Goal: Task Accomplishment & Management: Complete application form

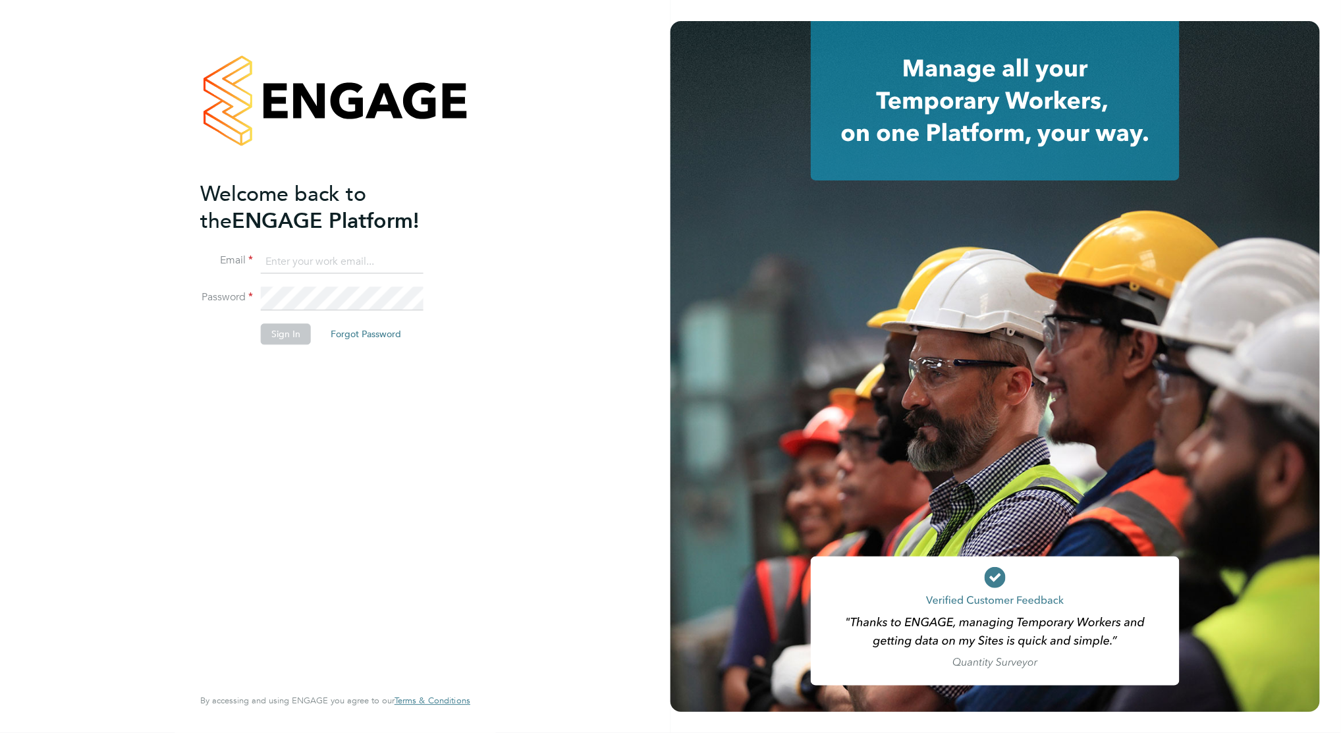
type input "c.carter@oandb.co.uk"
click at [290, 333] on button "Sign In" at bounding box center [286, 334] width 50 height 21
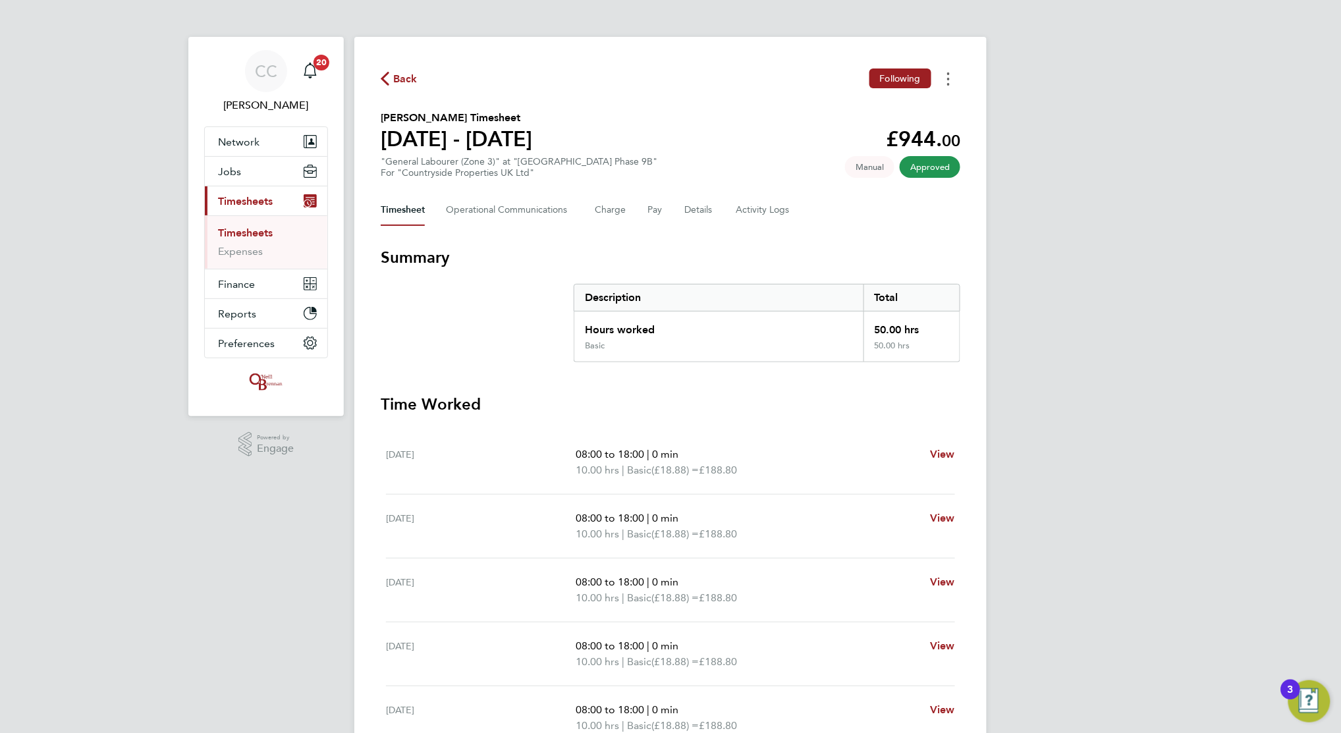
click at [950, 74] on circle "Timesheets Menu" at bounding box center [948, 73] width 3 height 3
click at [976, 107] on div "Back Following Download timesheet [PERSON_NAME] Timesheet [DATE] - [DATE] £944.…" at bounding box center [670, 489] width 632 height 904
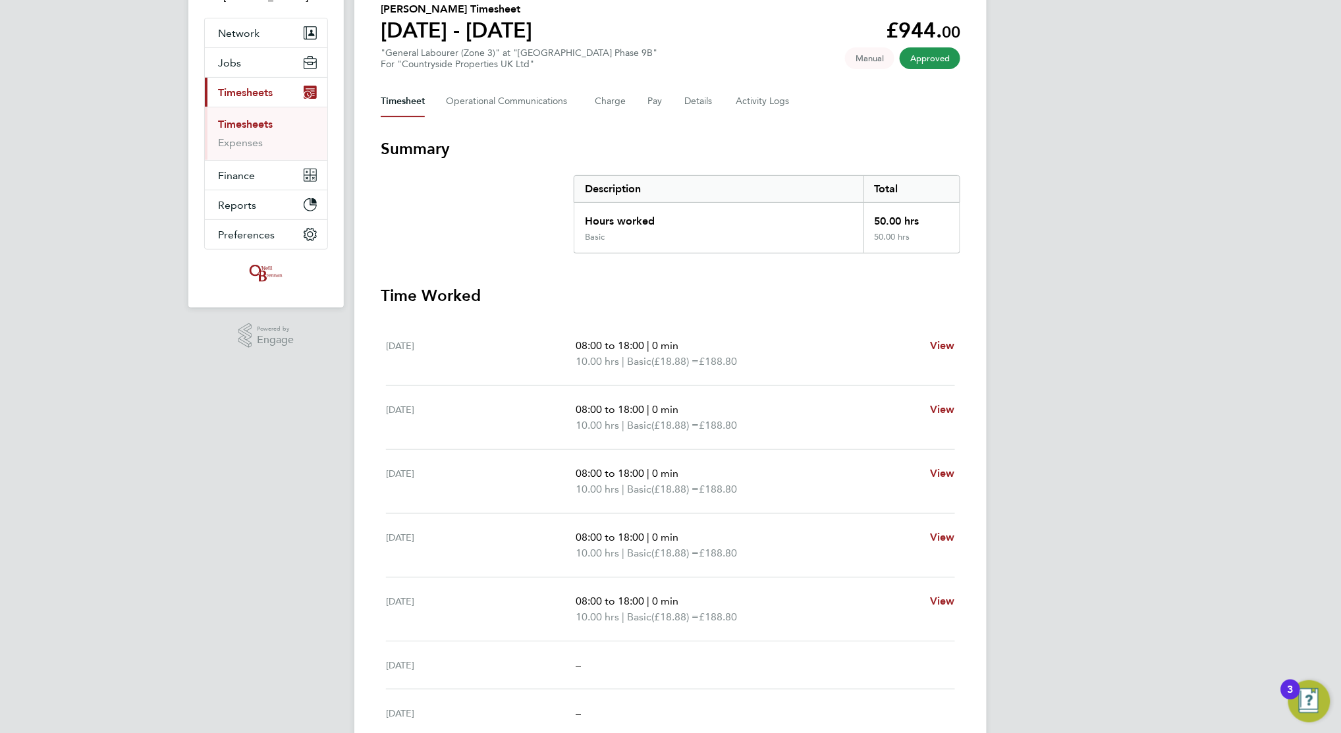
scroll to position [227, 0]
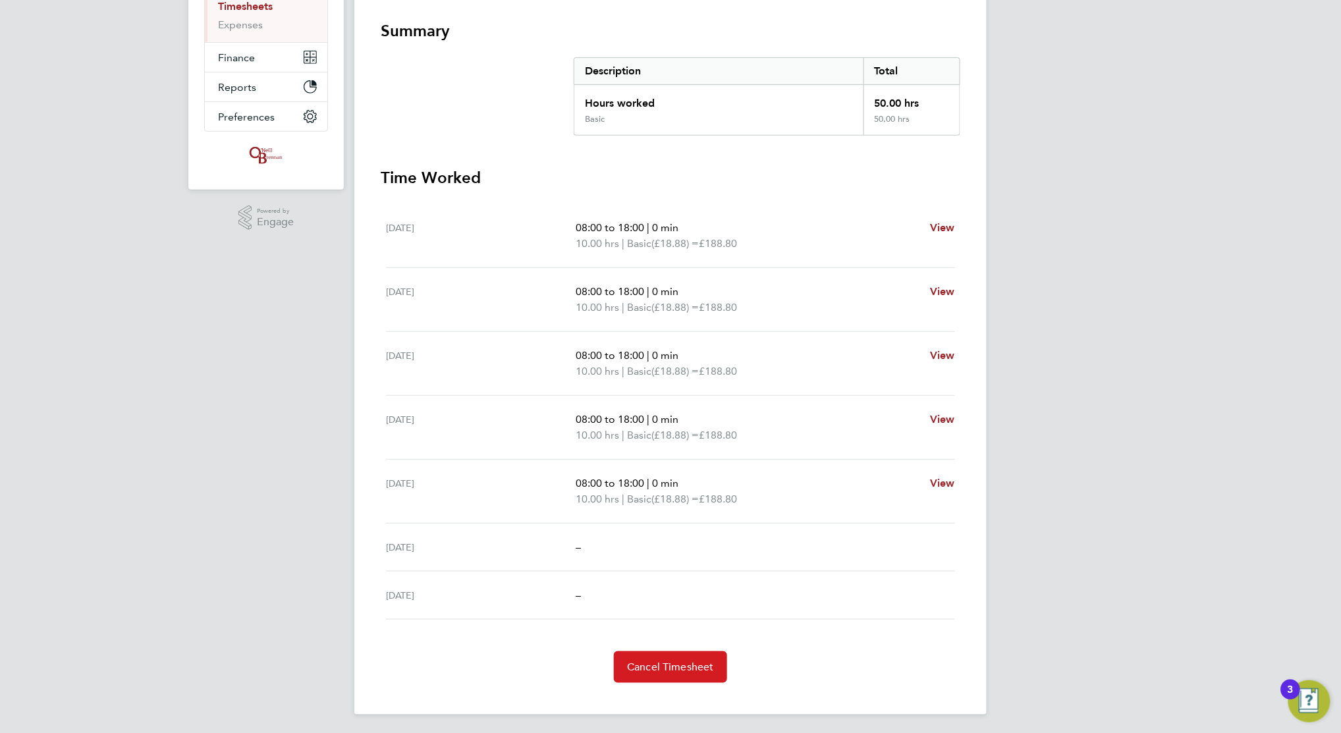
click at [679, 657] on button "Cancel Timesheet" at bounding box center [670, 668] width 113 height 32
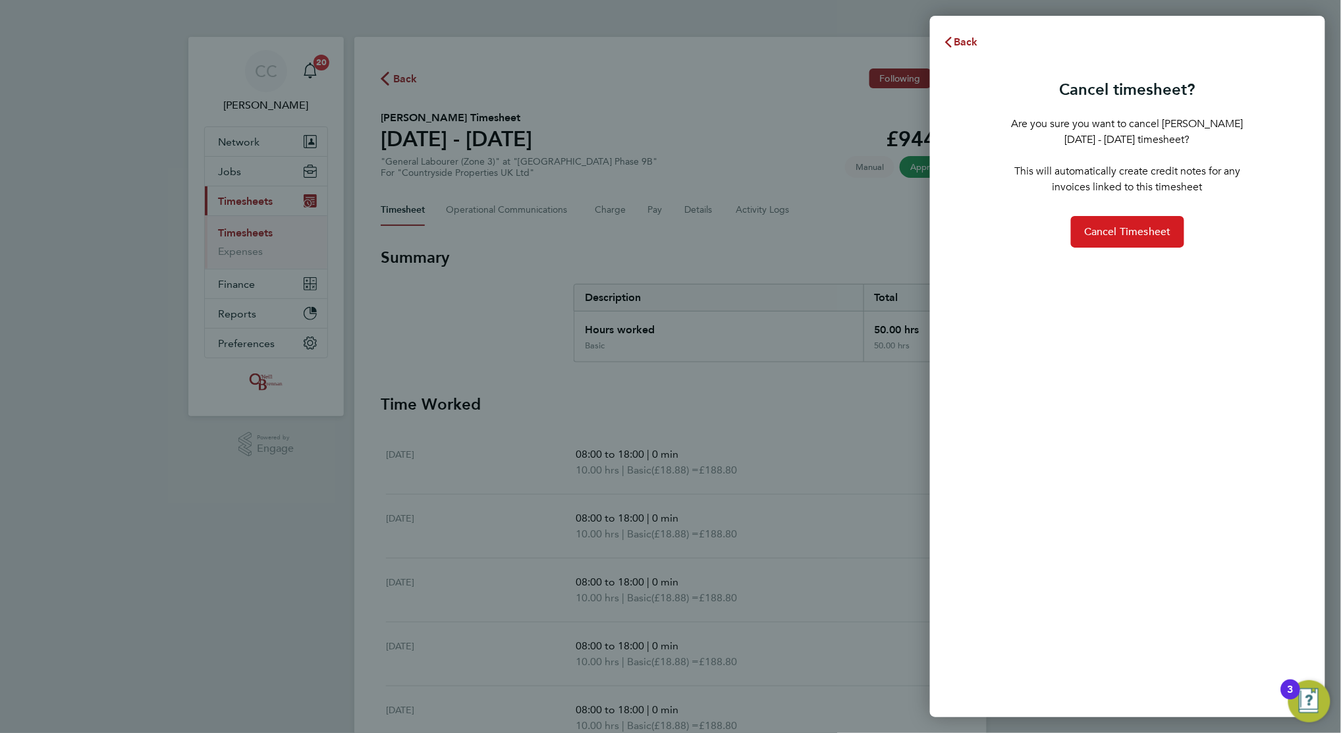
click at [1146, 226] on span "Cancel Timesheet" at bounding box center [1127, 231] width 87 height 13
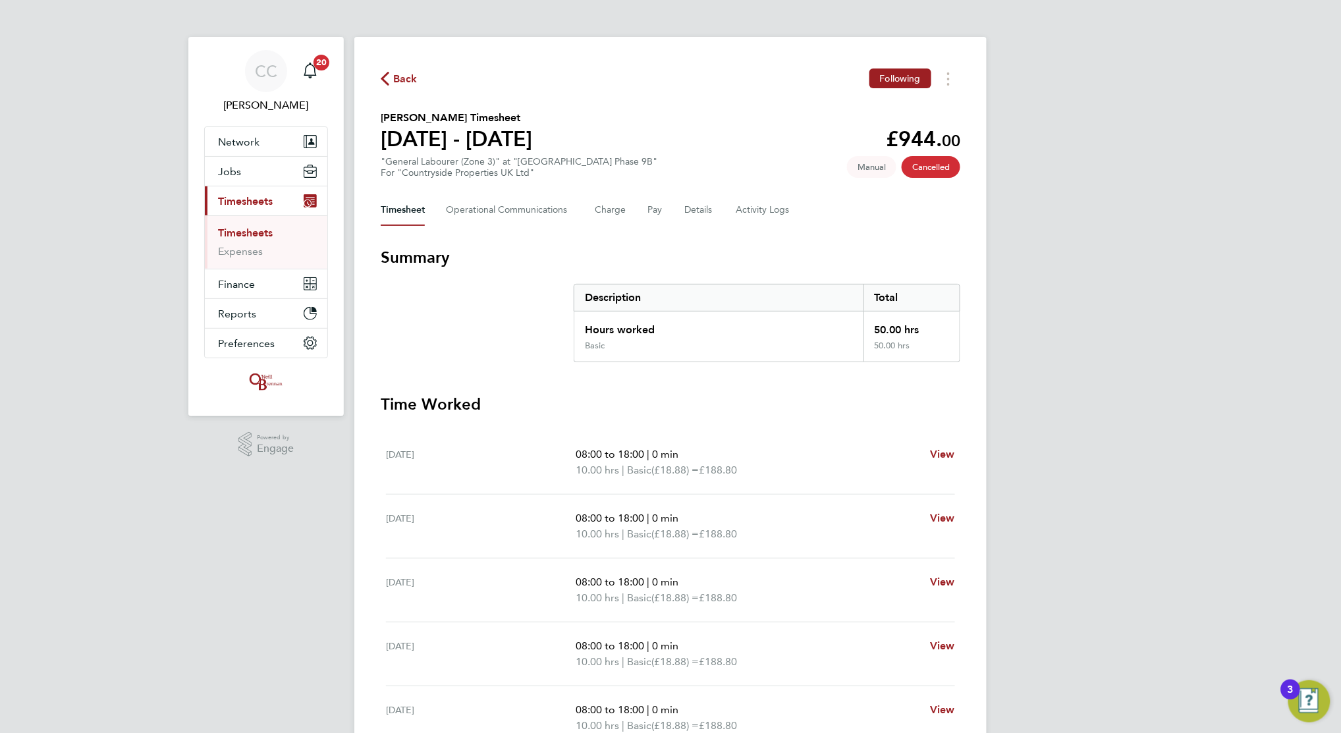
click at [401, 80] on span "Back" at bounding box center [405, 79] width 24 height 16
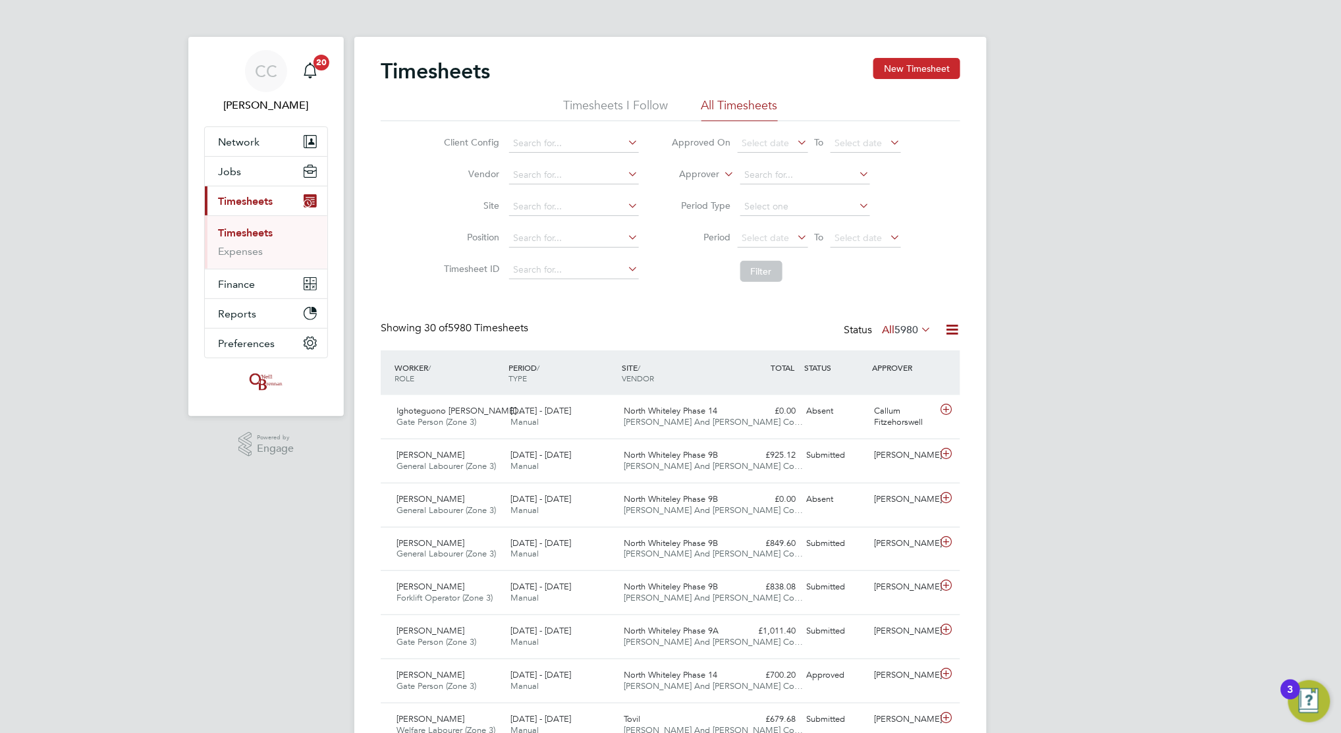
click at [931, 60] on button "New Timesheet" at bounding box center [917, 68] width 87 height 21
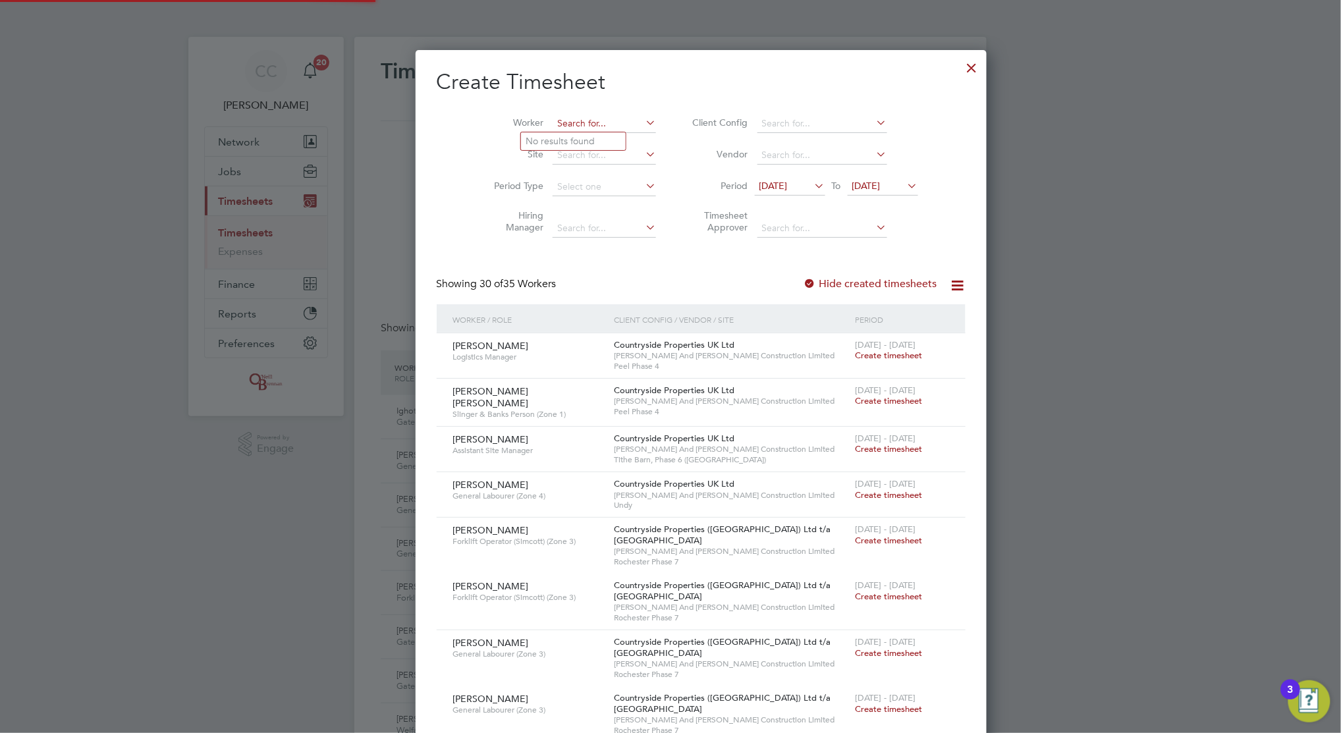
drag, startPoint x: 551, startPoint y: 121, endPoint x: 541, endPoint y: 126, distance: 11.2
click at [553, 119] on input at bounding box center [604, 124] width 103 height 18
click at [605, 136] on b "Grant" at bounding box center [617, 141] width 24 height 11
type input "[PERSON_NAME]"
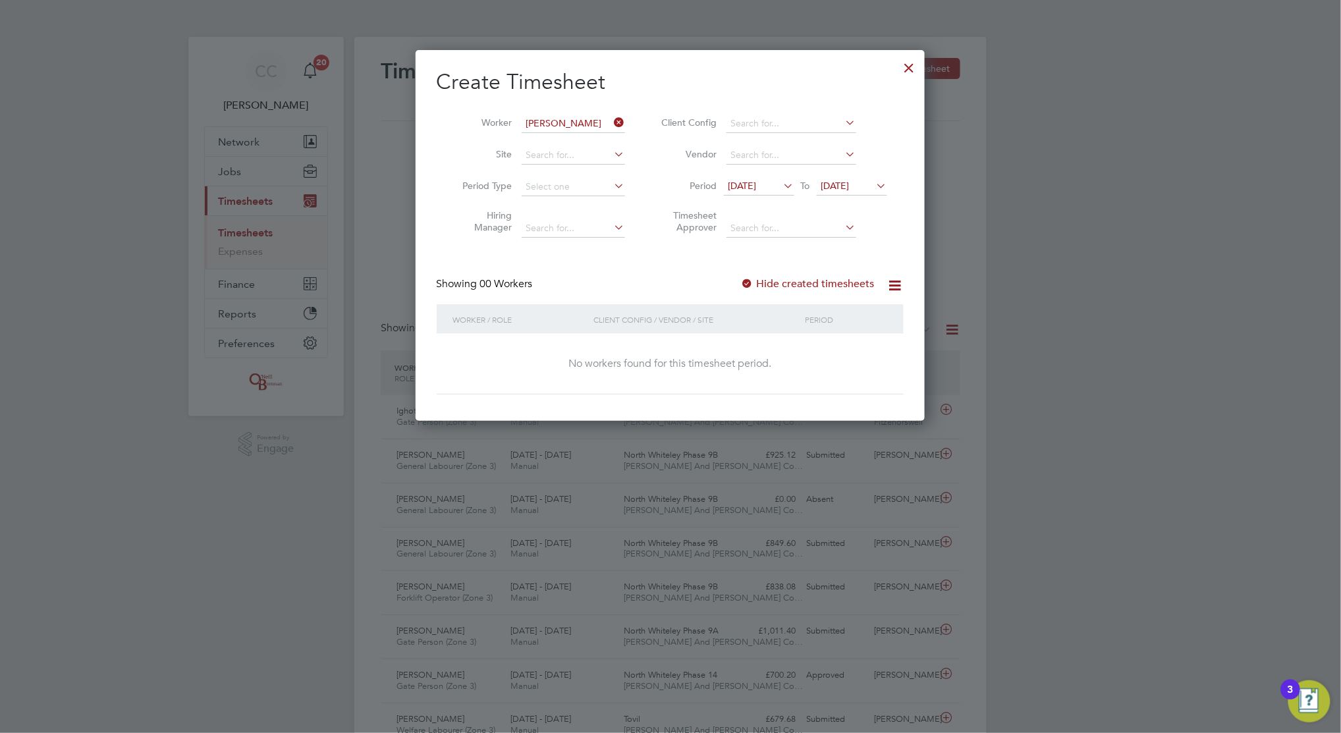
click at [781, 179] on icon at bounding box center [781, 186] width 0 height 18
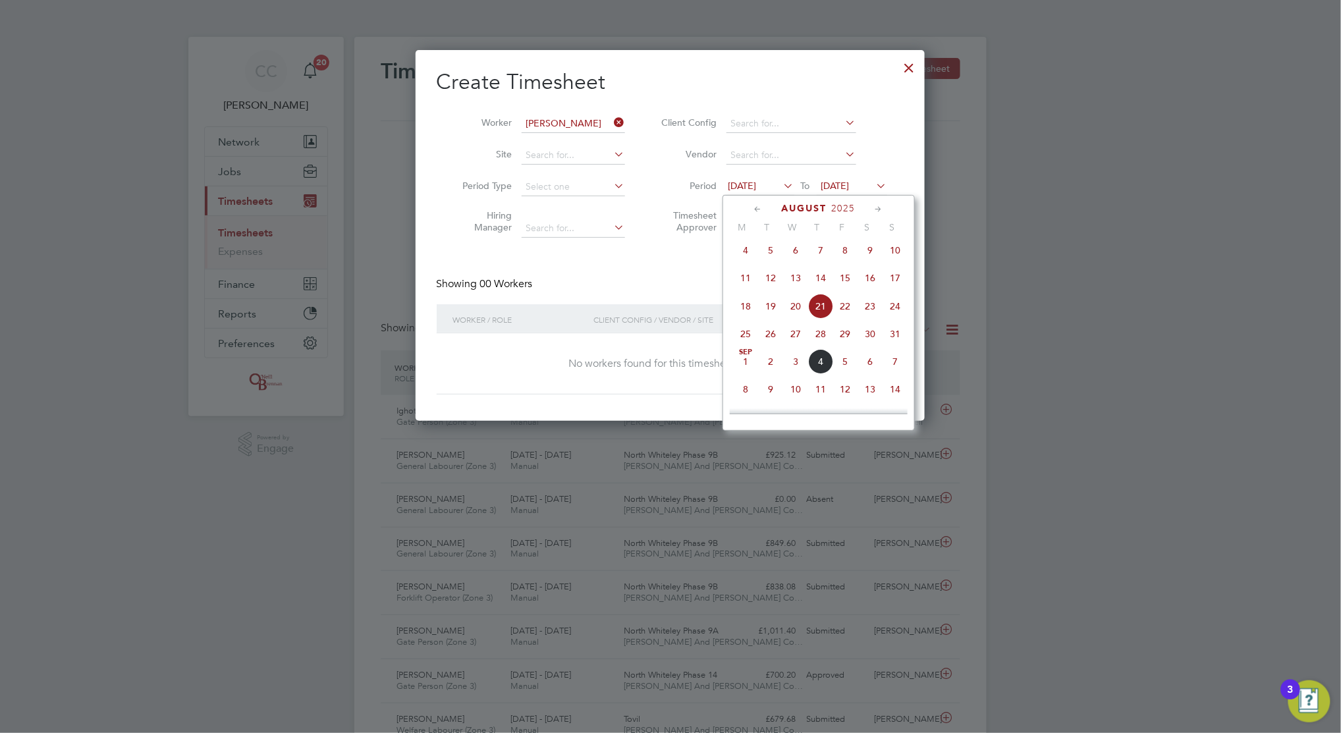
click at [748, 280] on span "11" at bounding box center [745, 277] width 25 height 25
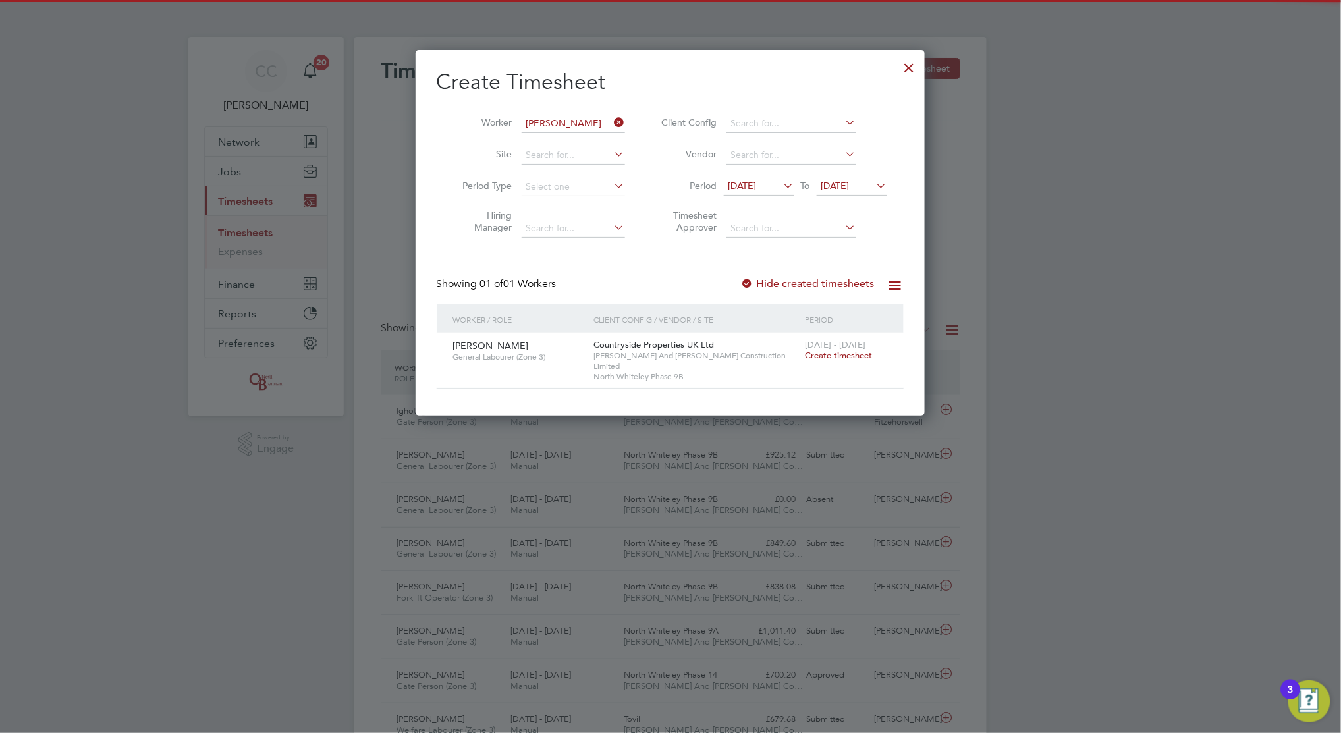
click at [776, 285] on label "Hide created timesheets" at bounding box center [808, 283] width 134 height 13
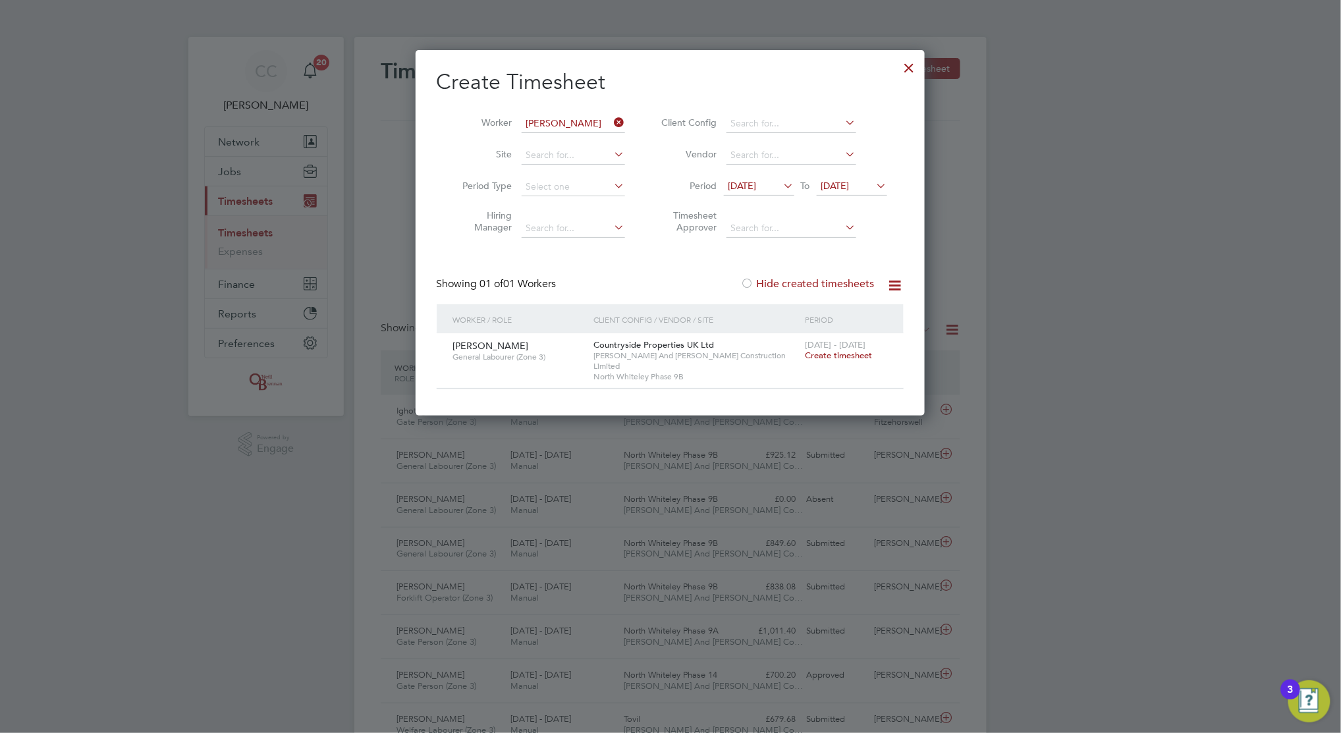
click at [767, 281] on label "Hide created timesheets" at bounding box center [808, 283] width 134 height 13
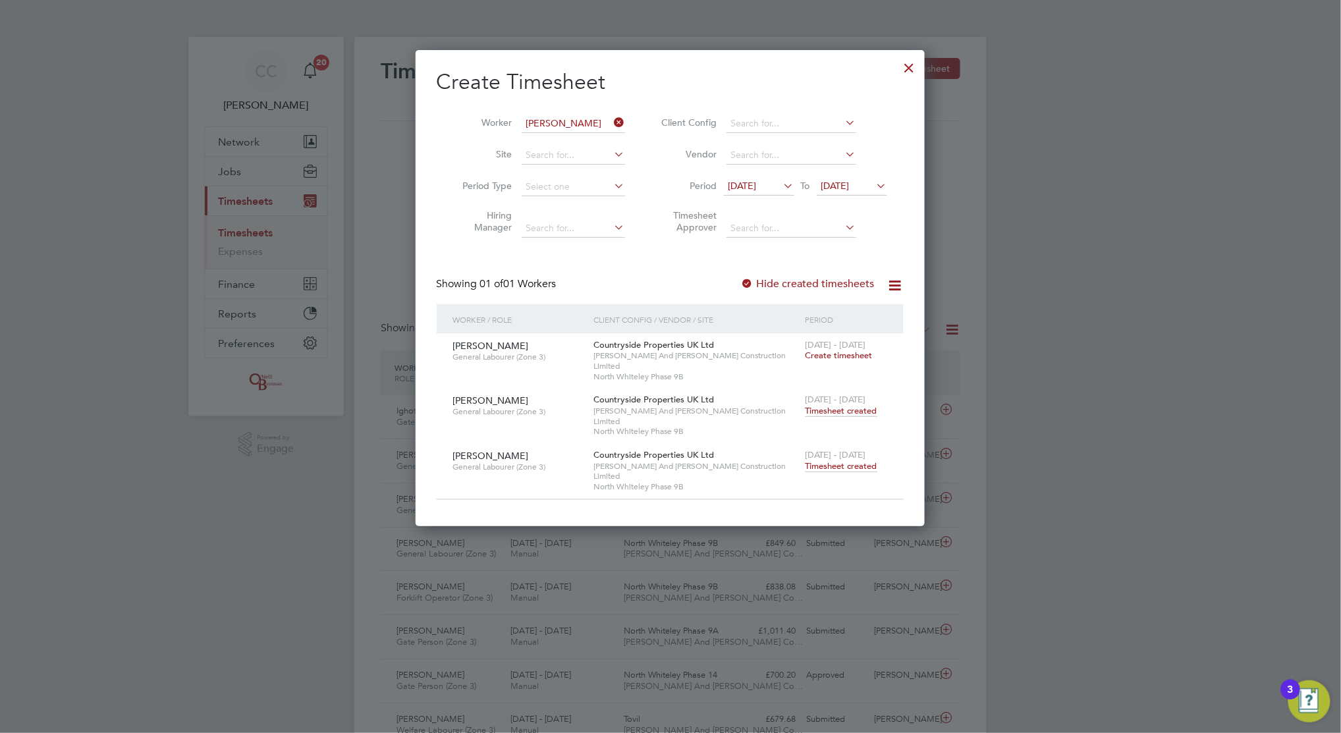
click at [844, 350] on span "Create timesheet" at bounding box center [839, 355] width 67 height 11
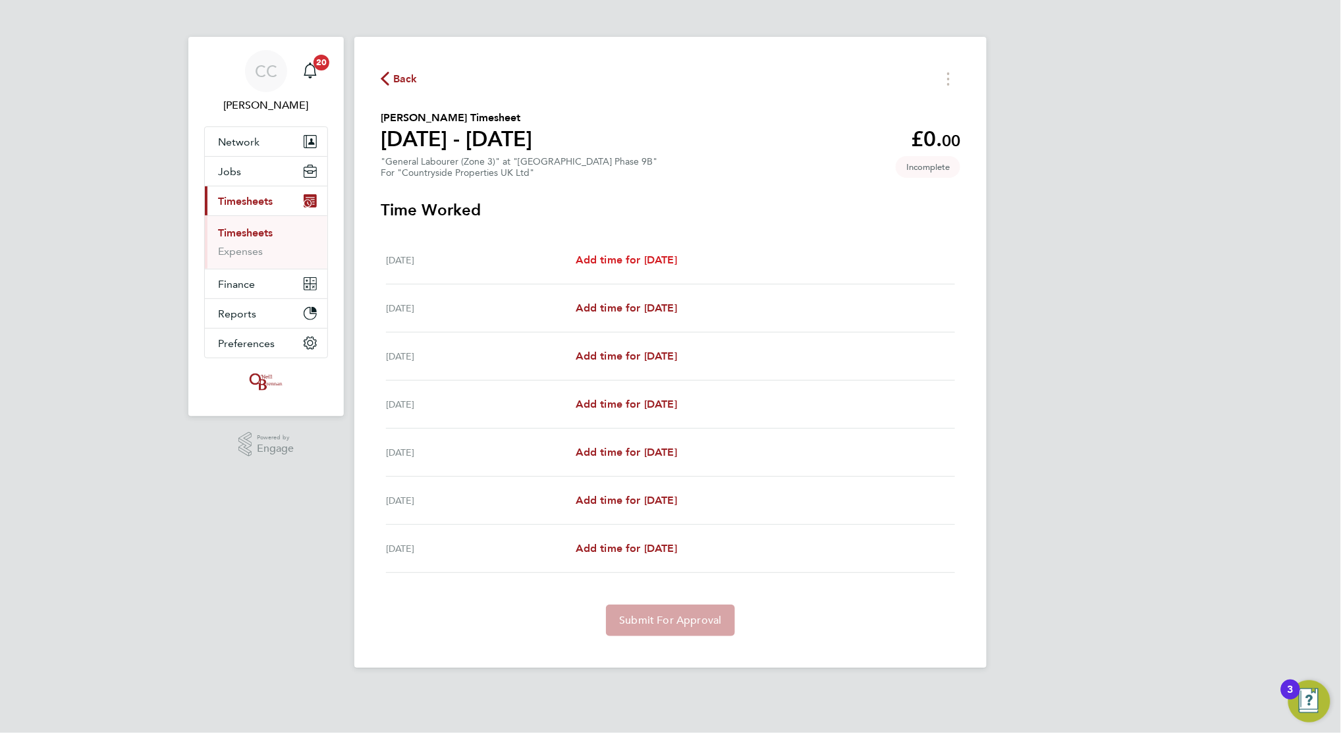
click at [641, 261] on span "Add time for Mon 11 Aug" at bounding box center [626, 260] width 101 height 13
select select "30"
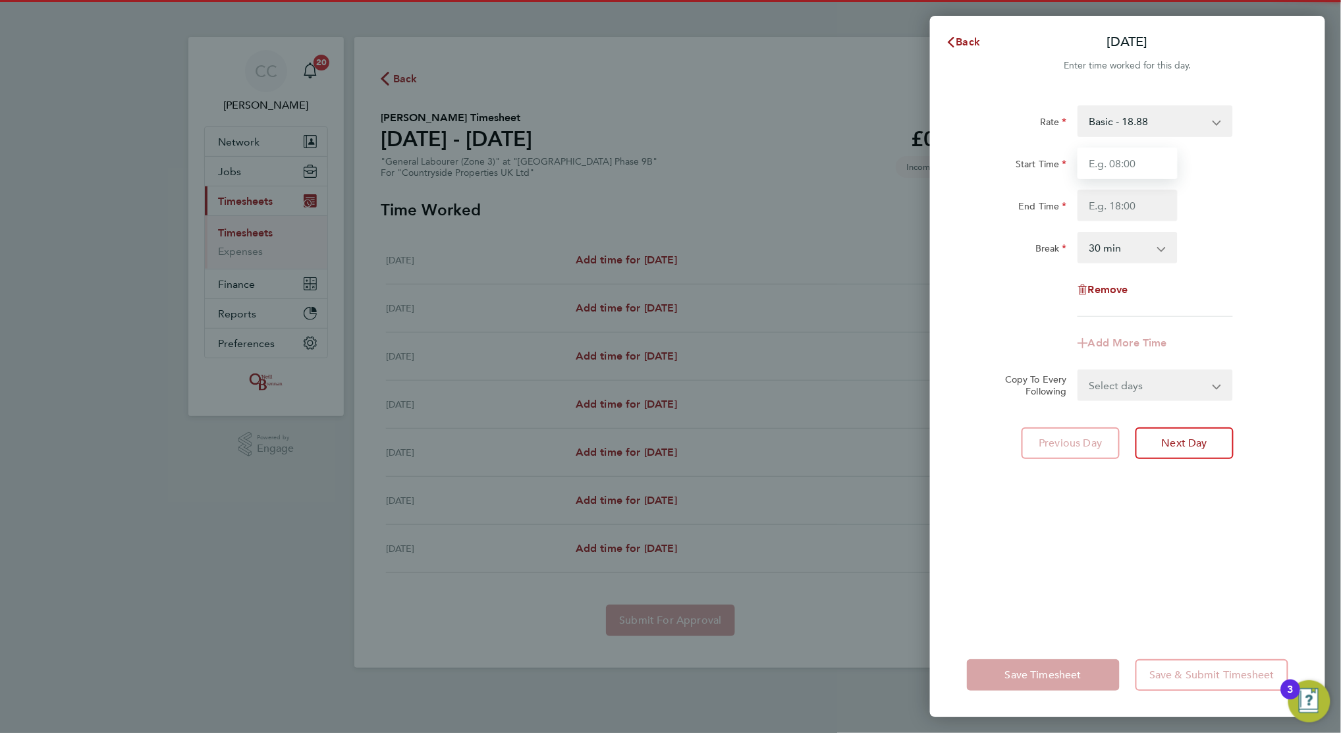
click at [1107, 172] on input "Start Time" at bounding box center [1128, 164] width 100 height 32
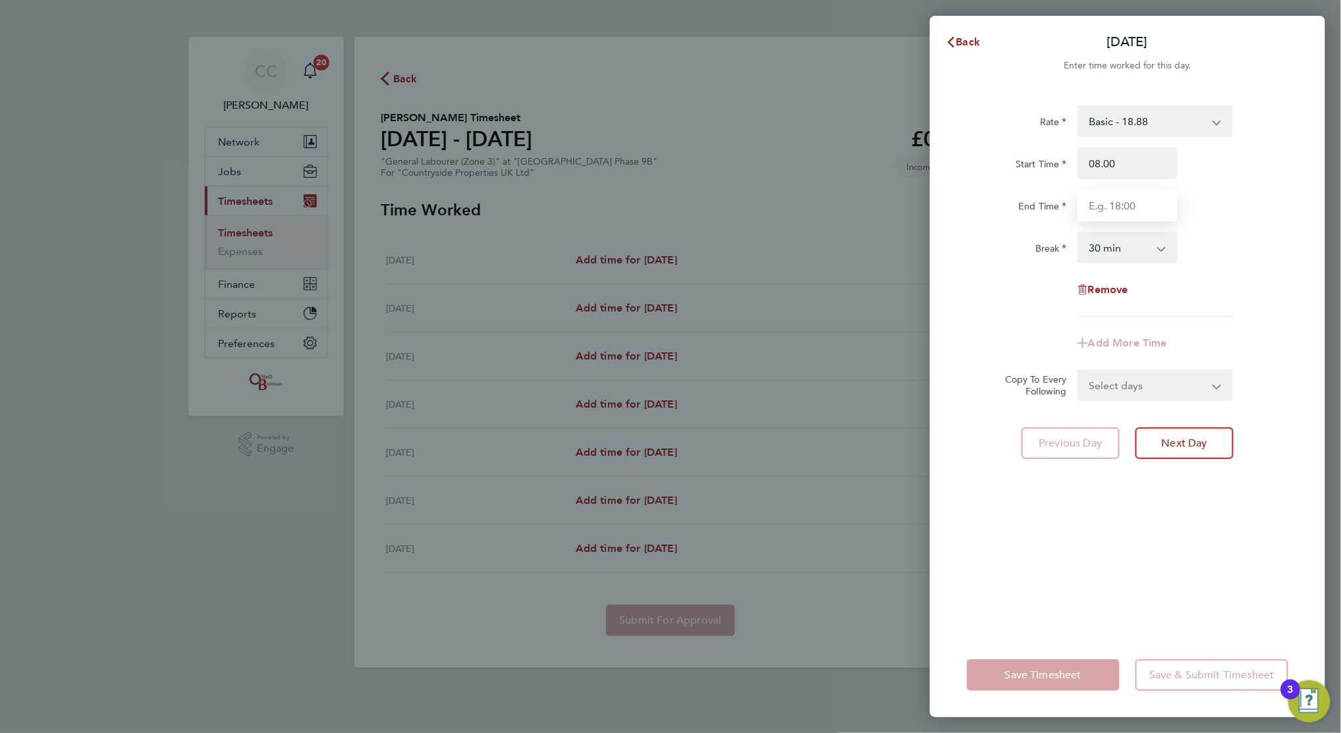
type input "08:00"
type input "18:00"
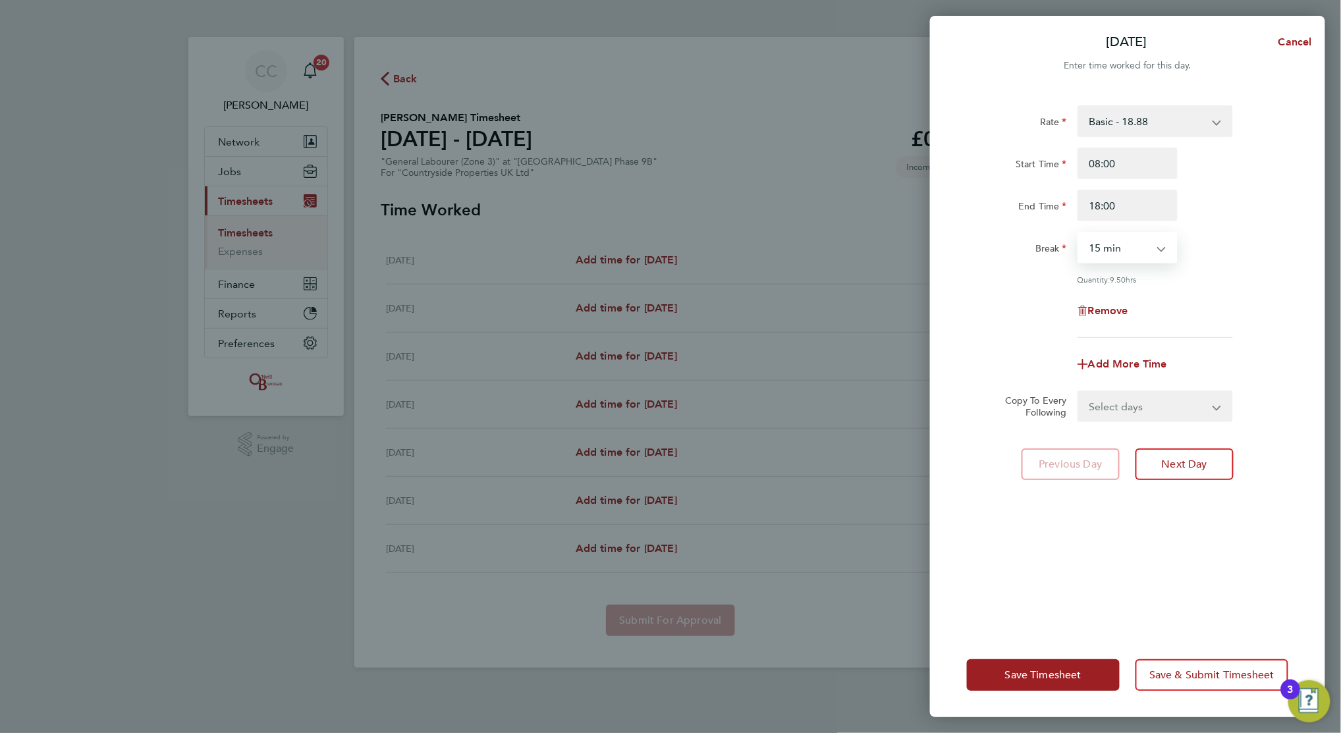
select select "0"
click at [1148, 401] on select "Select days Day Weekday (Mon-Fri) Weekend (Sat-Sun) [DATE] [DATE] [DATE] [DATE]…" at bounding box center [1148, 406] width 138 height 29
select select "WEEKDAY"
click at [1079, 392] on select "Select days Day Weekday (Mon-Fri) Weekend (Sat-Sun) [DATE] [DATE] [DATE] [DATE]…" at bounding box center [1148, 406] width 138 height 29
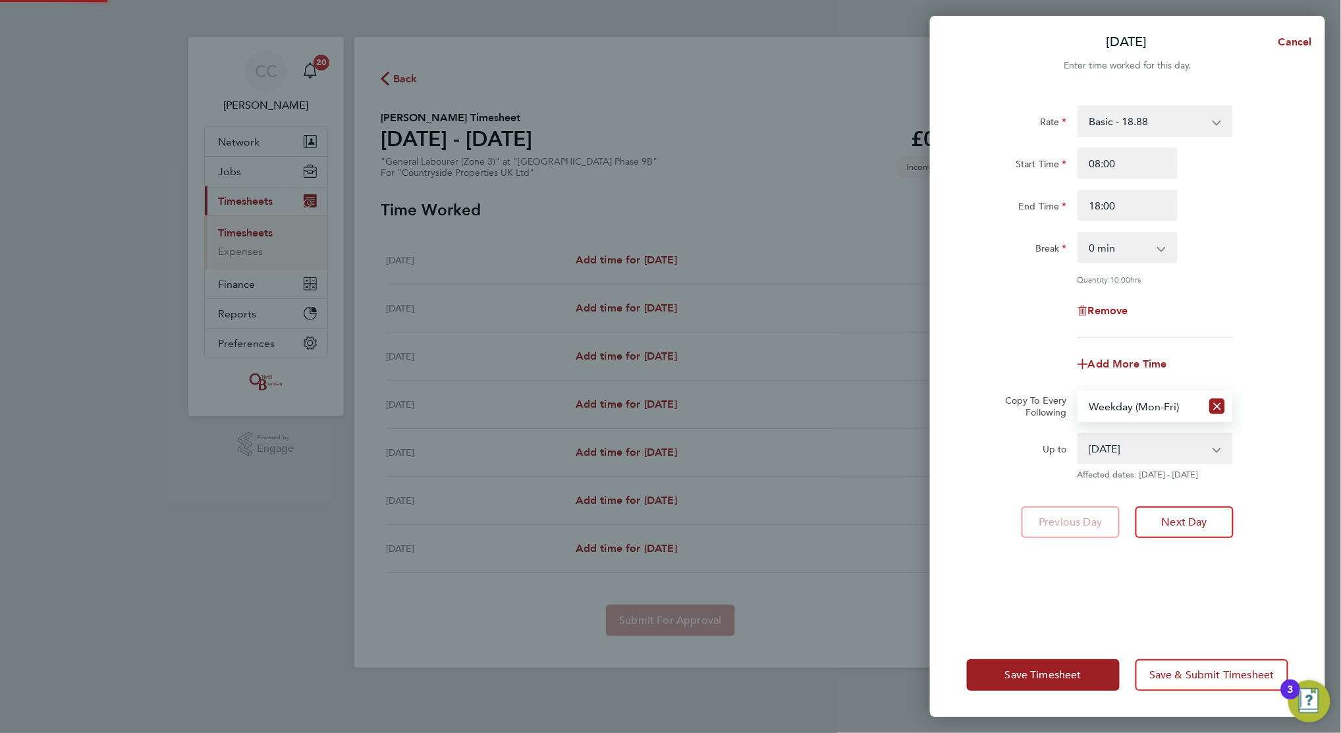
click at [1127, 445] on select "12 Aug 2025 13 Aug 2025 14 Aug 2025 15 Aug 2025 16 Aug 2025 17 Aug 2025" at bounding box center [1147, 448] width 137 height 29
select select "2025-08-15"
click at [1079, 434] on select "12 Aug 2025 13 Aug 2025 14 Aug 2025 15 Aug 2025 16 Aug 2025 17 Aug 2025" at bounding box center [1147, 448] width 137 height 29
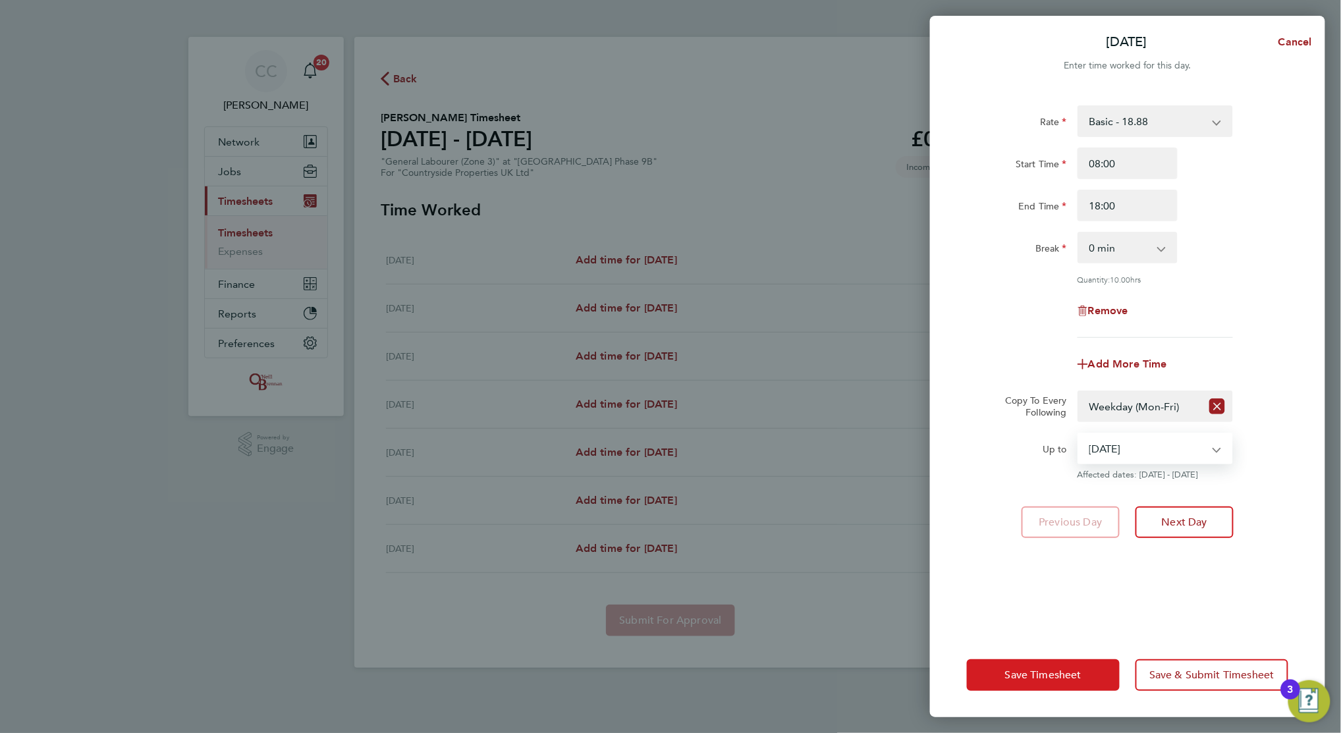
click at [1062, 676] on span "Save Timesheet" at bounding box center [1043, 675] width 76 height 13
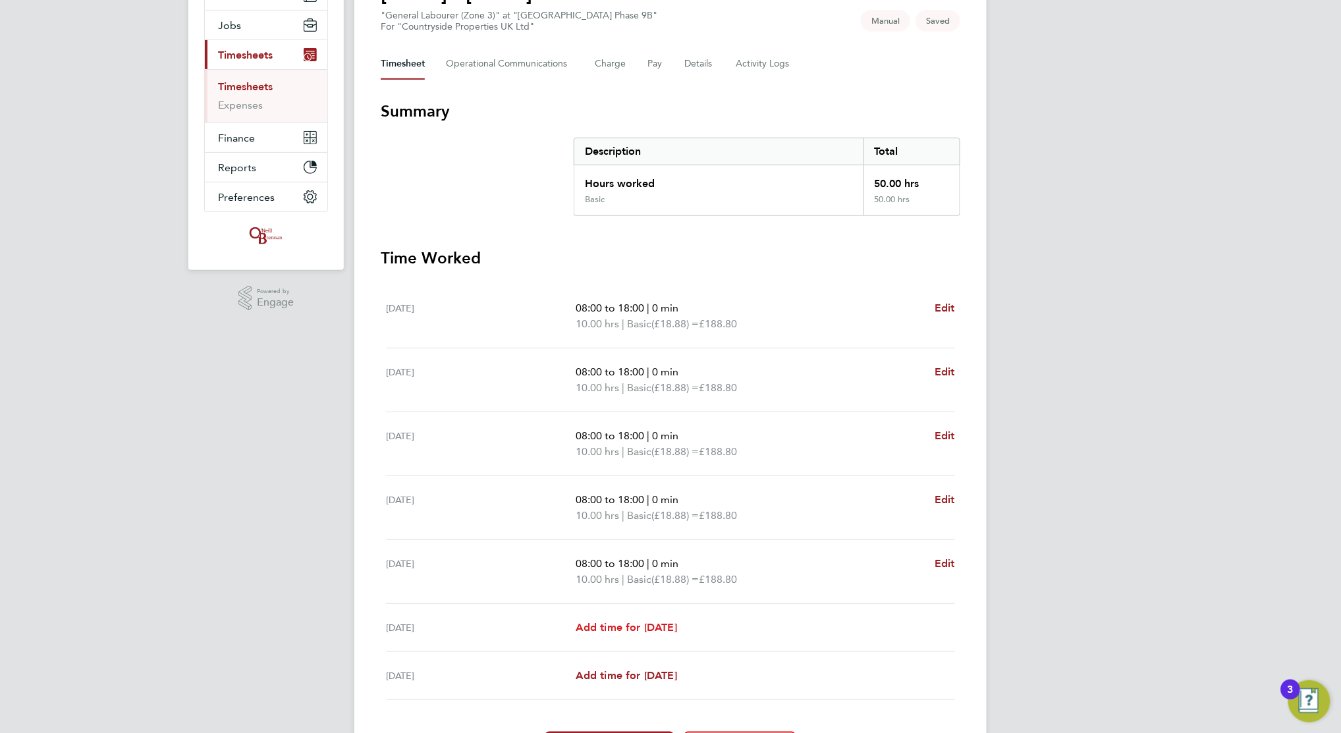
click at [646, 626] on span "Add time for Sat 16 Aug" at bounding box center [626, 627] width 101 height 13
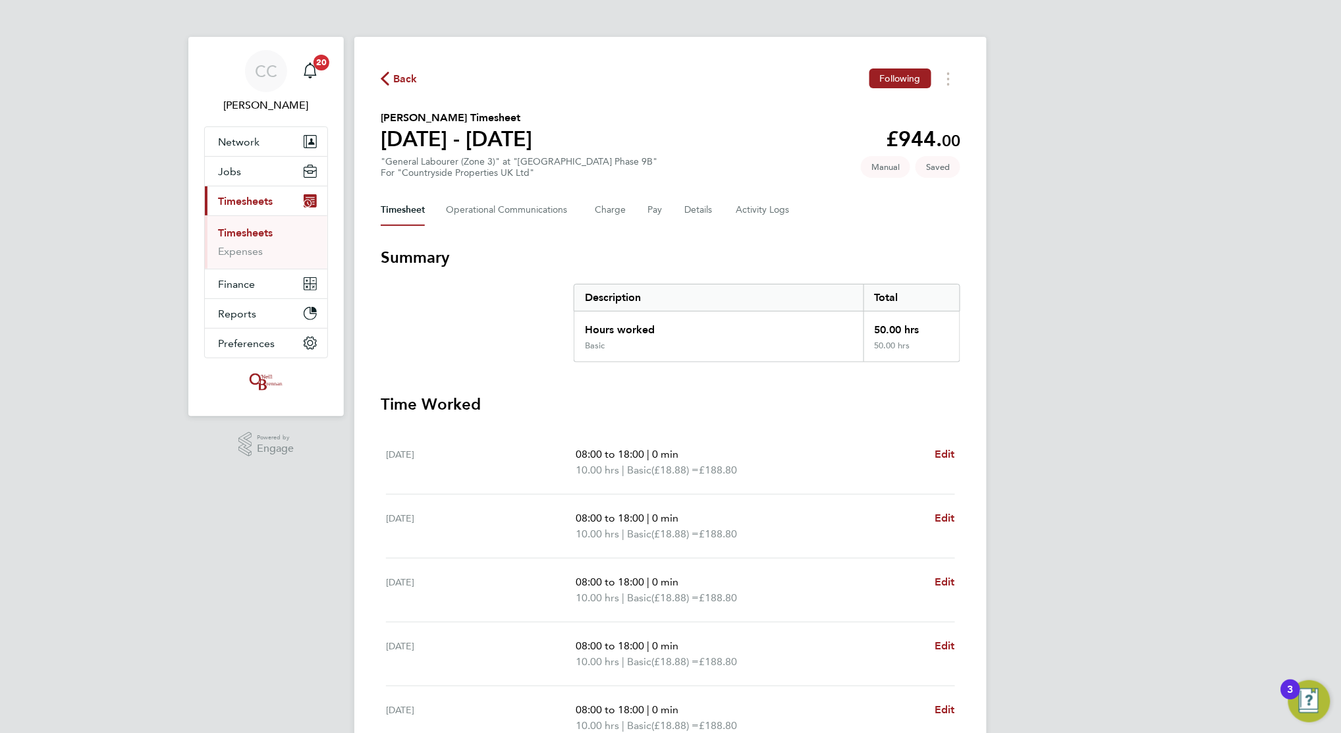
select select "30"
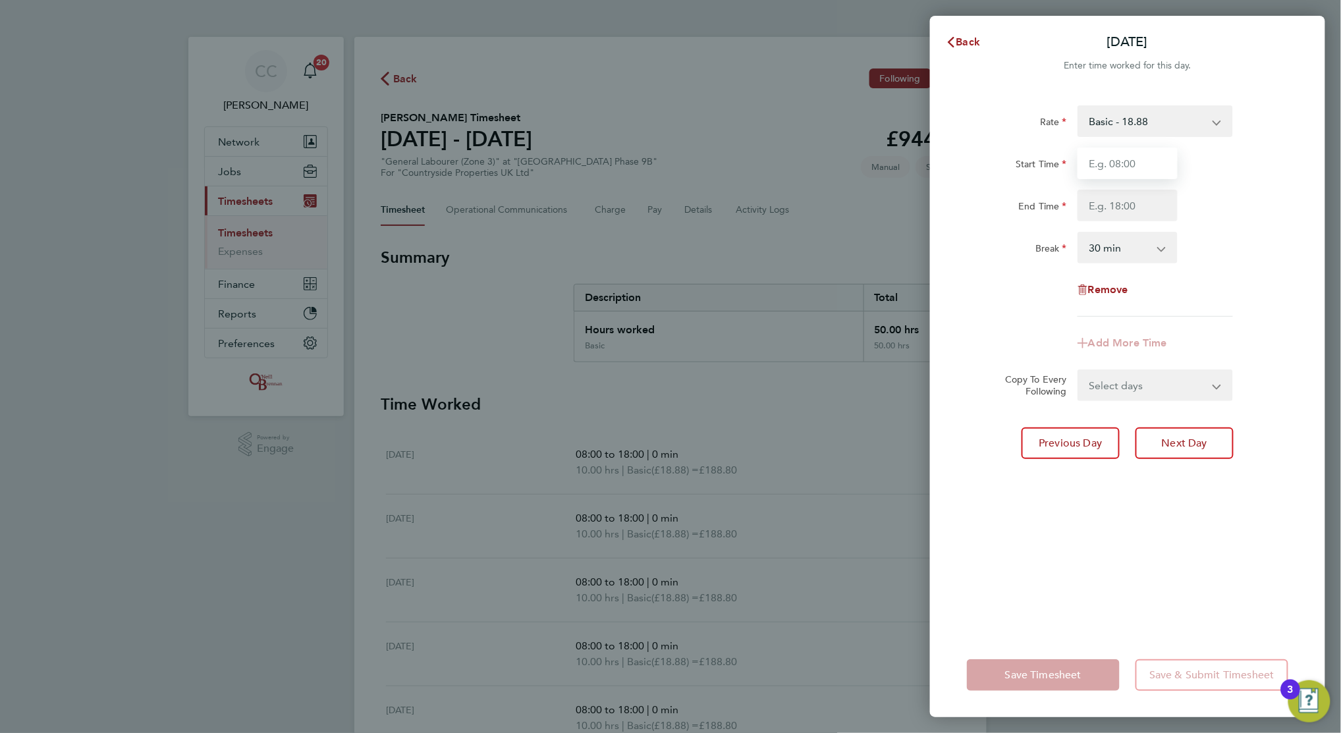
click at [1105, 166] on input "Start Time" at bounding box center [1128, 164] width 100 height 32
type input "08:00"
type input "14:00"
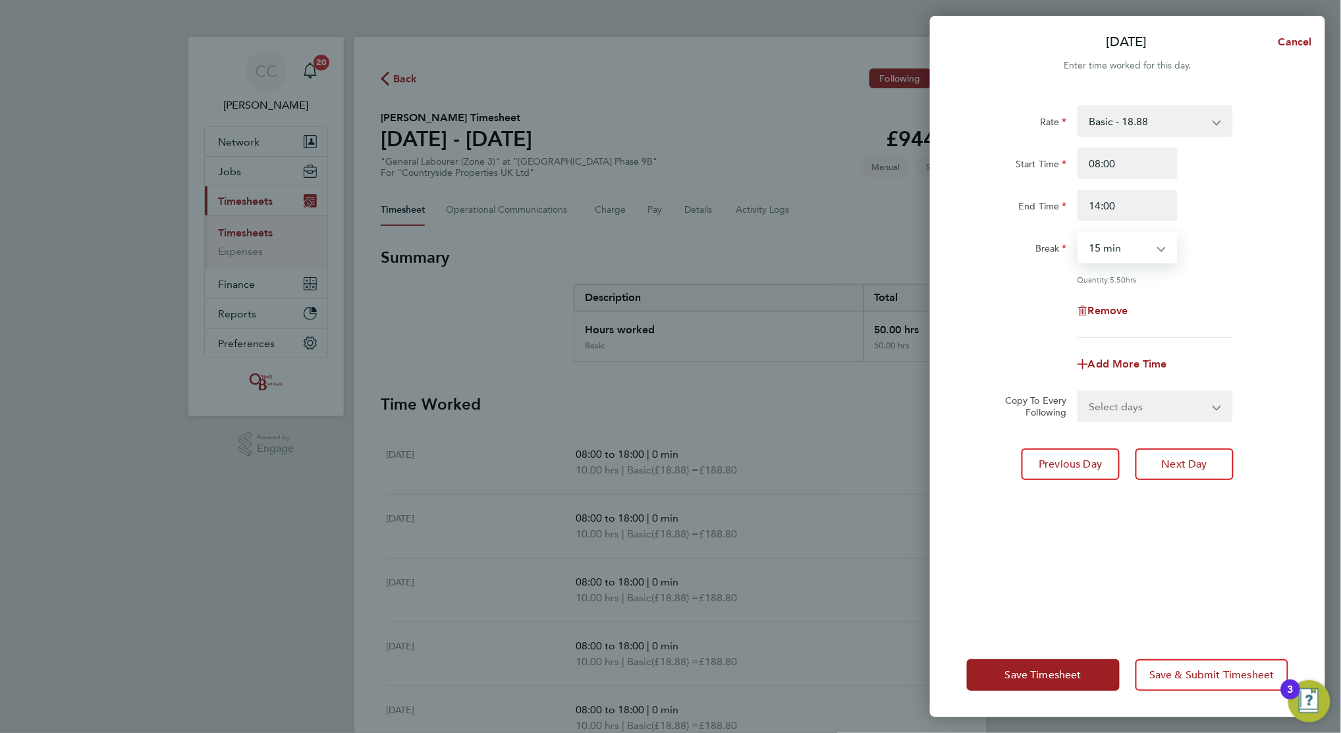
select select "0"
click at [1036, 664] on button "Save Timesheet" at bounding box center [1043, 675] width 153 height 32
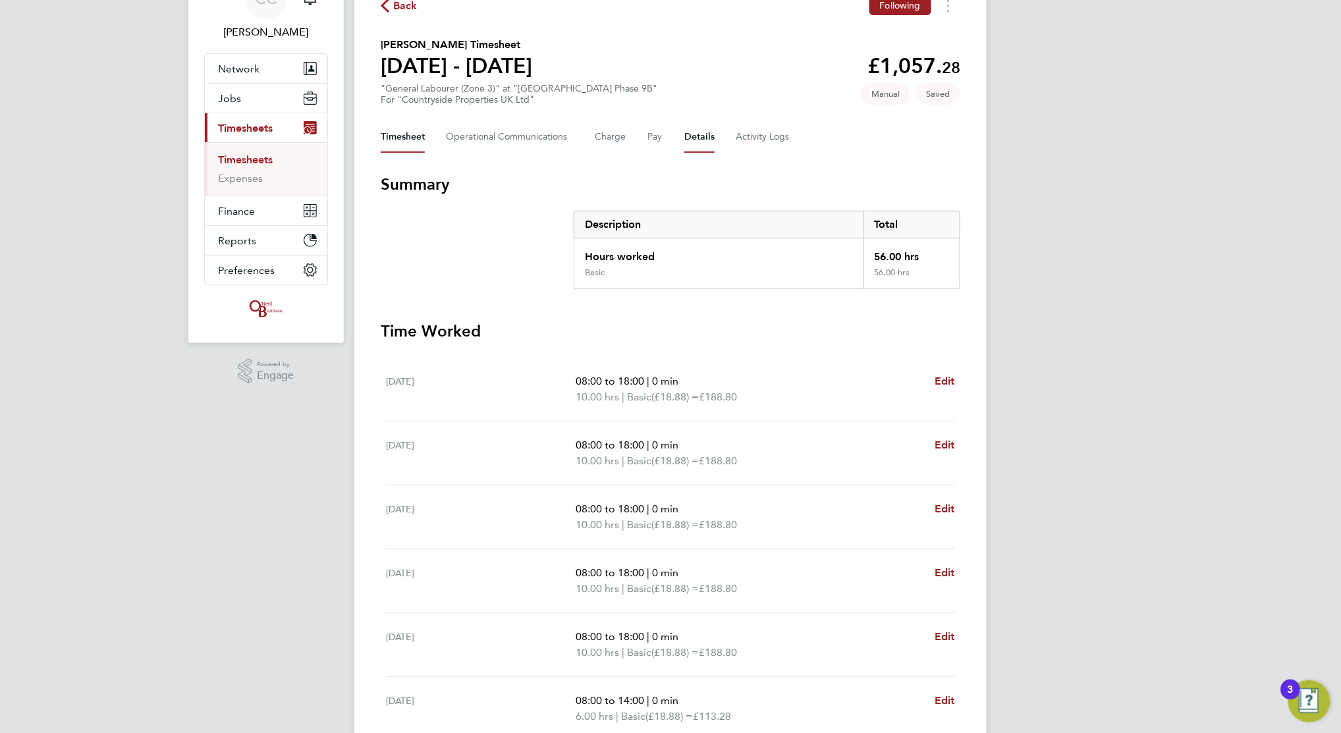
click at [690, 134] on button "Details" at bounding box center [699, 137] width 30 height 32
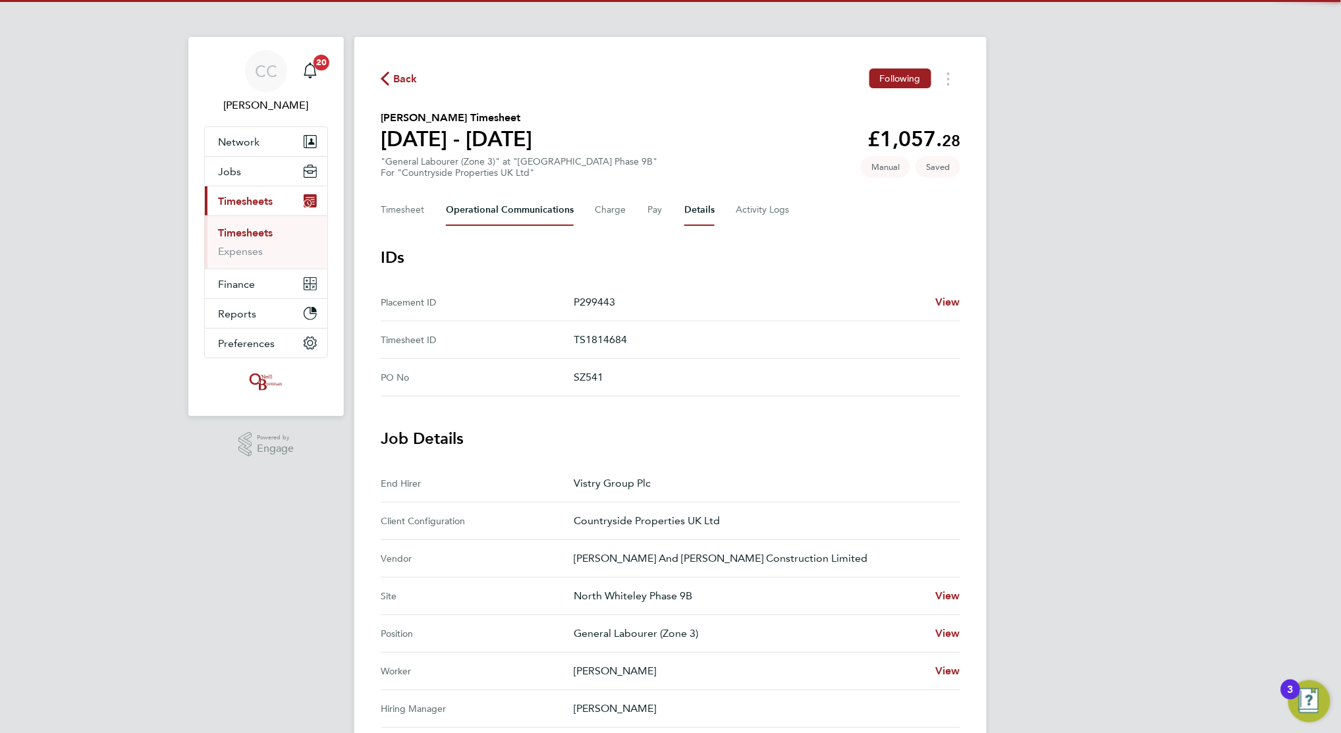
click at [536, 211] on Communications-tab "Operational Communications" at bounding box center [510, 210] width 128 height 32
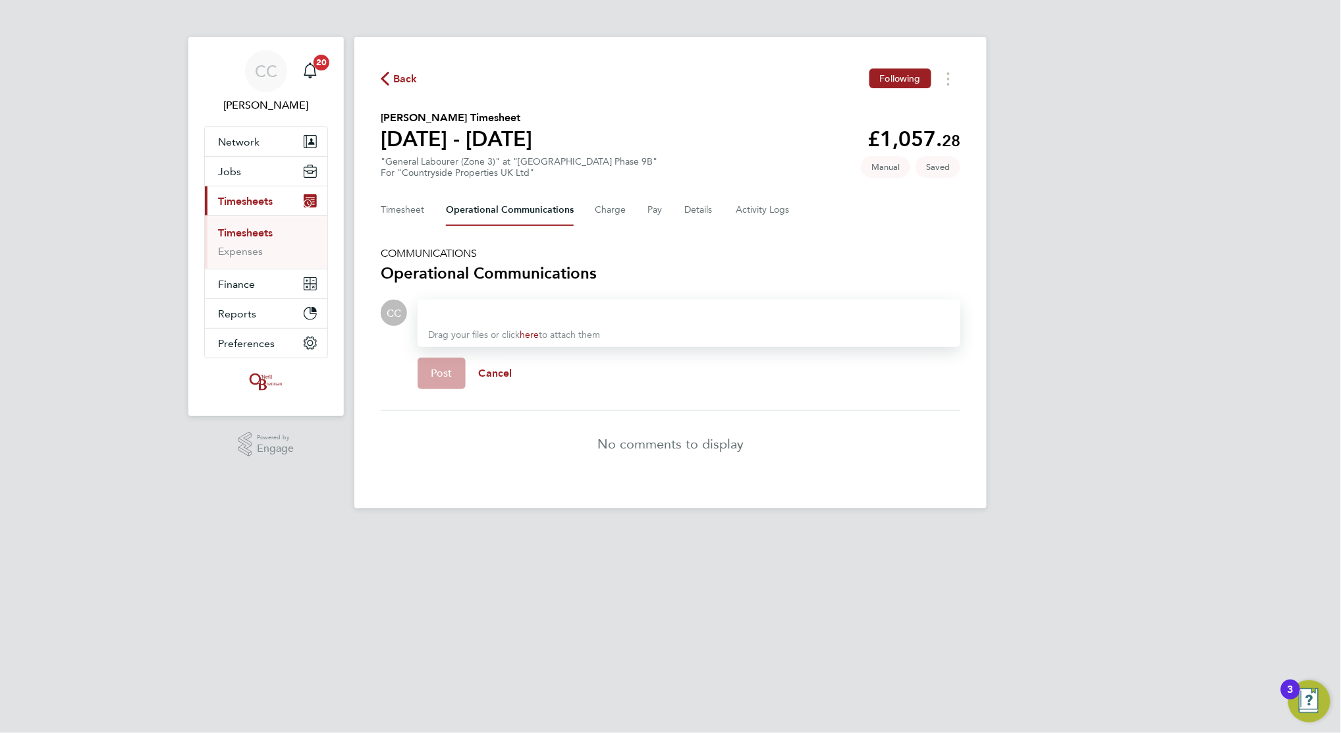
click at [534, 332] on link "here" at bounding box center [529, 334] width 19 height 11
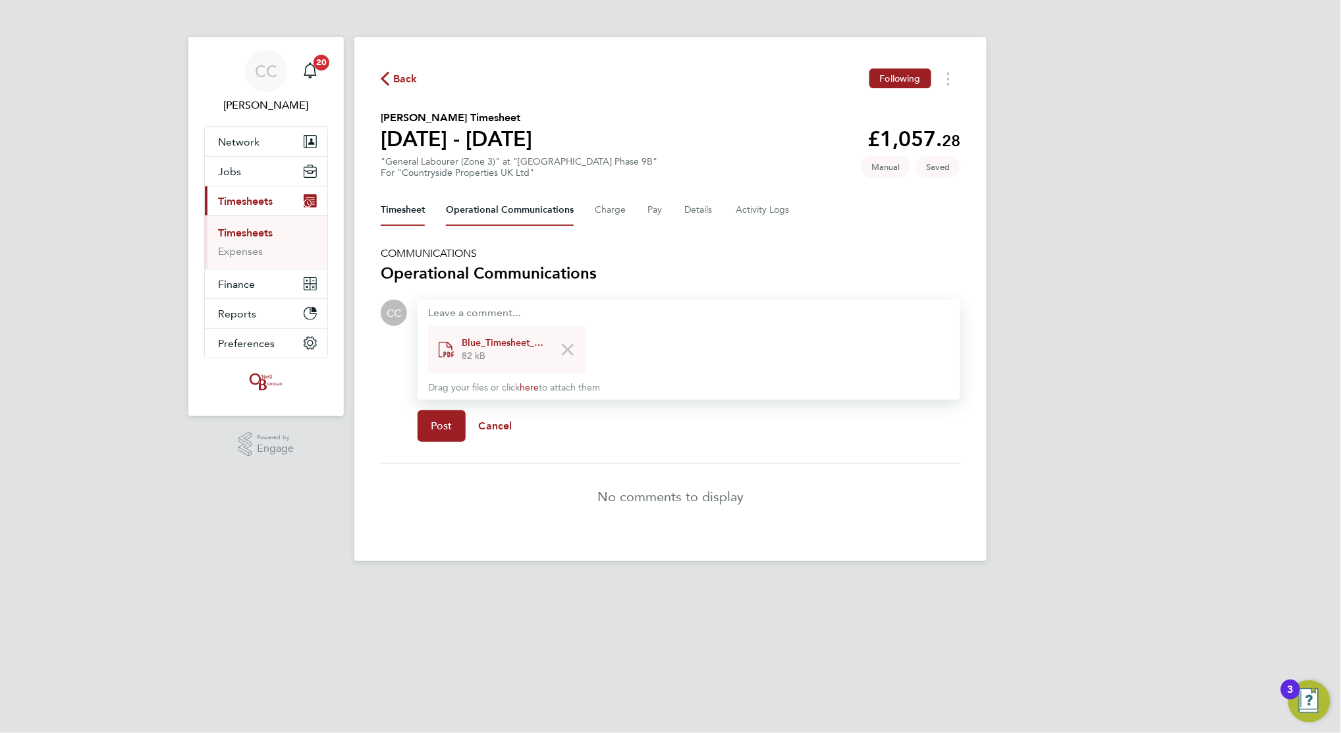
click at [410, 208] on button "Timesheet" at bounding box center [403, 210] width 44 height 32
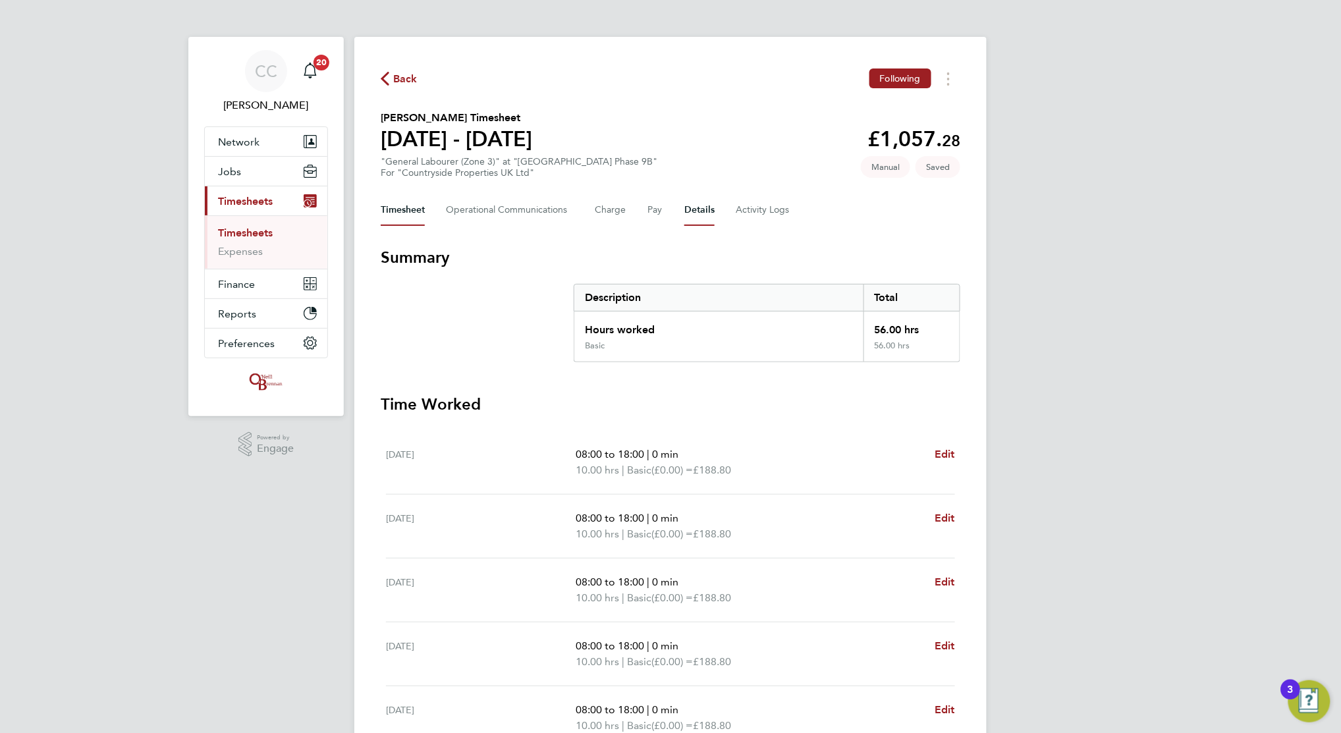
click at [705, 214] on button "Details" at bounding box center [699, 210] width 30 height 32
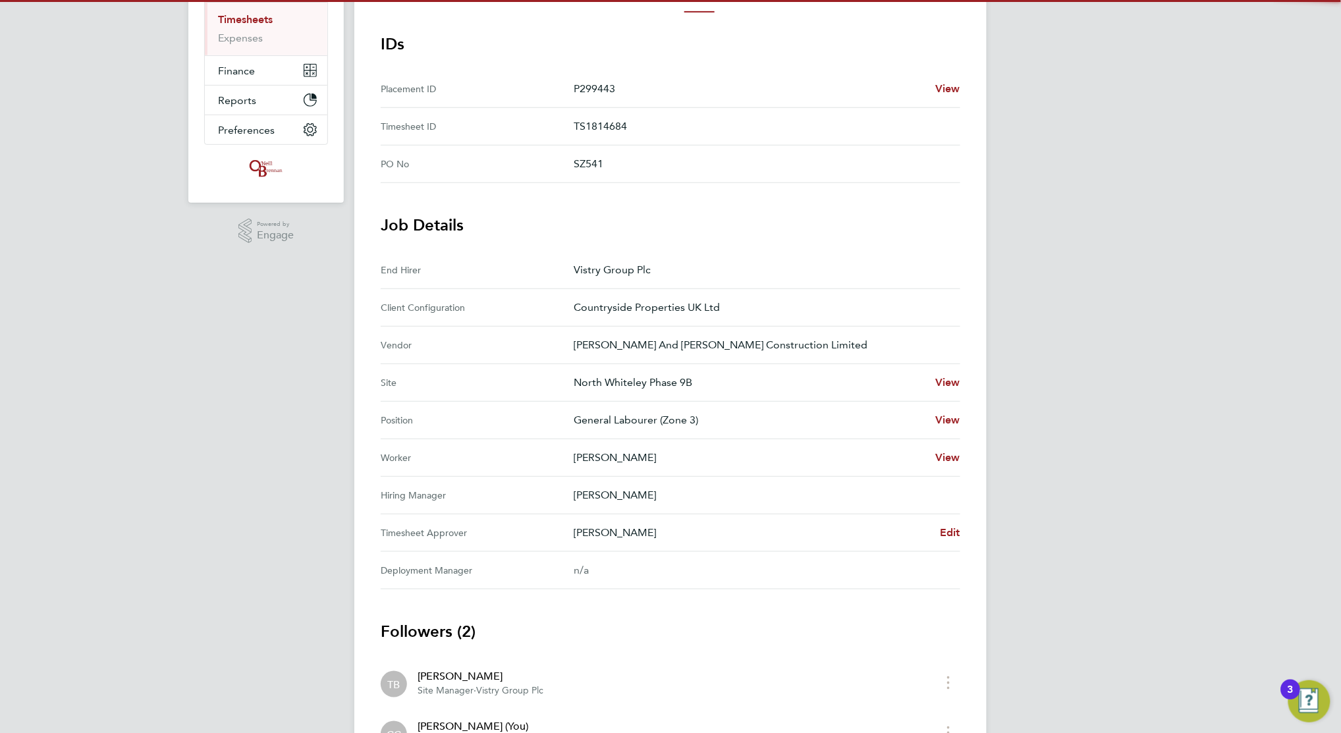
scroll to position [219, 0]
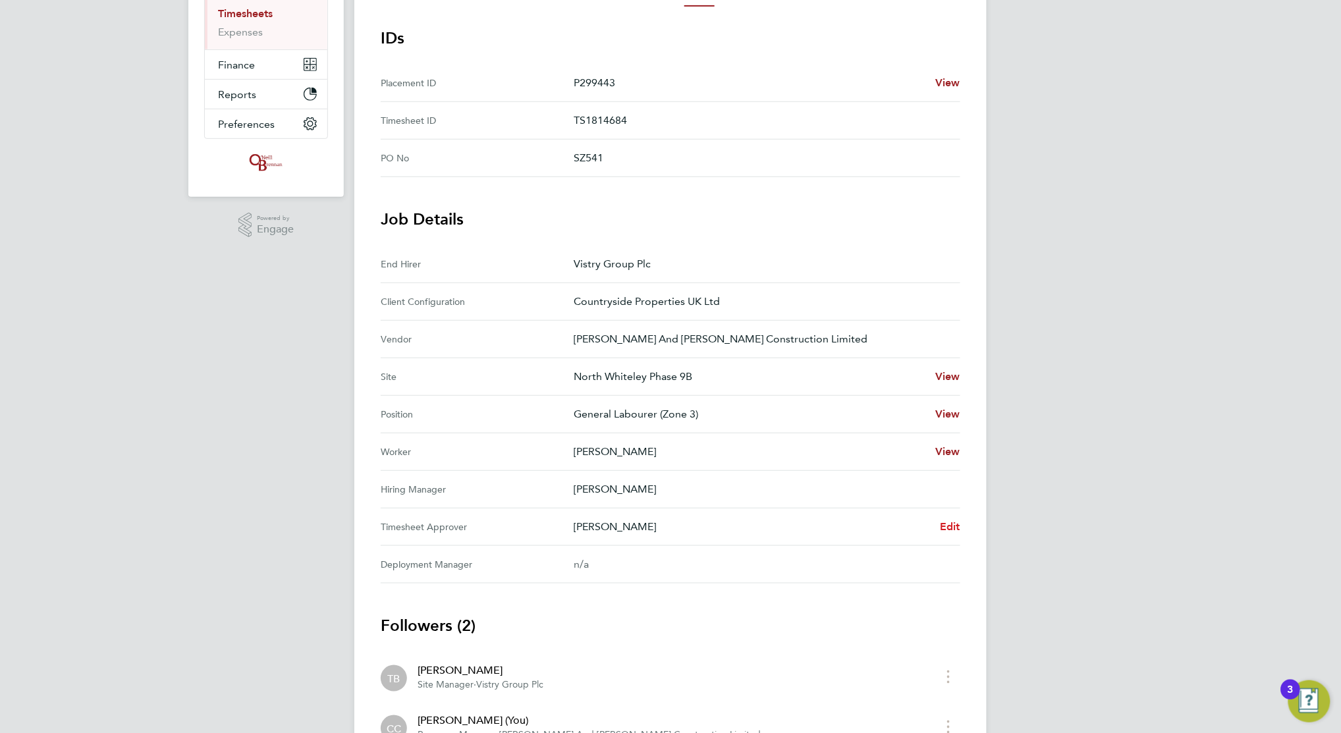
click at [946, 525] on span "Edit" at bounding box center [950, 526] width 20 height 13
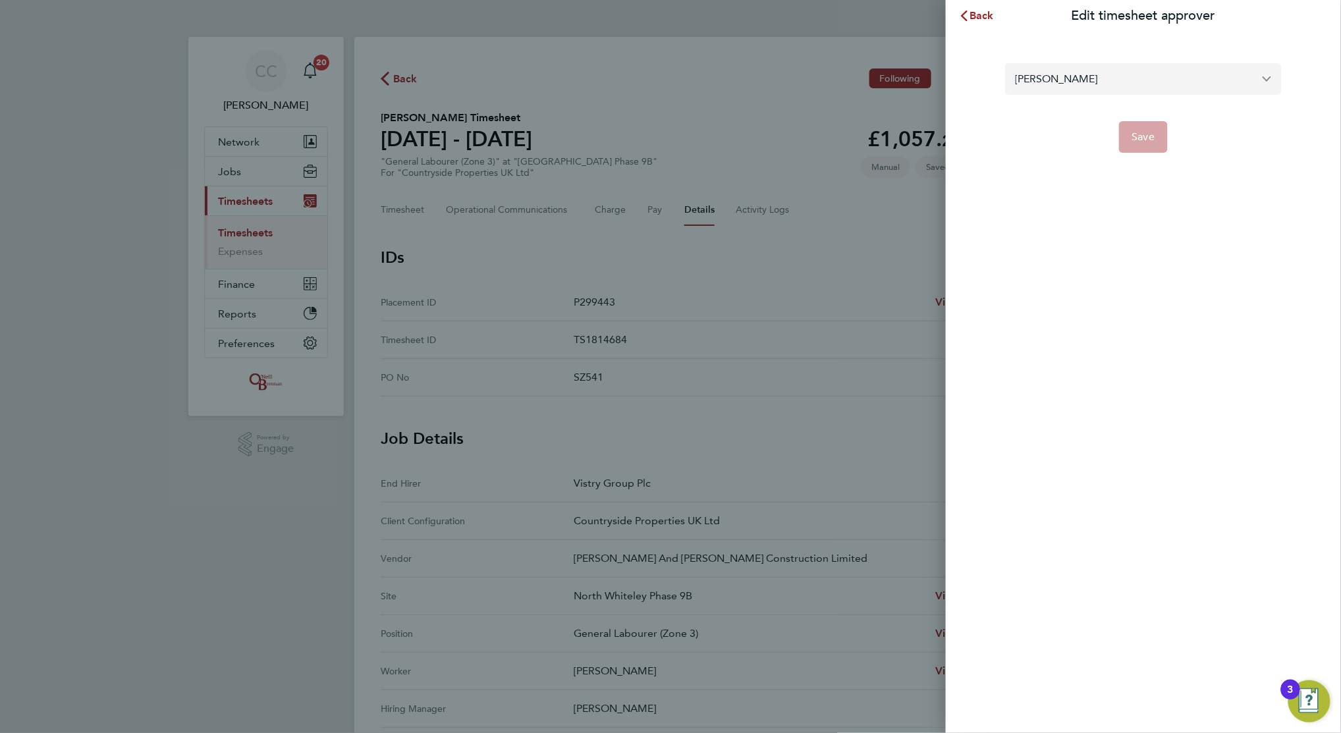
click at [1082, 82] on input "Tom Blunden" at bounding box center [1143, 78] width 277 height 31
click at [1064, 109] on span "[PERSON_NAME]" at bounding box center [1058, 111] width 85 height 16
type input "[PERSON_NAME]"
click at [1142, 140] on span "Save" at bounding box center [1143, 136] width 23 height 13
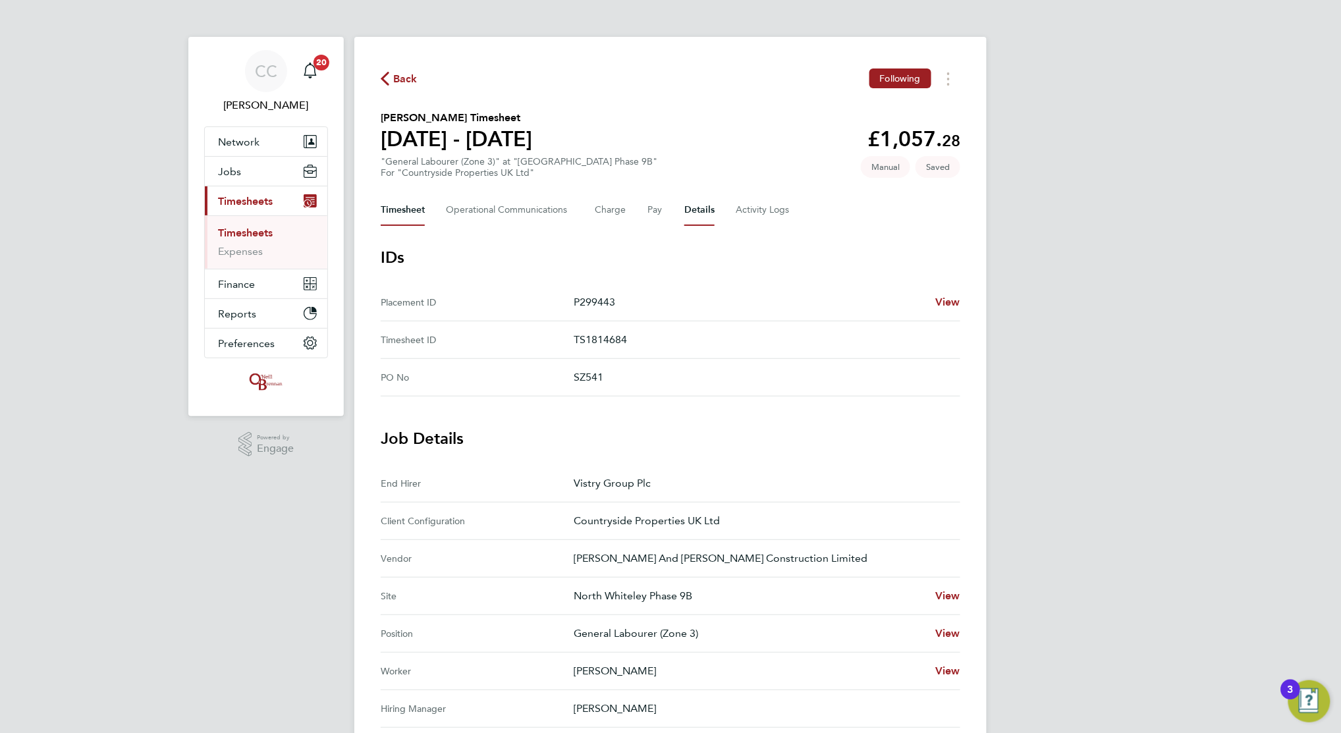
click at [401, 202] on button "Timesheet" at bounding box center [403, 210] width 44 height 32
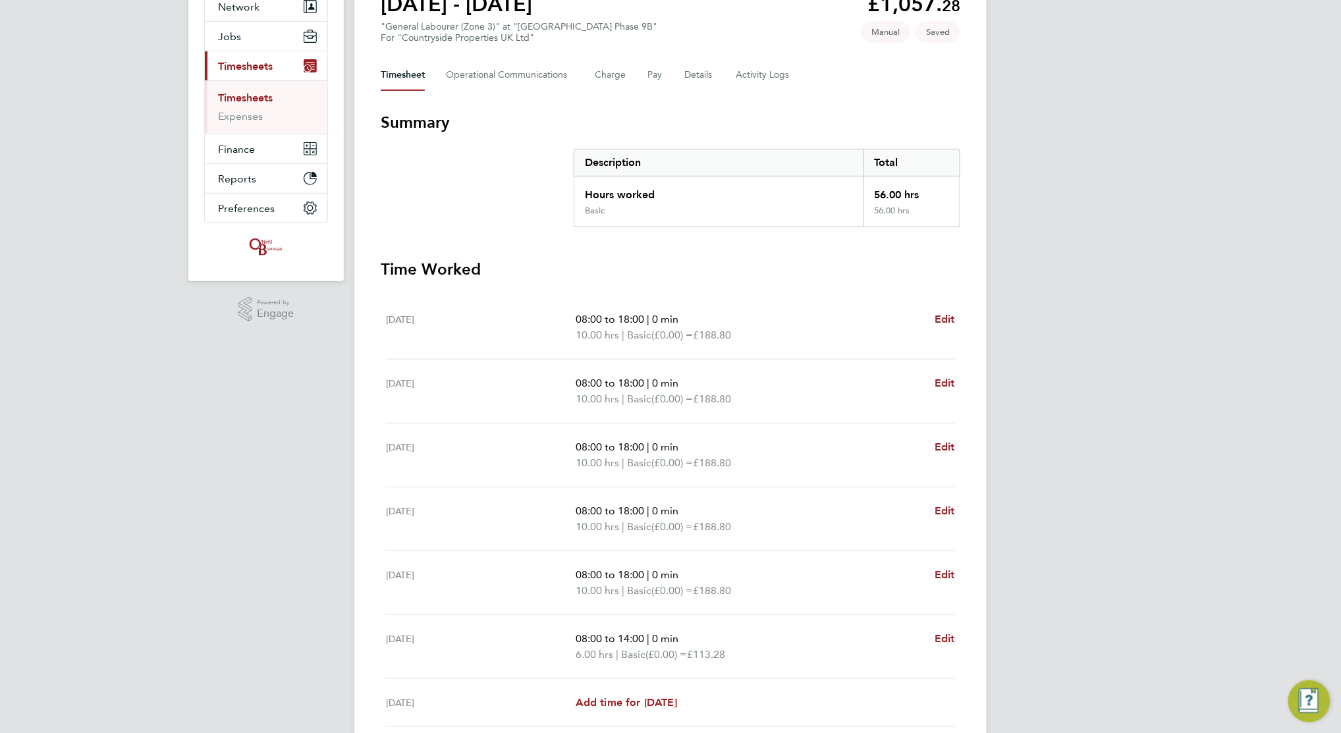
scroll to position [244, 0]
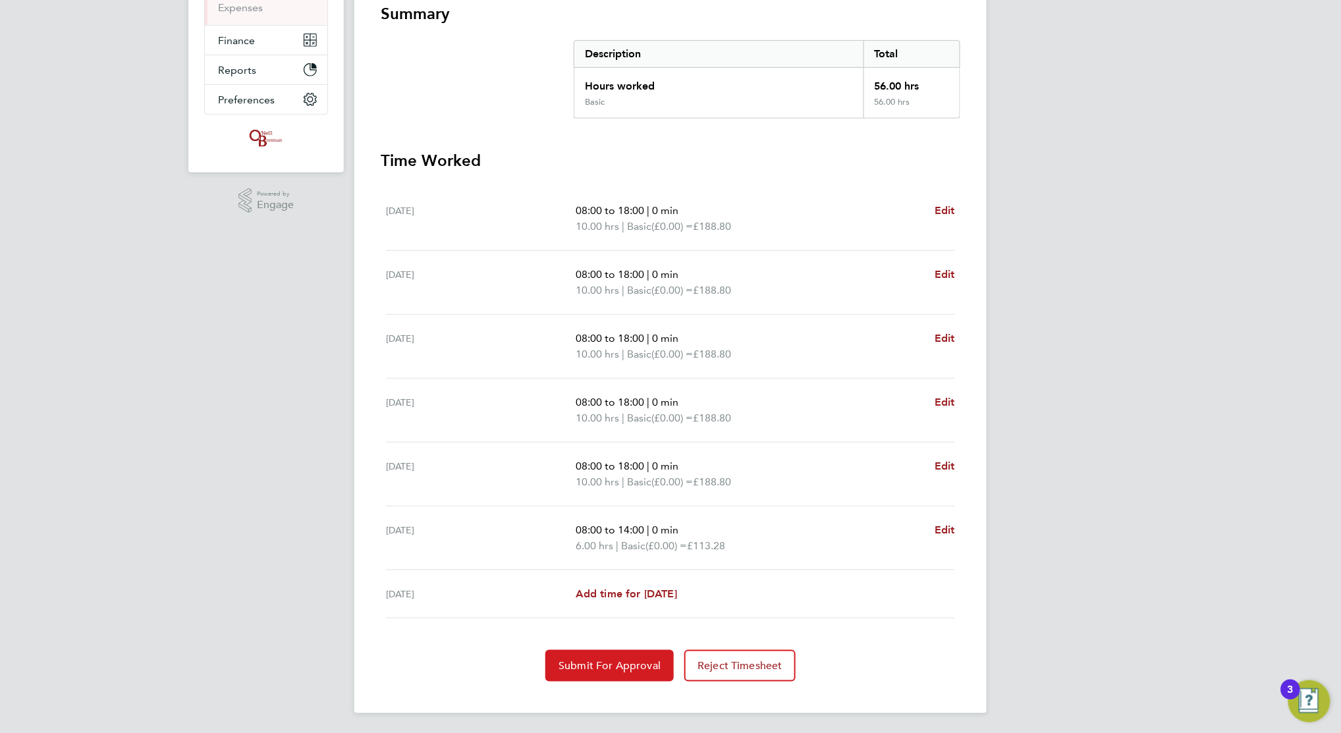
click at [613, 667] on span "Submit For Approval" at bounding box center [610, 665] width 102 height 13
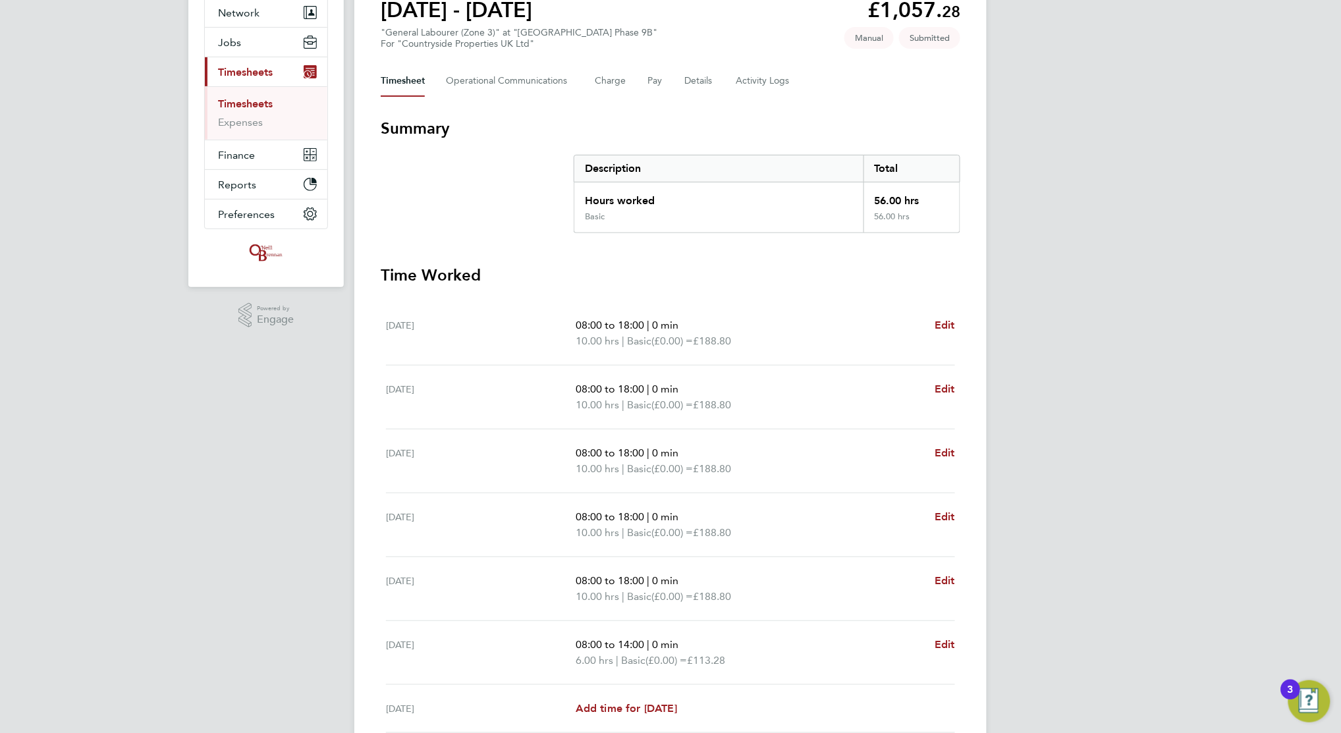
scroll to position [0, 0]
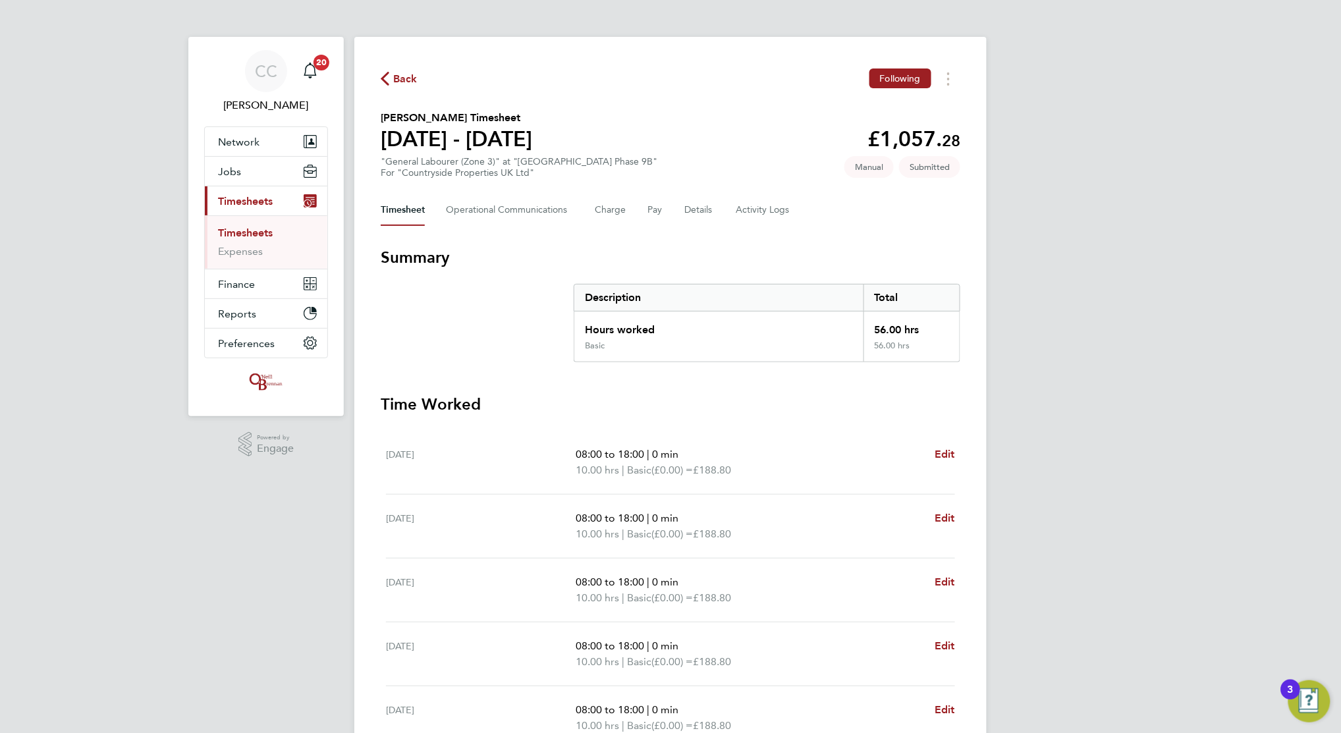
click at [404, 79] on span "Back" at bounding box center [405, 79] width 24 height 16
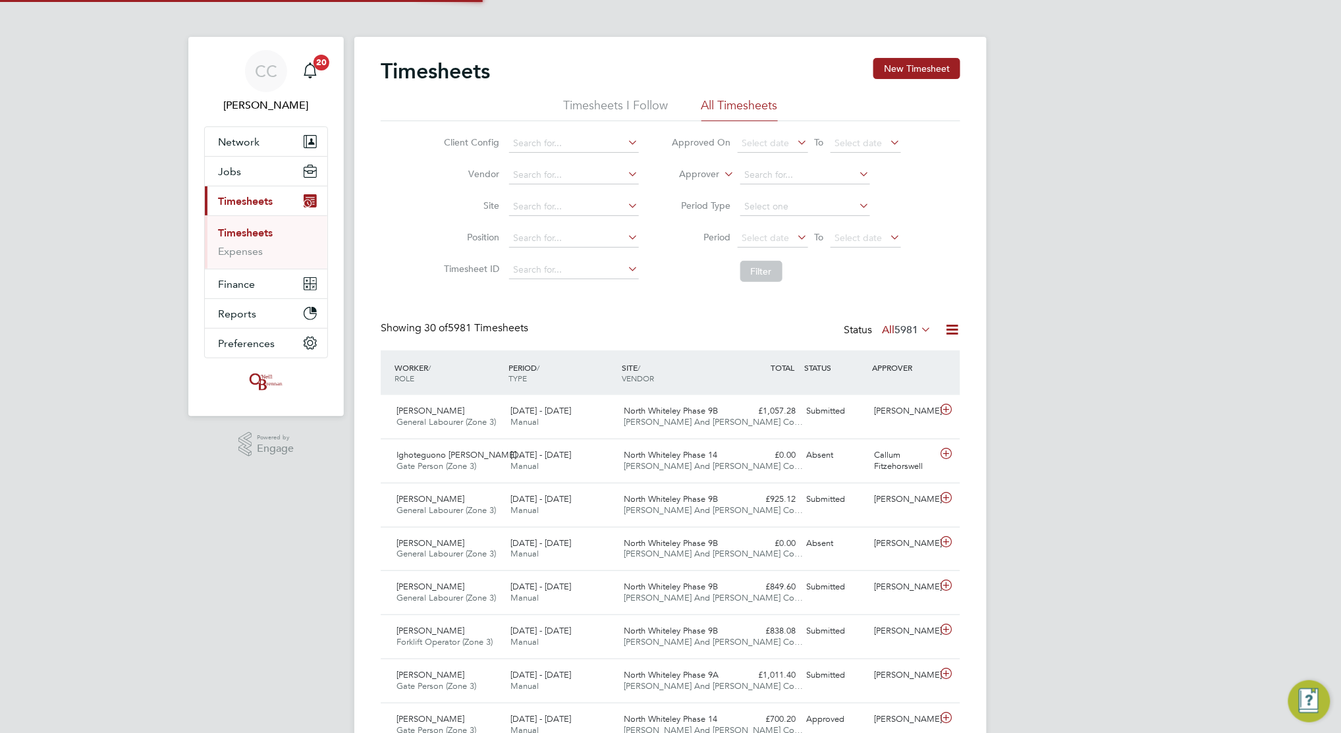
scroll to position [33, 115]
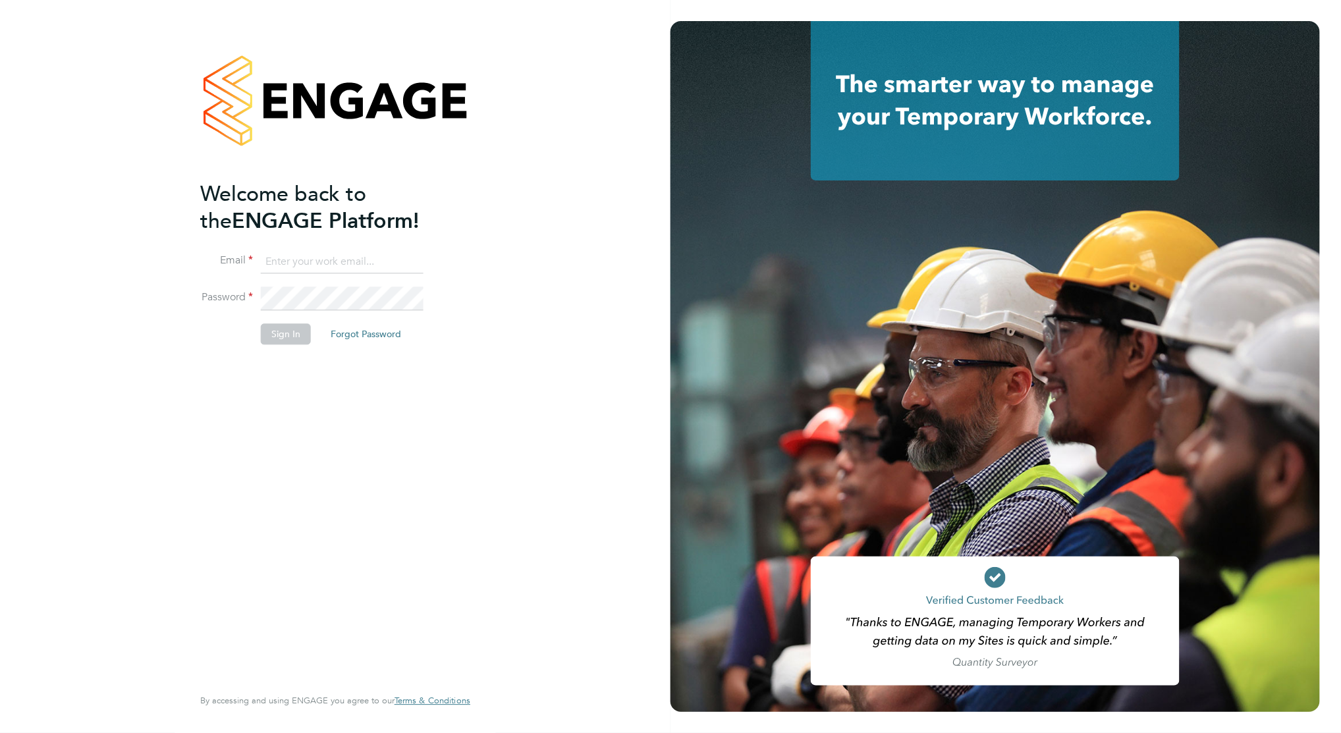
type input "c.carter@oandb.co.uk"
click at [284, 331] on button "Sign In" at bounding box center [286, 334] width 50 height 21
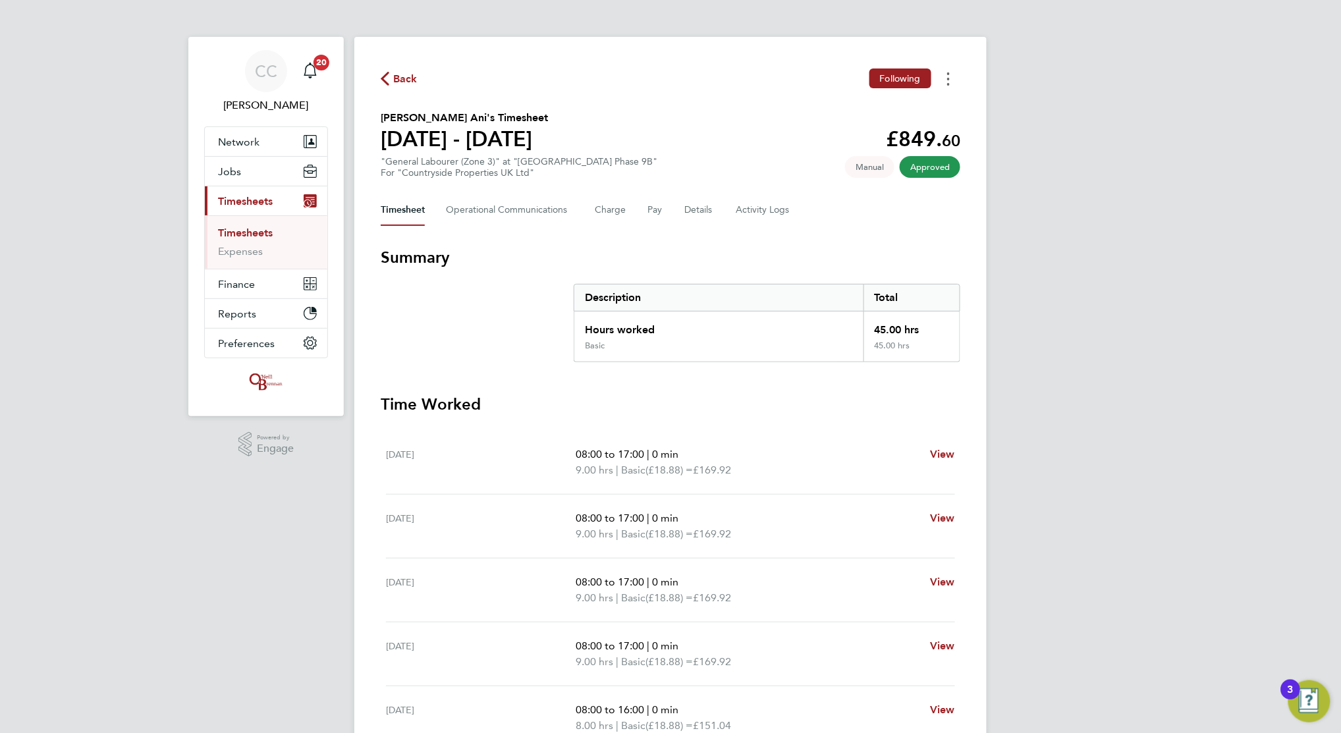
click at [945, 74] on button "Timesheets Menu" at bounding box center [949, 79] width 24 height 20
drag, startPoint x: 851, startPoint y: 188, endPoint x: 852, endPoint y: 203, distance: 15.2
click at [851, 188] on div "Back Following Download timesheet [PERSON_NAME] Ani's Timesheet [DATE] - [DATE]…" at bounding box center [670, 497] width 632 height 920
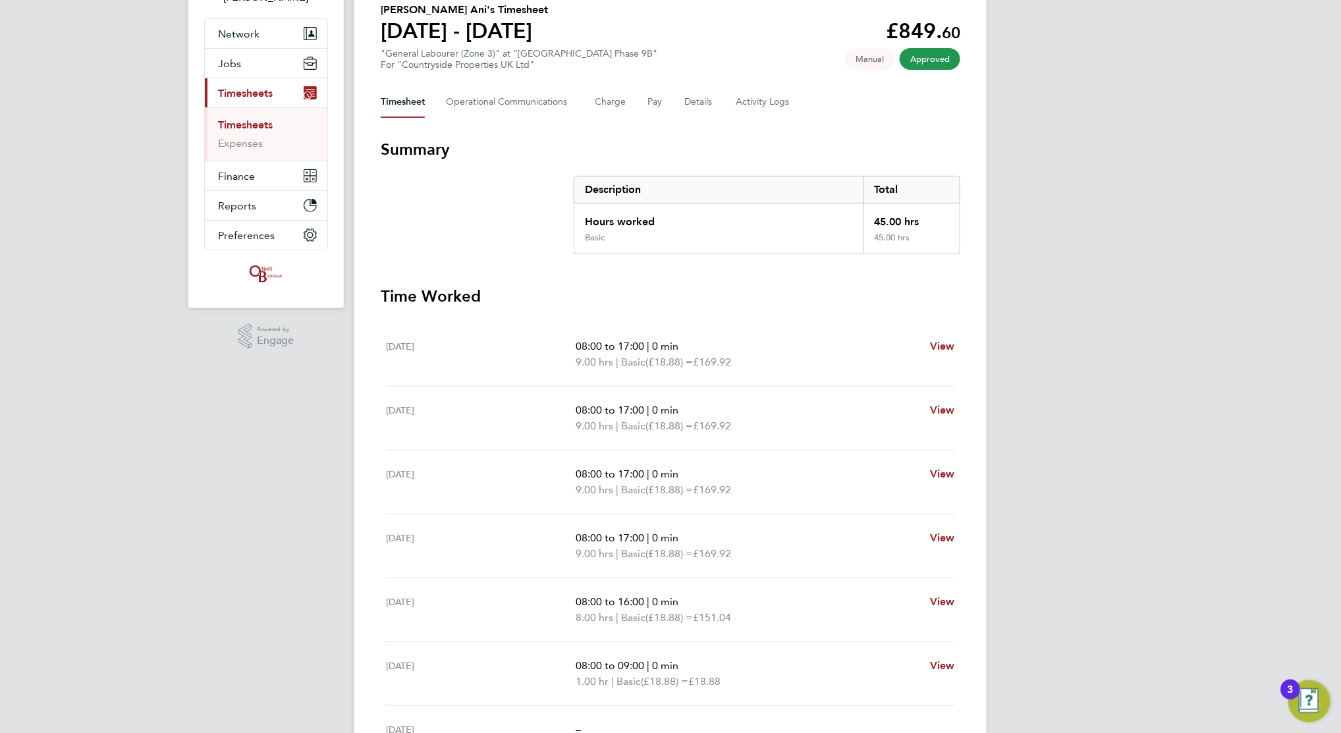
scroll to position [242, 0]
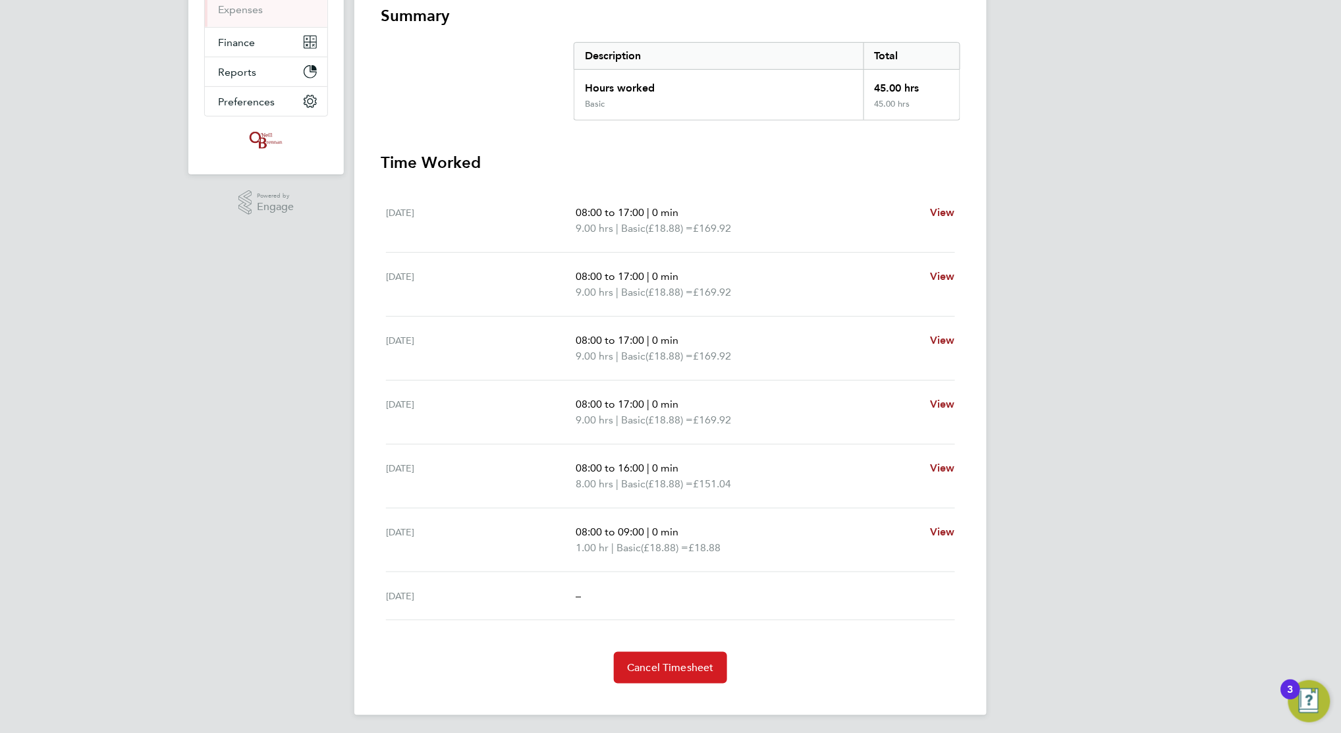
click at [662, 656] on button "Cancel Timesheet" at bounding box center [670, 668] width 113 height 32
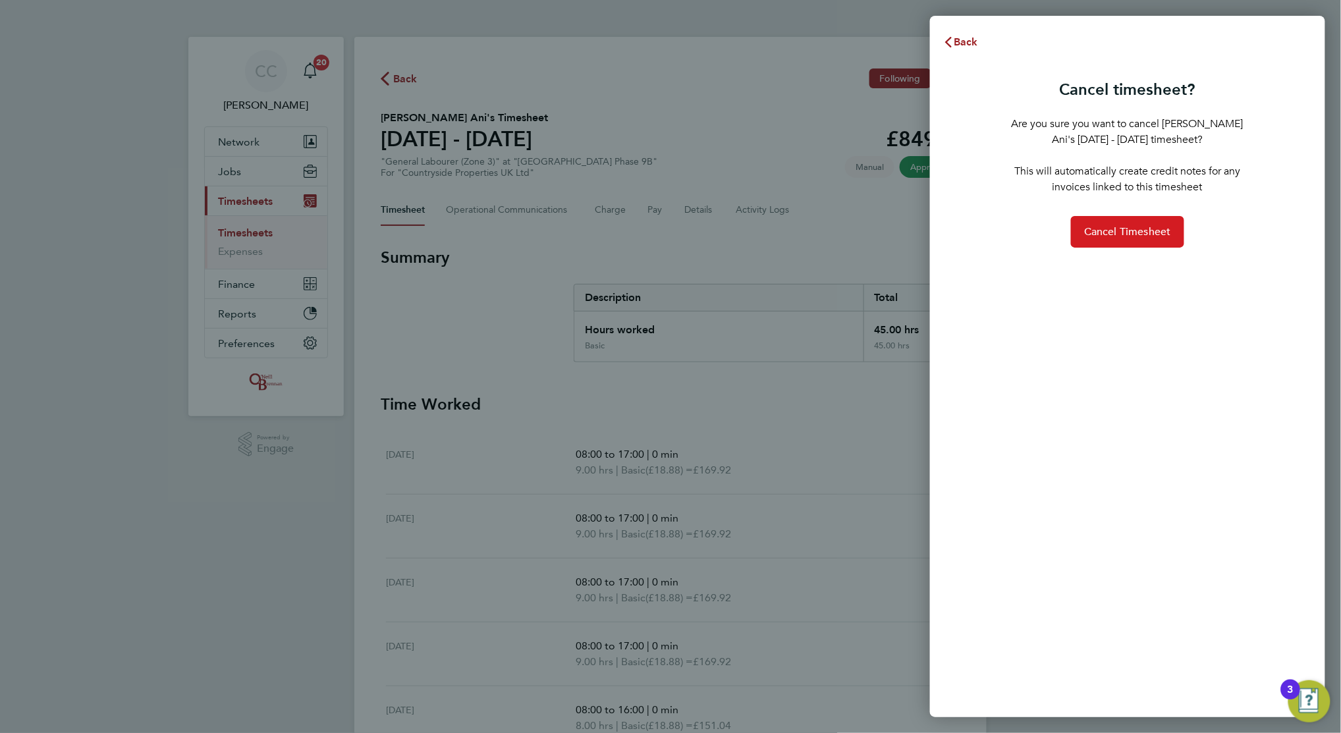
click at [1127, 227] on span "Cancel Timesheet" at bounding box center [1127, 231] width 87 height 13
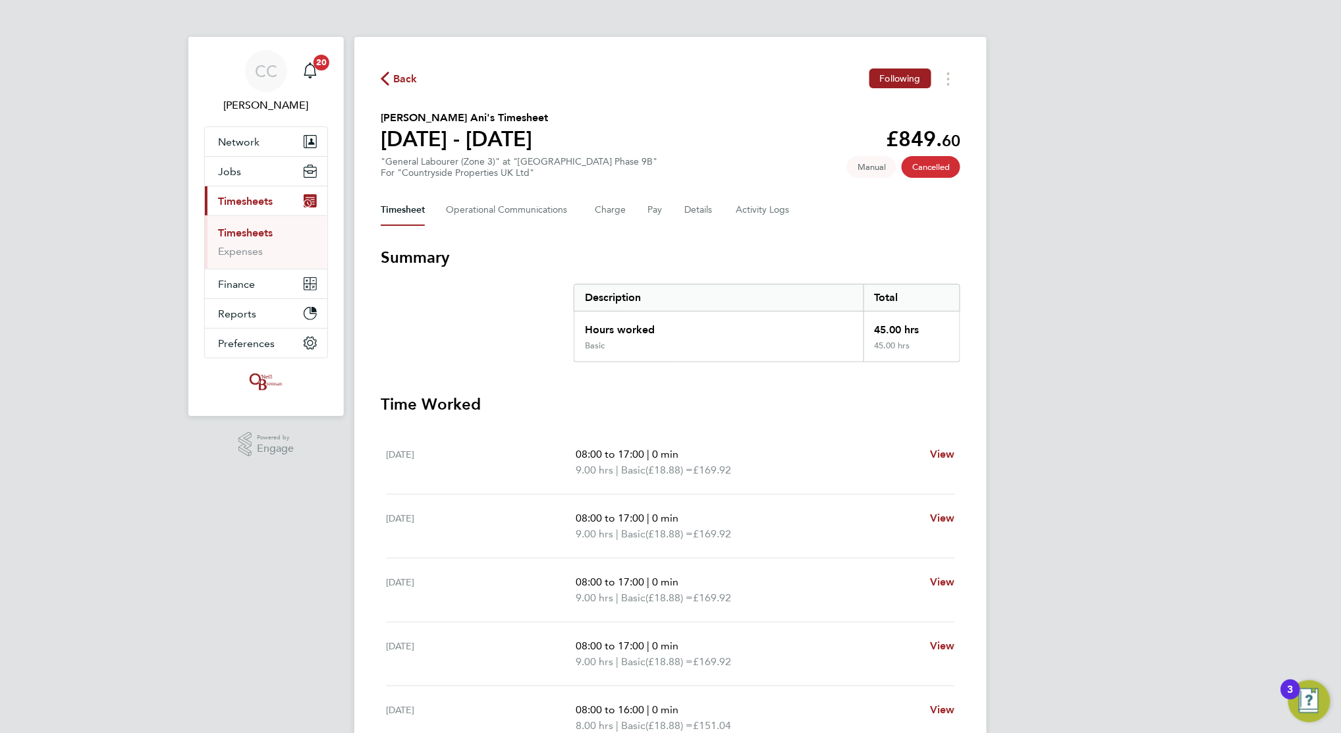
click at [402, 77] on span "Back" at bounding box center [405, 79] width 24 height 16
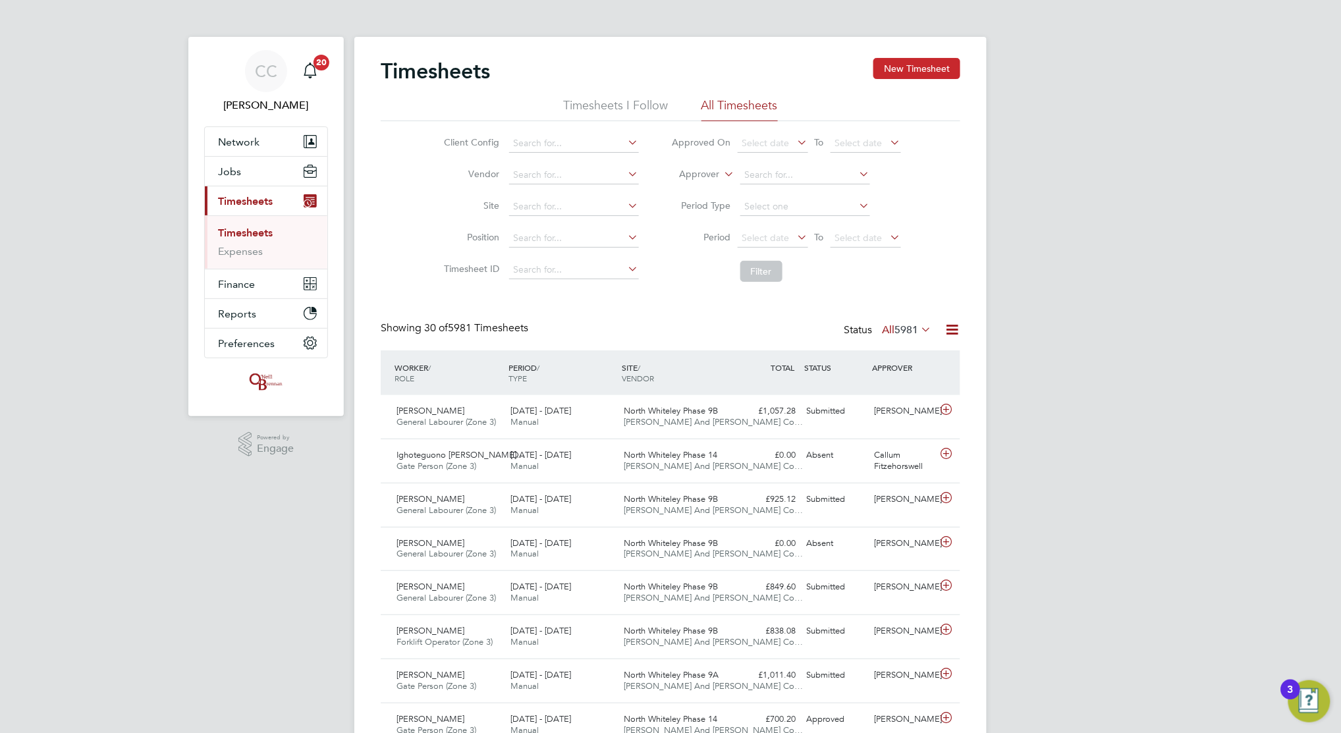
click at [888, 68] on button "New Timesheet" at bounding box center [917, 68] width 87 height 21
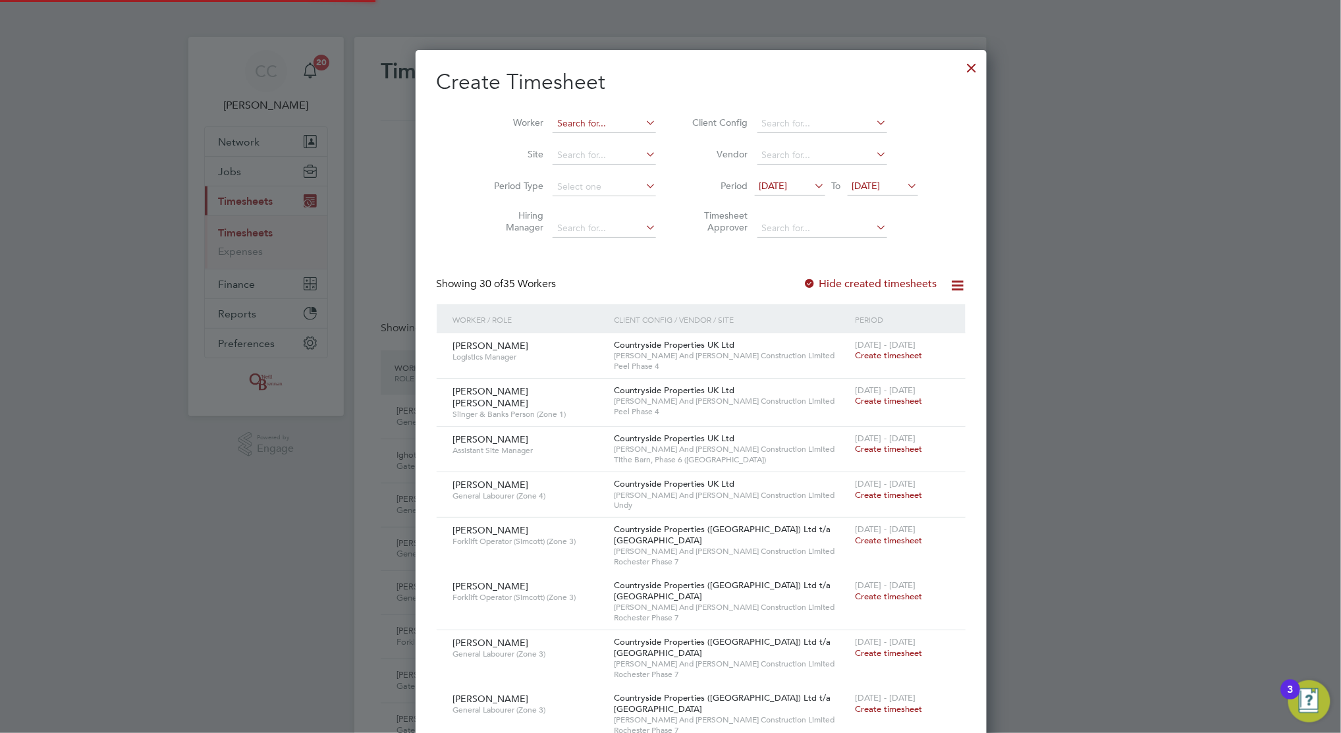
click at [553, 121] on input at bounding box center [604, 124] width 103 height 18
type input "h"
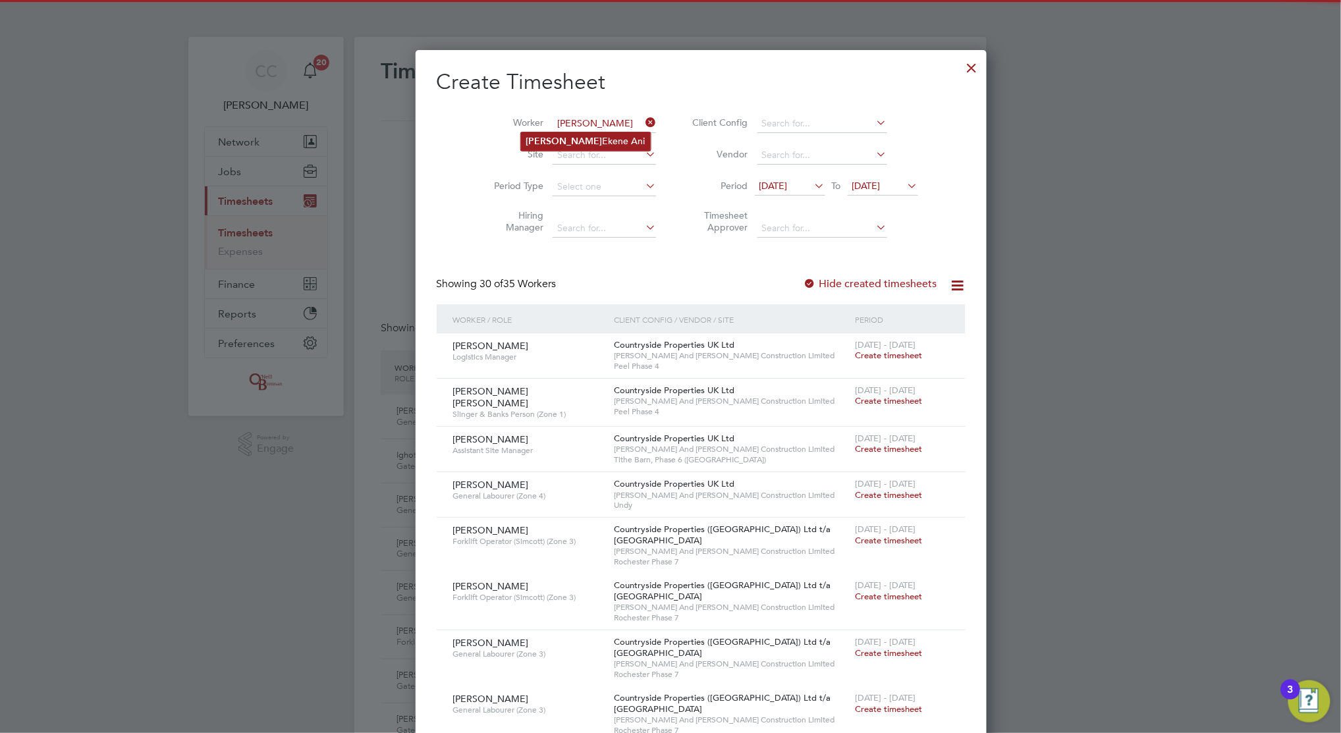
click at [550, 140] on li "[PERSON_NAME] Ani" at bounding box center [586, 141] width 130 height 18
type input "[PERSON_NAME] Ani"
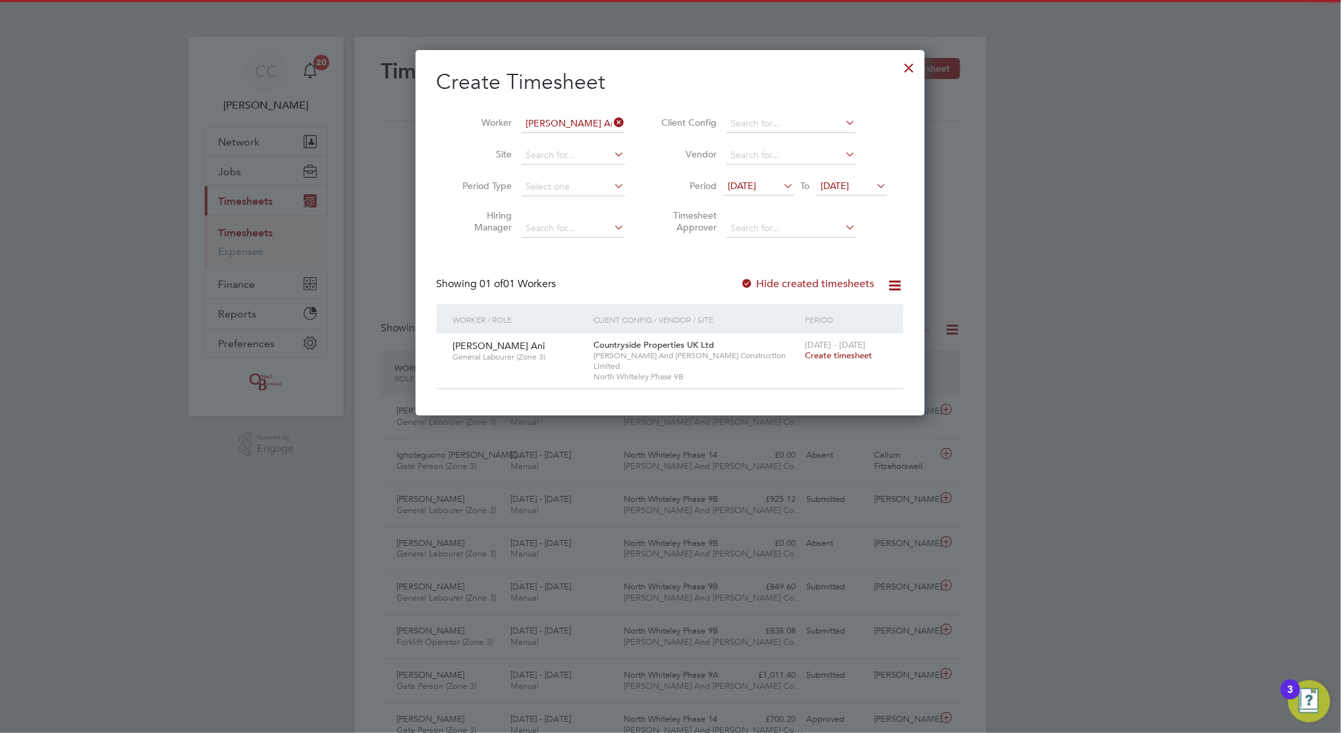
click at [757, 180] on span "[DATE]" at bounding box center [743, 186] width 28 height 12
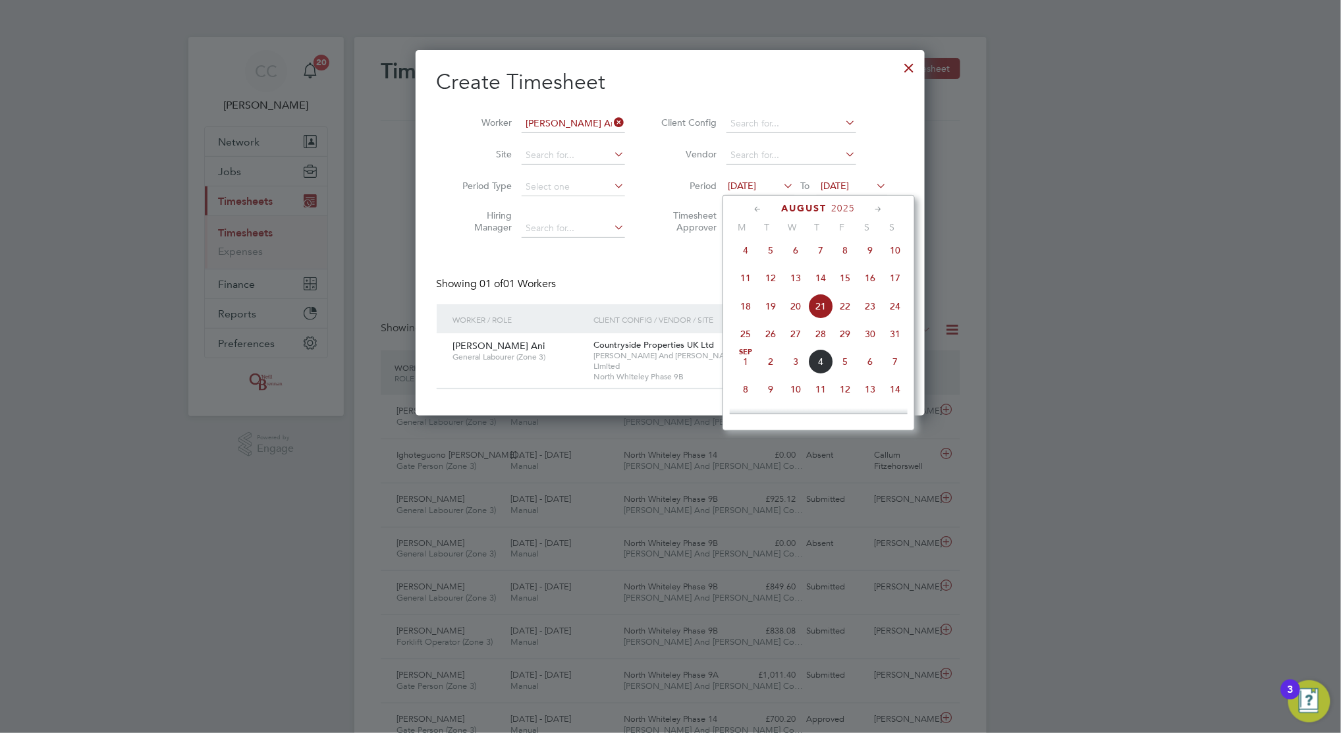
click at [745, 250] on span "4" at bounding box center [745, 250] width 25 height 25
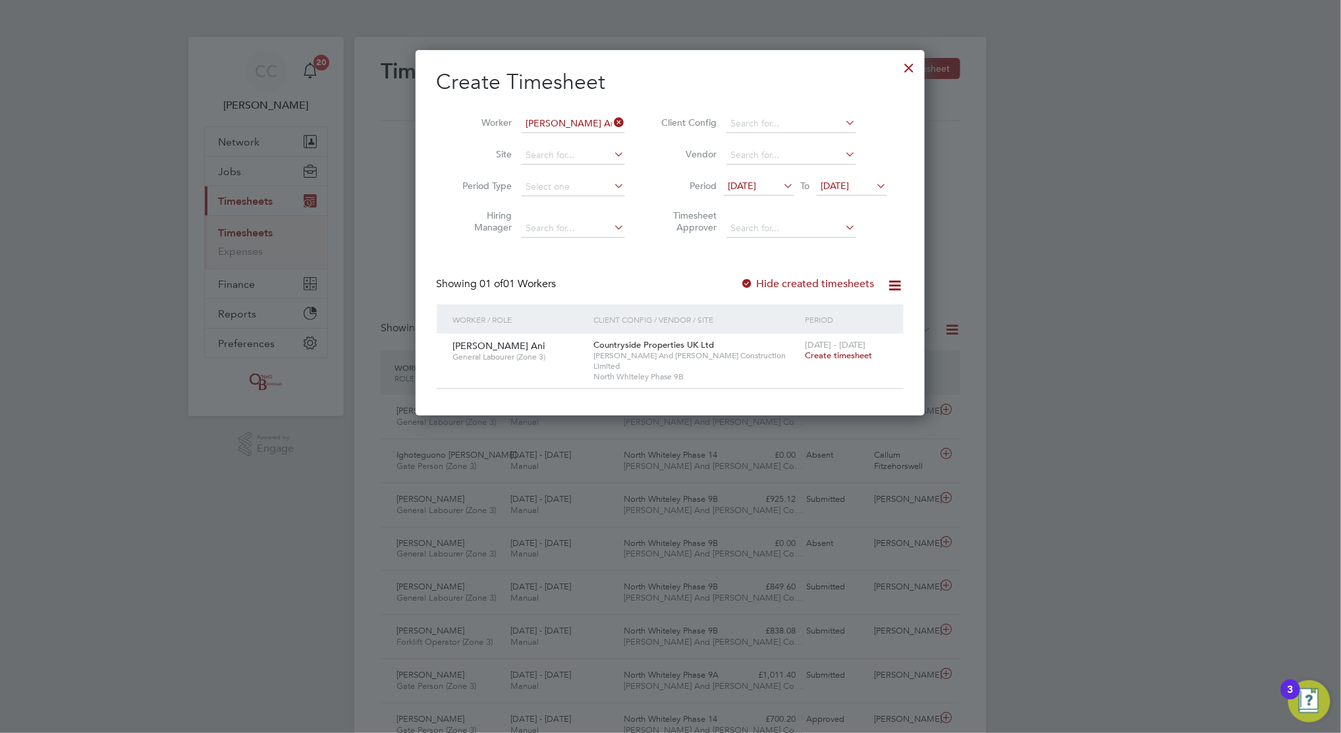
click at [754, 279] on div at bounding box center [747, 284] width 13 height 13
click at [754, 281] on div at bounding box center [747, 284] width 13 height 13
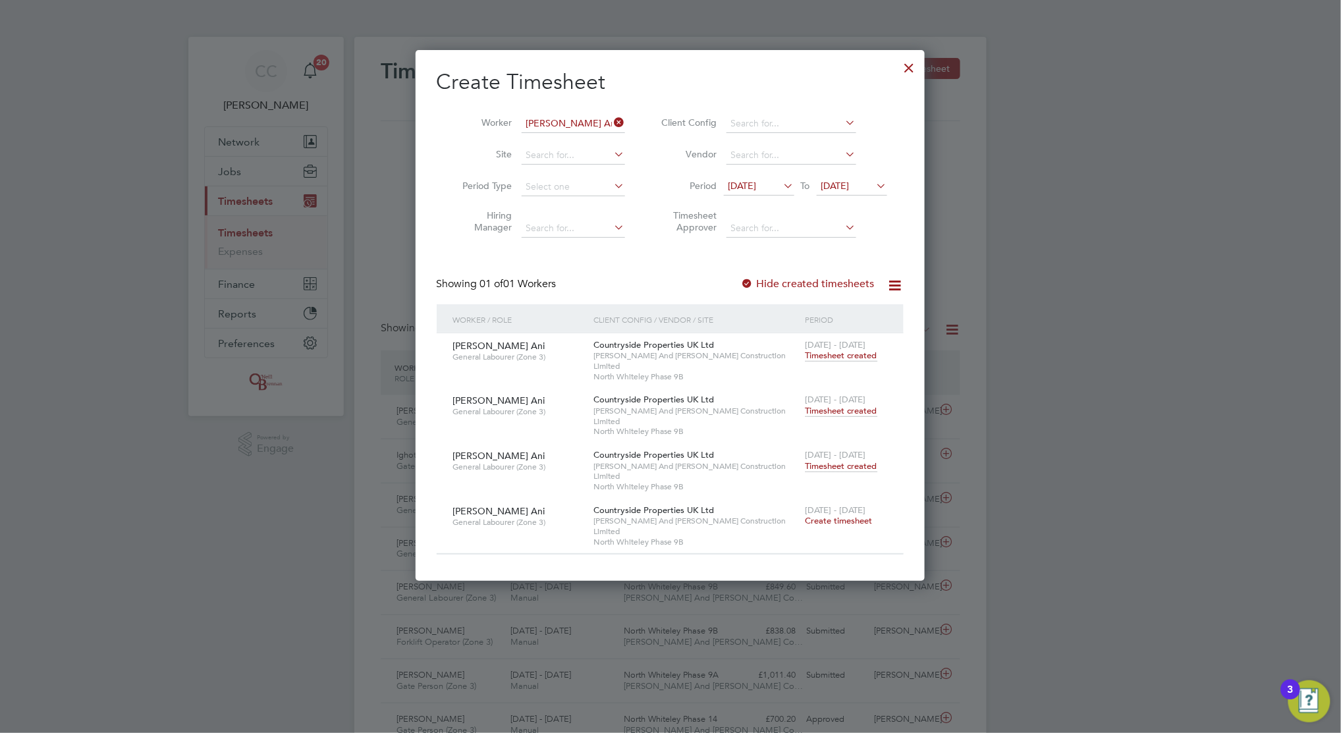
click at [757, 180] on span "[DATE]" at bounding box center [743, 186] width 28 height 12
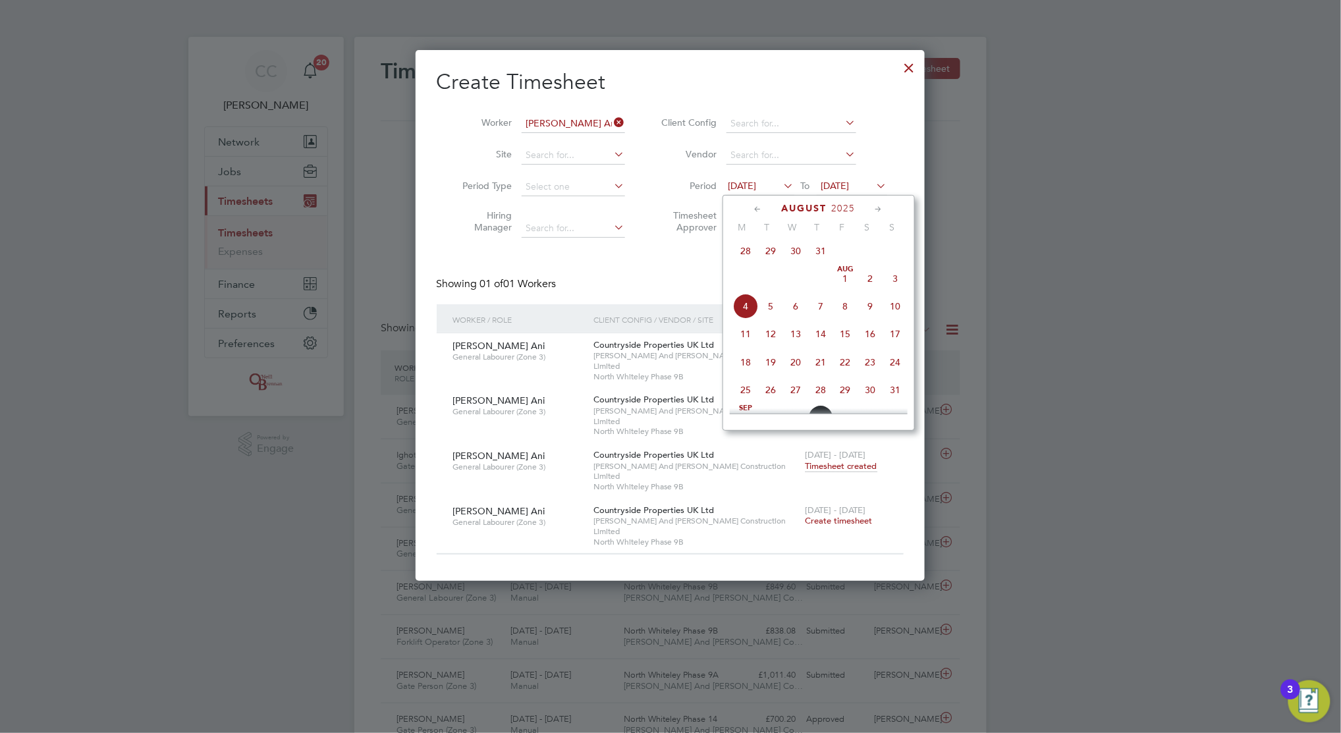
click at [748, 254] on span "28" at bounding box center [745, 250] width 25 height 25
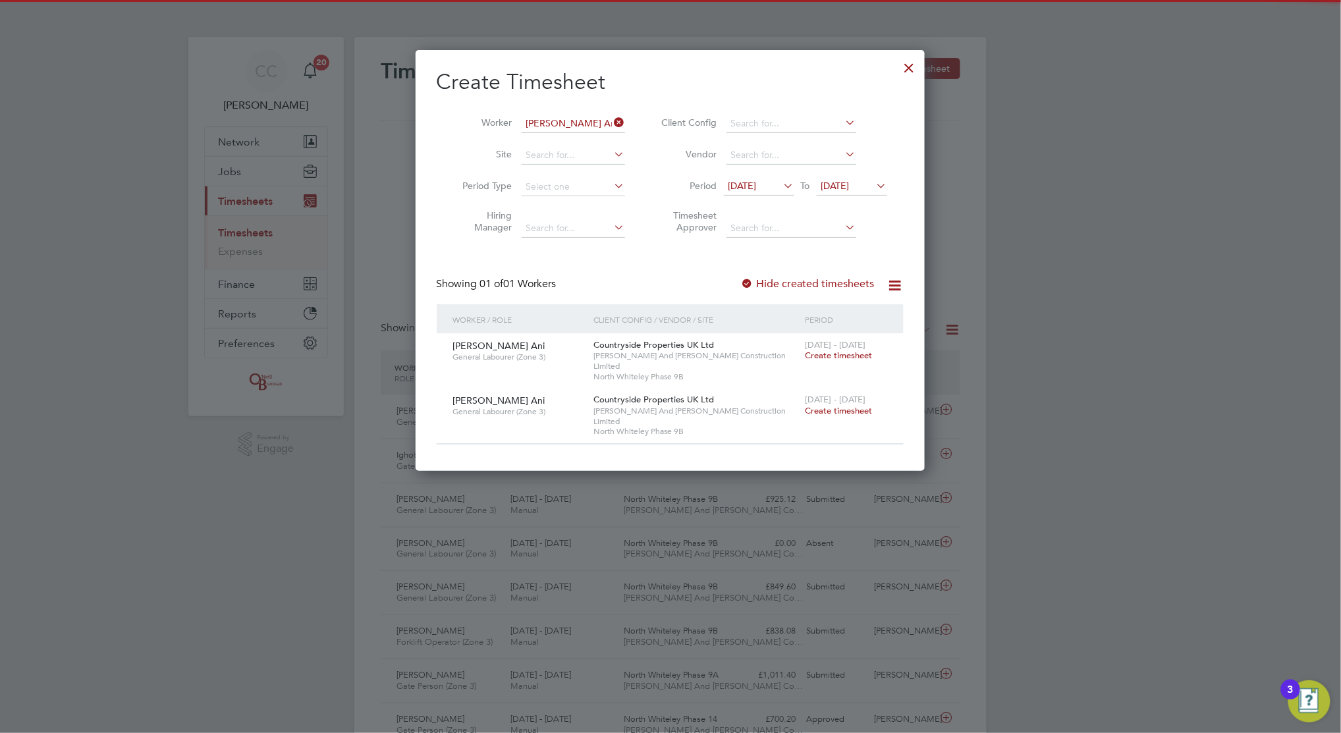
click at [775, 291] on div "Showing 01 of 01 Workers Hide created timesheets" at bounding box center [670, 290] width 467 height 27
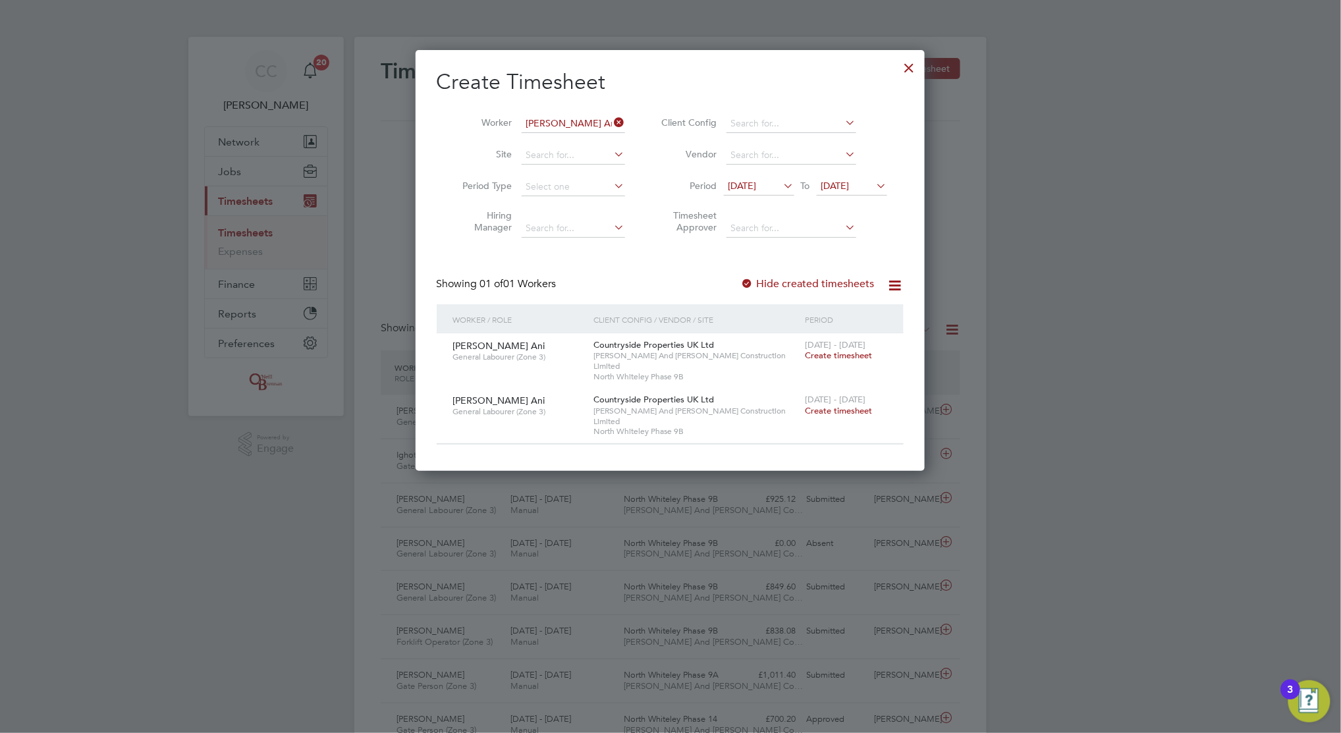
click at [771, 286] on label "Hide created timesheets" at bounding box center [808, 283] width 134 height 13
click at [771, 285] on label "Hide created timesheets" at bounding box center [808, 283] width 134 height 13
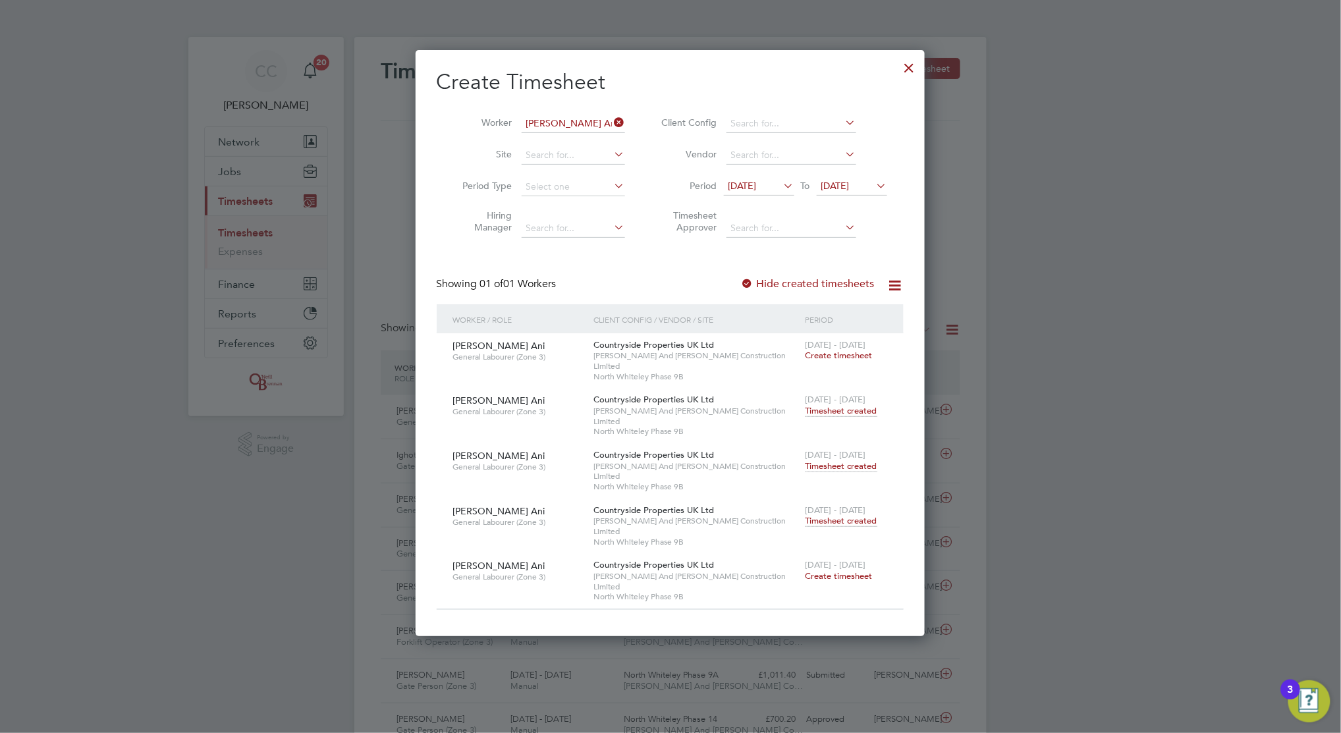
click at [840, 357] on span "Create timesheet" at bounding box center [839, 355] width 67 height 11
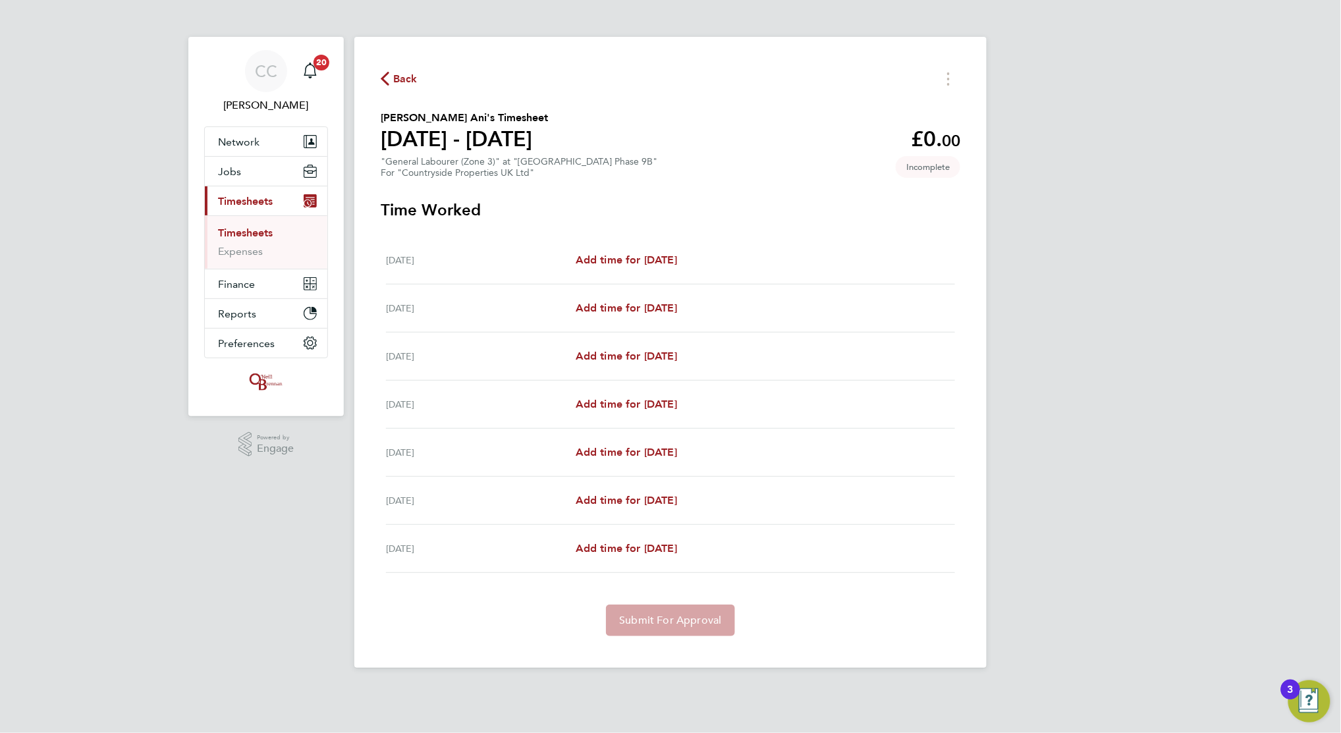
click at [639, 249] on div "[DATE] Add time for [DATE] Add time for [DATE]" at bounding box center [670, 260] width 569 height 48
click at [642, 254] on span "Add time for [DATE]" at bounding box center [626, 260] width 101 height 13
select select "30"
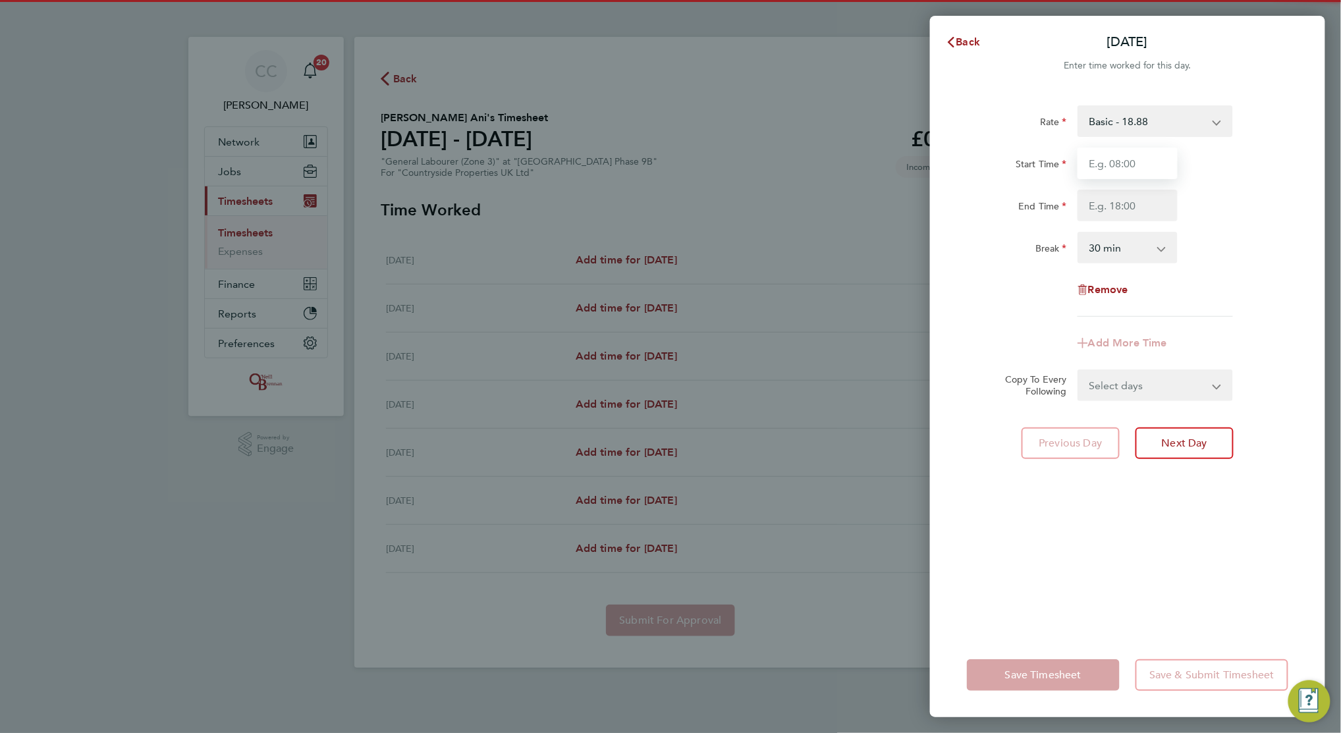
drag, startPoint x: 1148, startPoint y: 152, endPoint x: 1109, endPoint y: 160, distance: 39.7
click at [1148, 152] on input "Start Time" at bounding box center [1128, 164] width 100 height 32
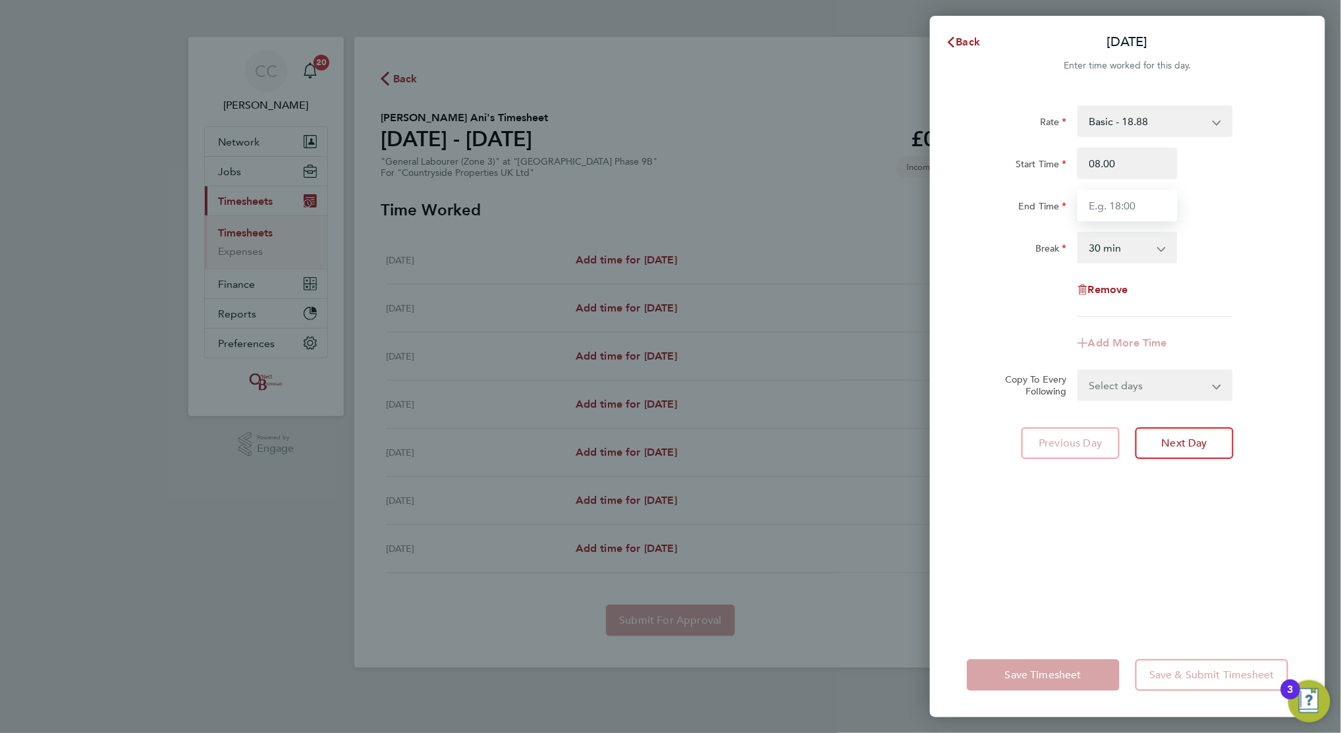
type input "08:00"
type input "17:00"
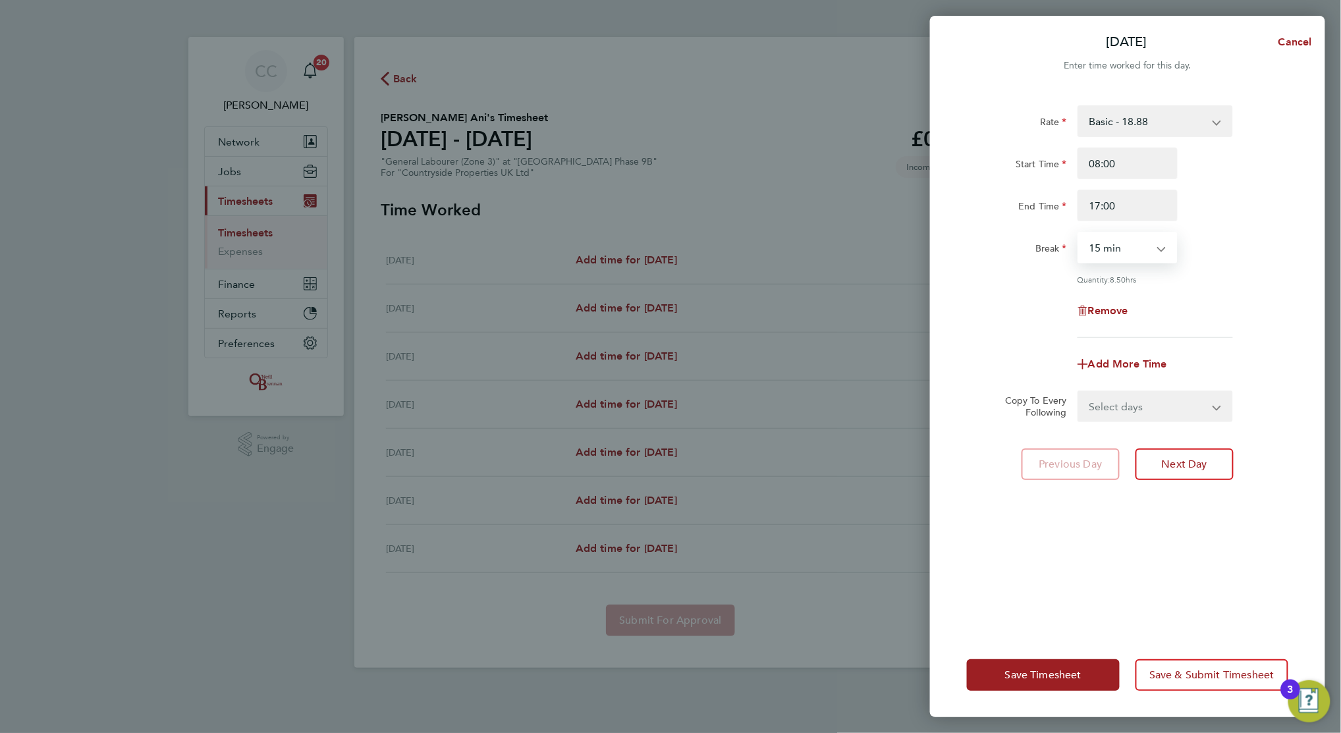
select select "0"
click at [1123, 393] on select "Select days Day Weekday (Mon-Fri) Weekend (Sat-Sun) [DATE] [DATE] [DATE] [DATE]…" at bounding box center [1148, 406] width 138 height 29
select select "WEEKDAY"
click at [1079, 392] on select "Select days Day Weekday (Mon-Fri) Weekend (Sat-Sun) [DATE] [DATE] [DATE] [DATE]…" at bounding box center [1148, 406] width 138 height 29
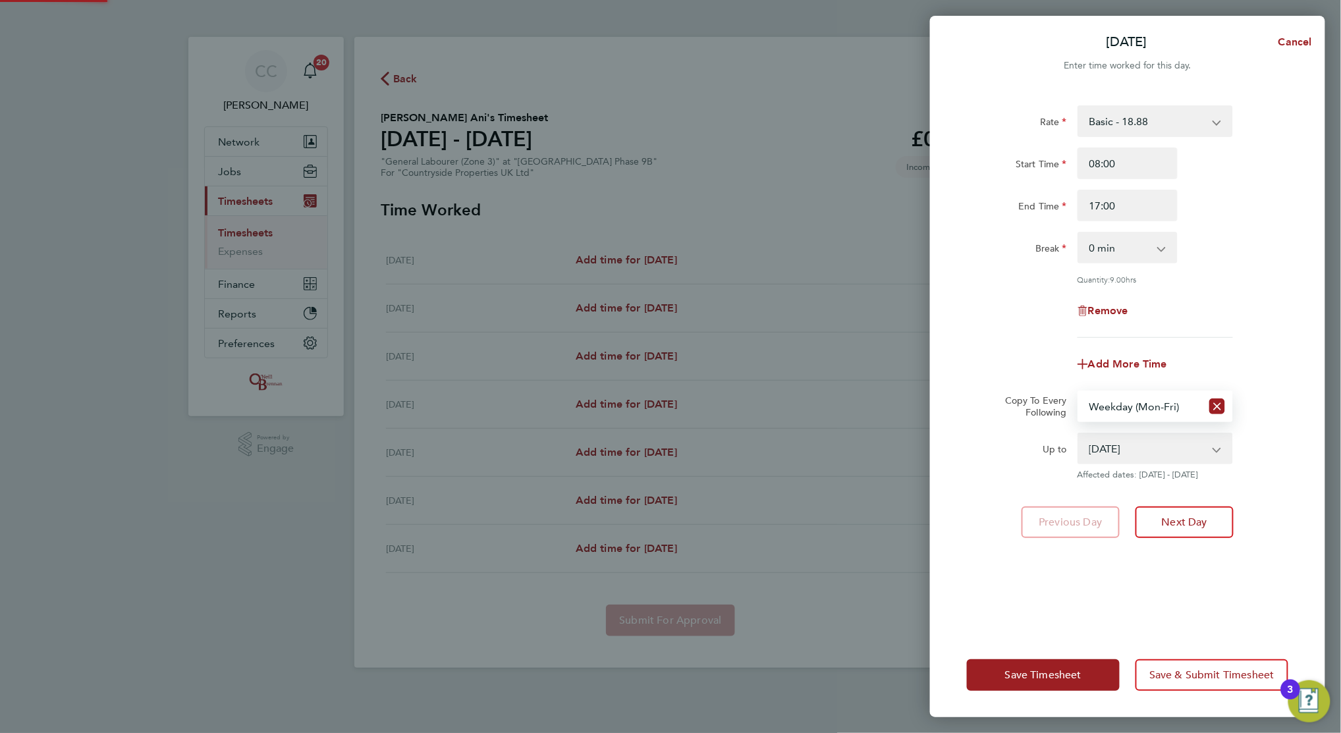
click at [1111, 434] on select "[DATE] [DATE] [DATE] [DATE] [DATE] [DATE]" at bounding box center [1147, 448] width 137 height 29
select select "[DATE]"
click at [1079, 434] on select "[DATE] [DATE] [DATE] [DATE] [DATE] [DATE]" at bounding box center [1147, 448] width 137 height 29
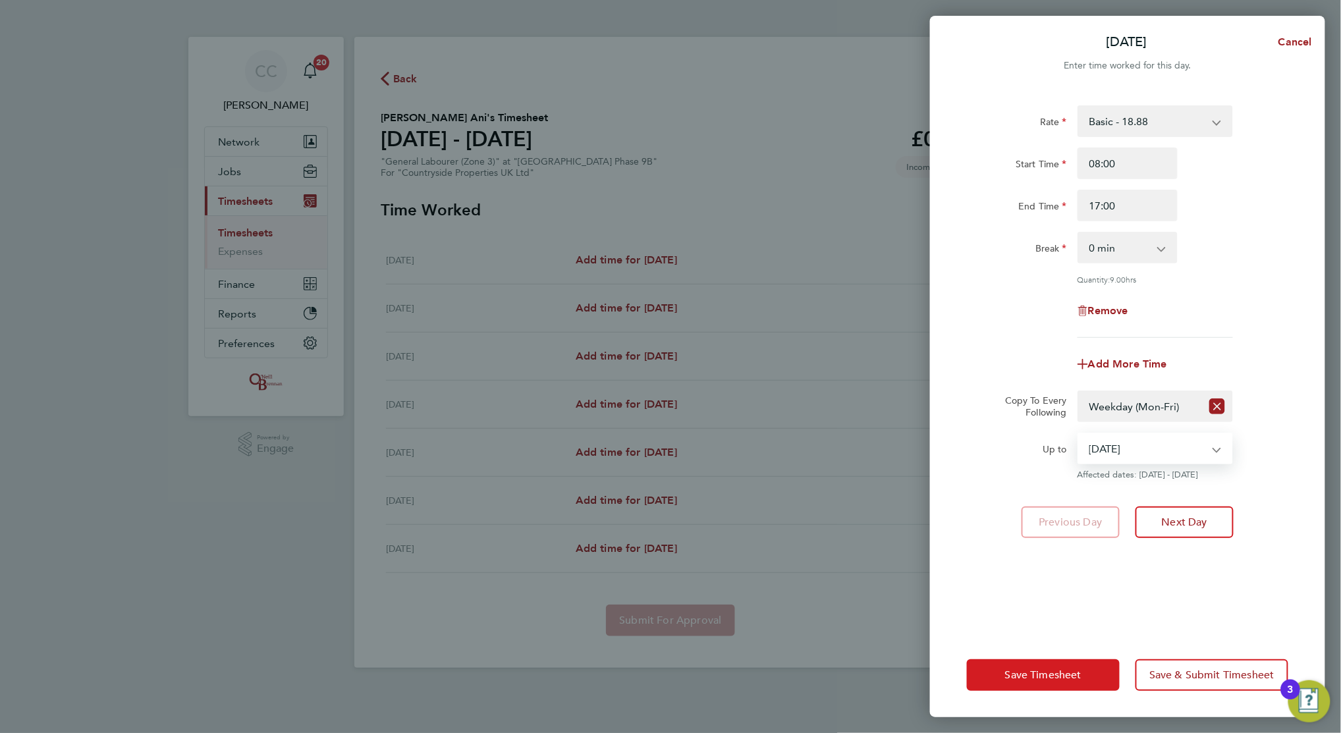
click at [1074, 666] on button "Save Timesheet" at bounding box center [1043, 675] width 153 height 32
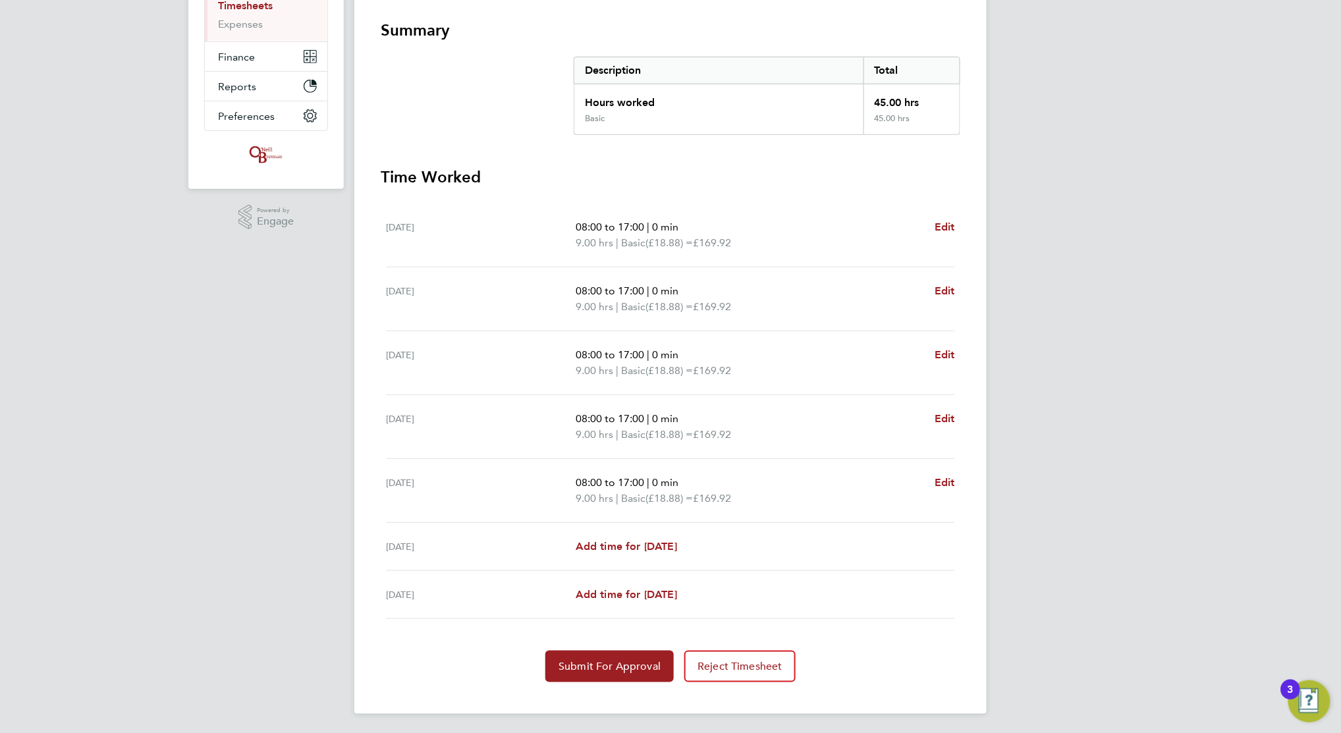
click at [627, 536] on div "[DATE] Add time for [DATE] Add time for [DATE]" at bounding box center [670, 547] width 569 height 48
click at [623, 545] on span "Add time for [DATE]" at bounding box center [626, 546] width 101 height 13
select select "30"
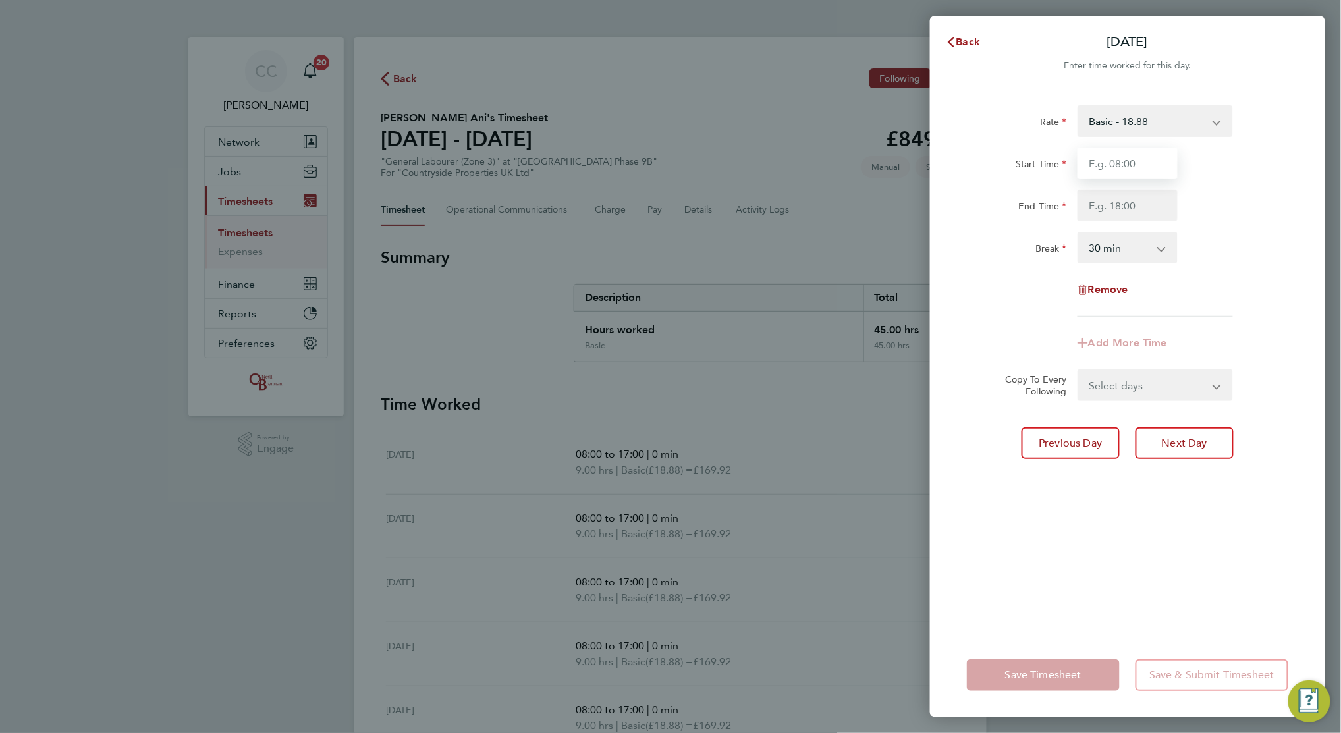
click at [1123, 154] on input "Start Time" at bounding box center [1128, 164] width 100 height 32
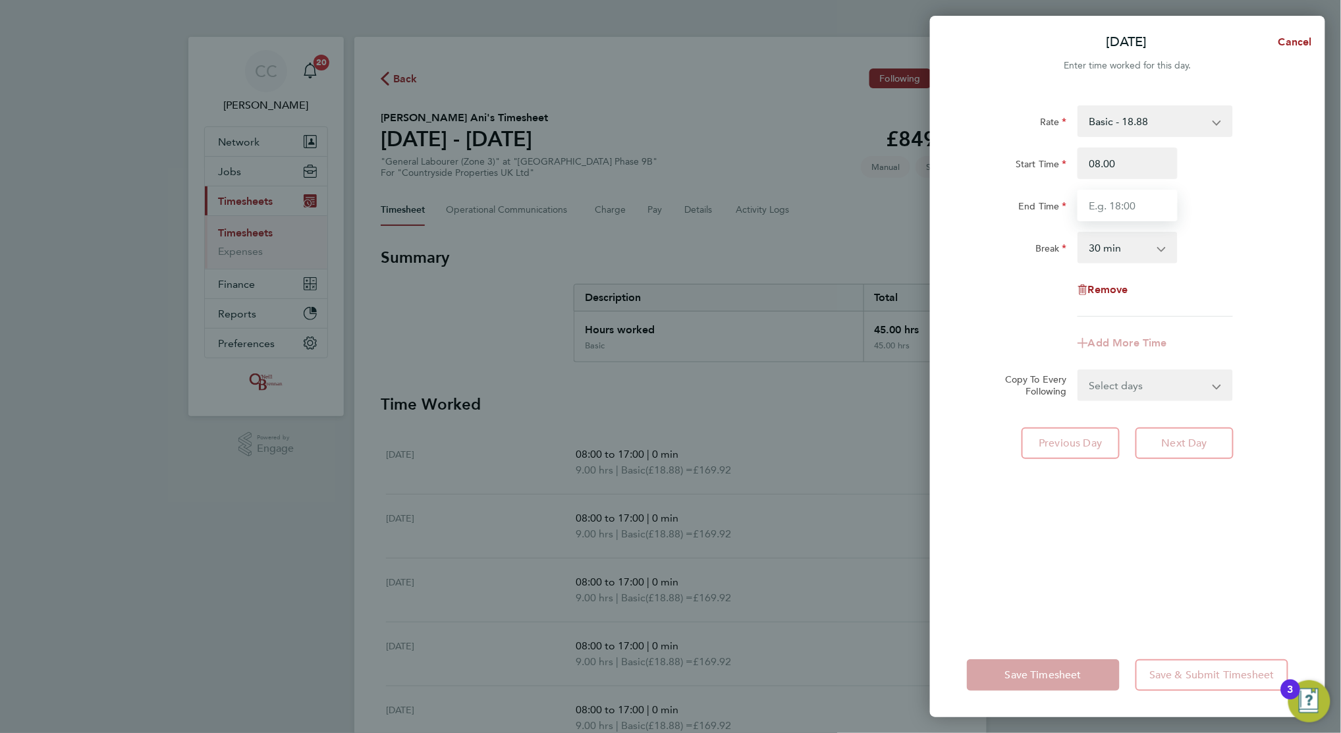
type input "08:00"
type input "14:00"
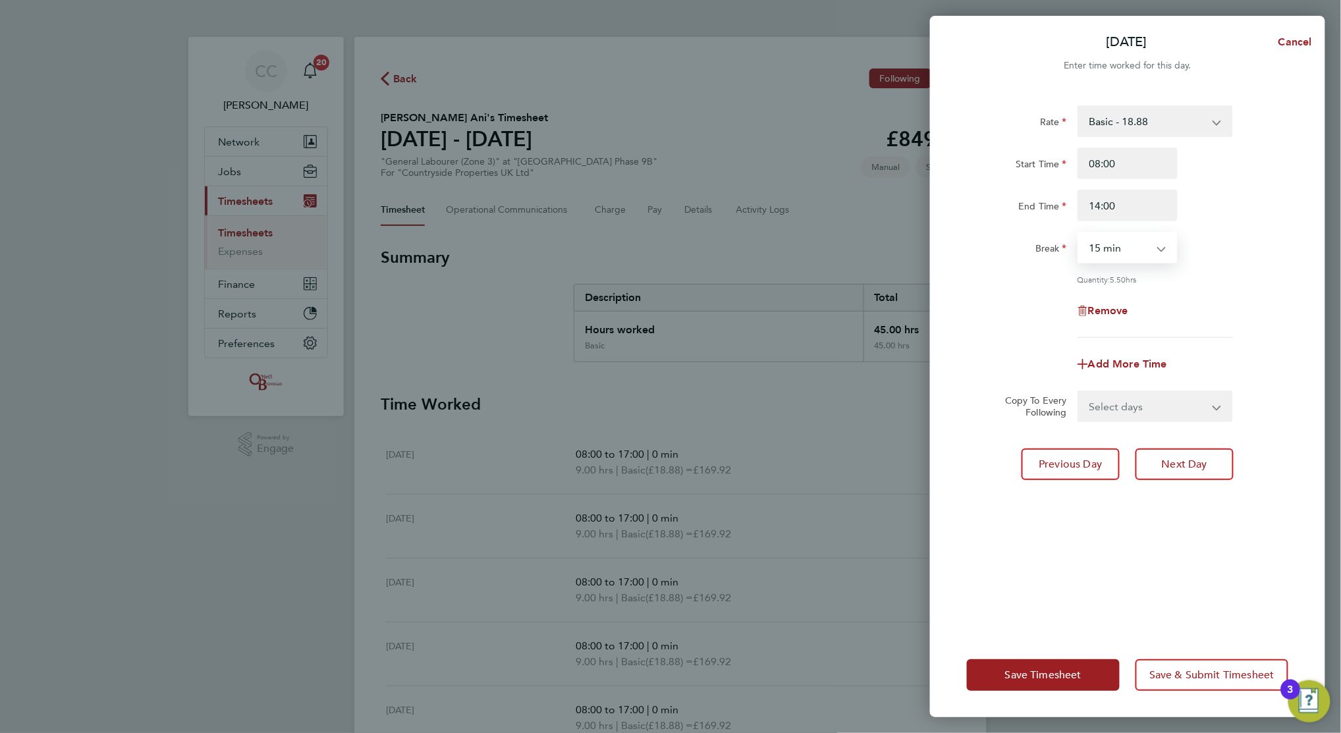
select select "0"
click at [1065, 675] on span "Save Timesheet" at bounding box center [1043, 675] width 76 height 13
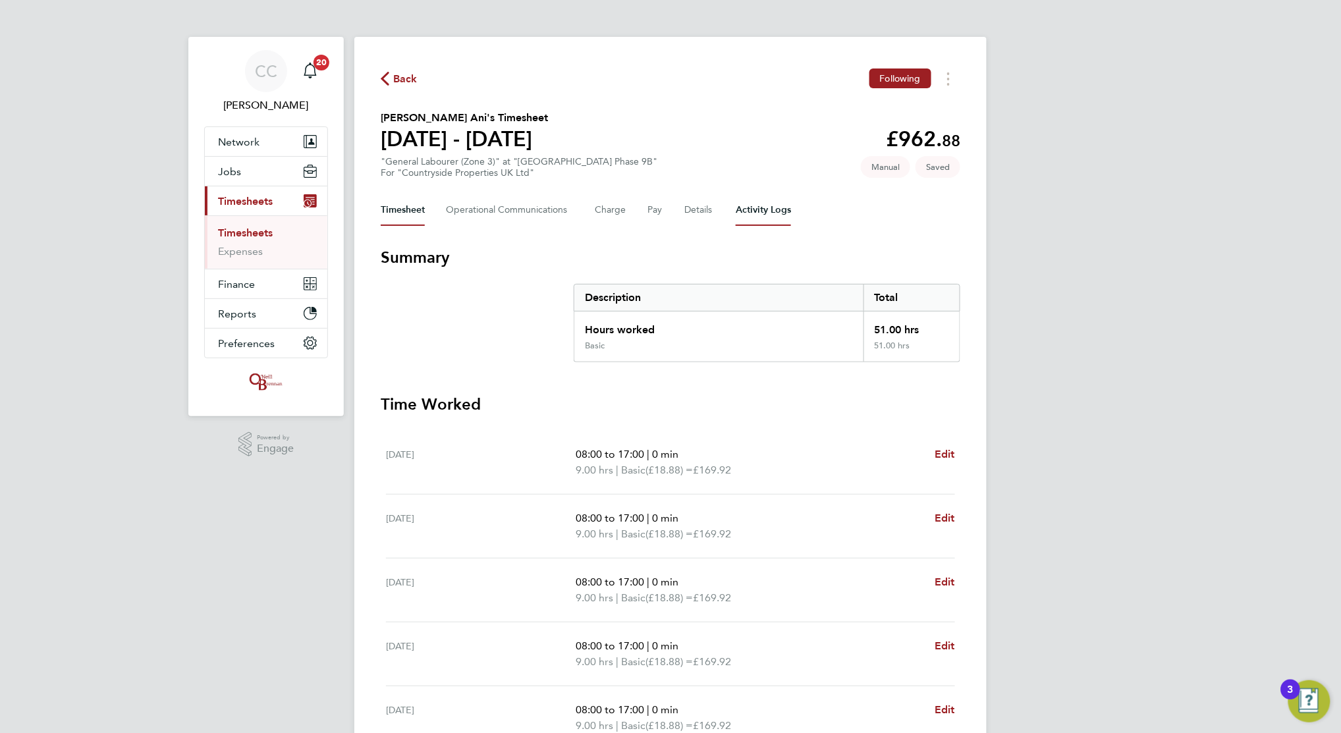
click at [758, 202] on Logs-tab "Activity Logs" at bounding box center [763, 210] width 55 height 32
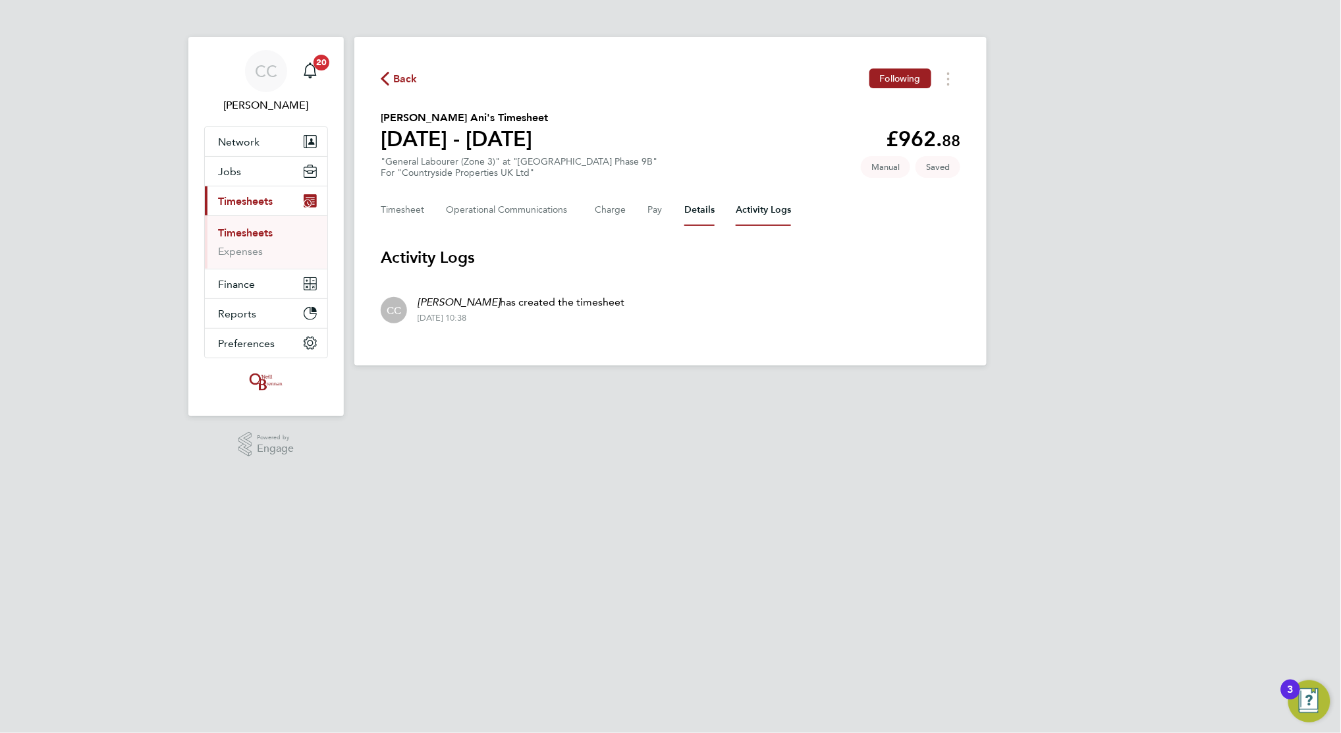
click at [692, 208] on button "Details" at bounding box center [699, 210] width 30 height 32
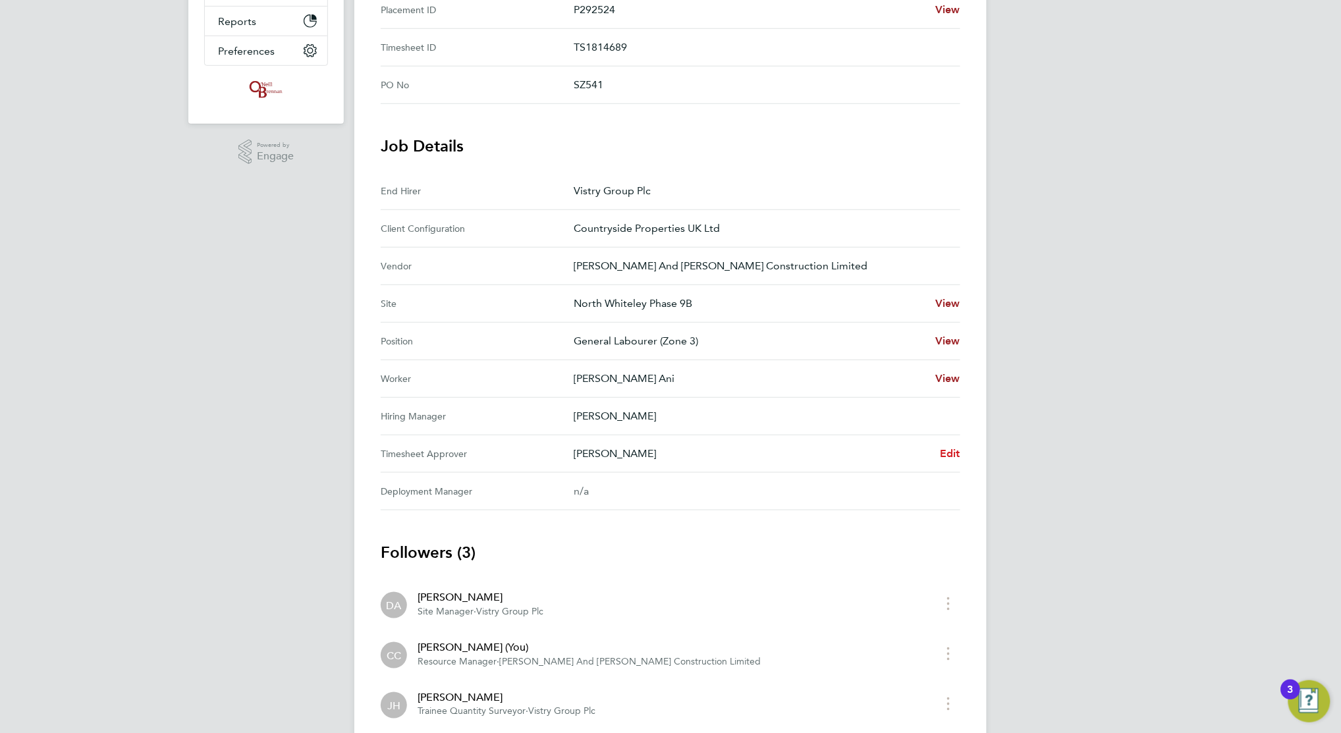
click at [947, 451] on span "Edit" at bounding box center [950, 453] width 20 height 13
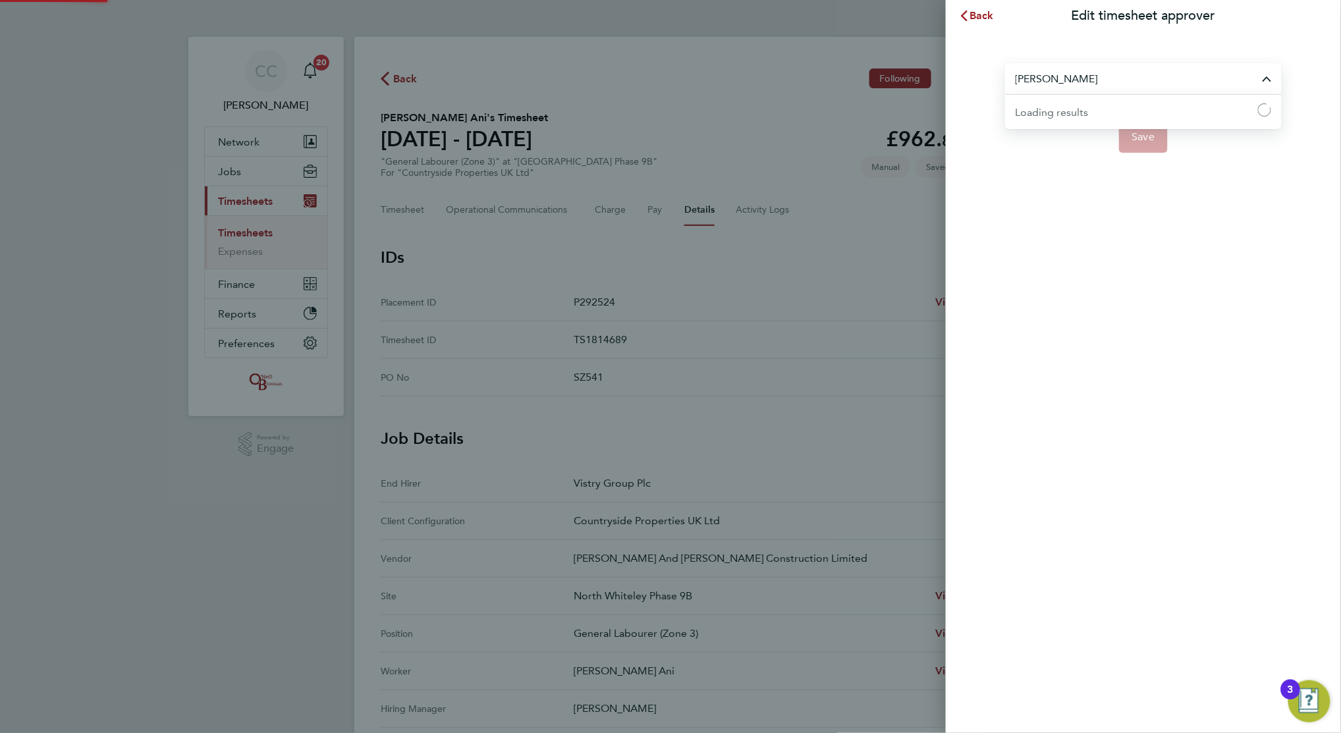
click at [1057, 80] on input "[PERSON_NAME]" at bounding box center [1143, 78] width 277 height 31
click at [1070, 106] on span "[PERSON_NAME]" at bounding box center [1058, 111] width 85 height 16
type input "[PERSON_NAME]"
click at [1149, 139] on span "Save" at bounding box center [1143, 136] width 23 height 13
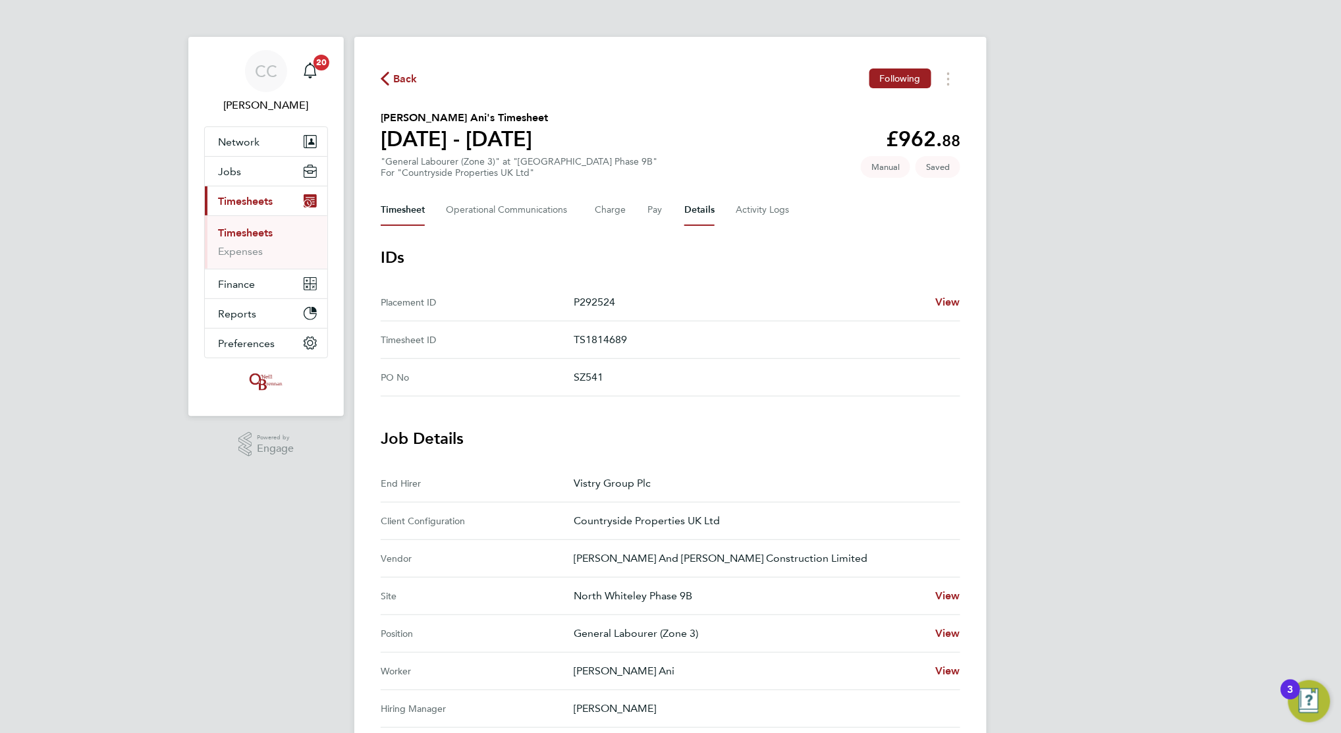
click at [403, 203] on button "Timesheet" at bounding box center [403, 210] width 44 height 32
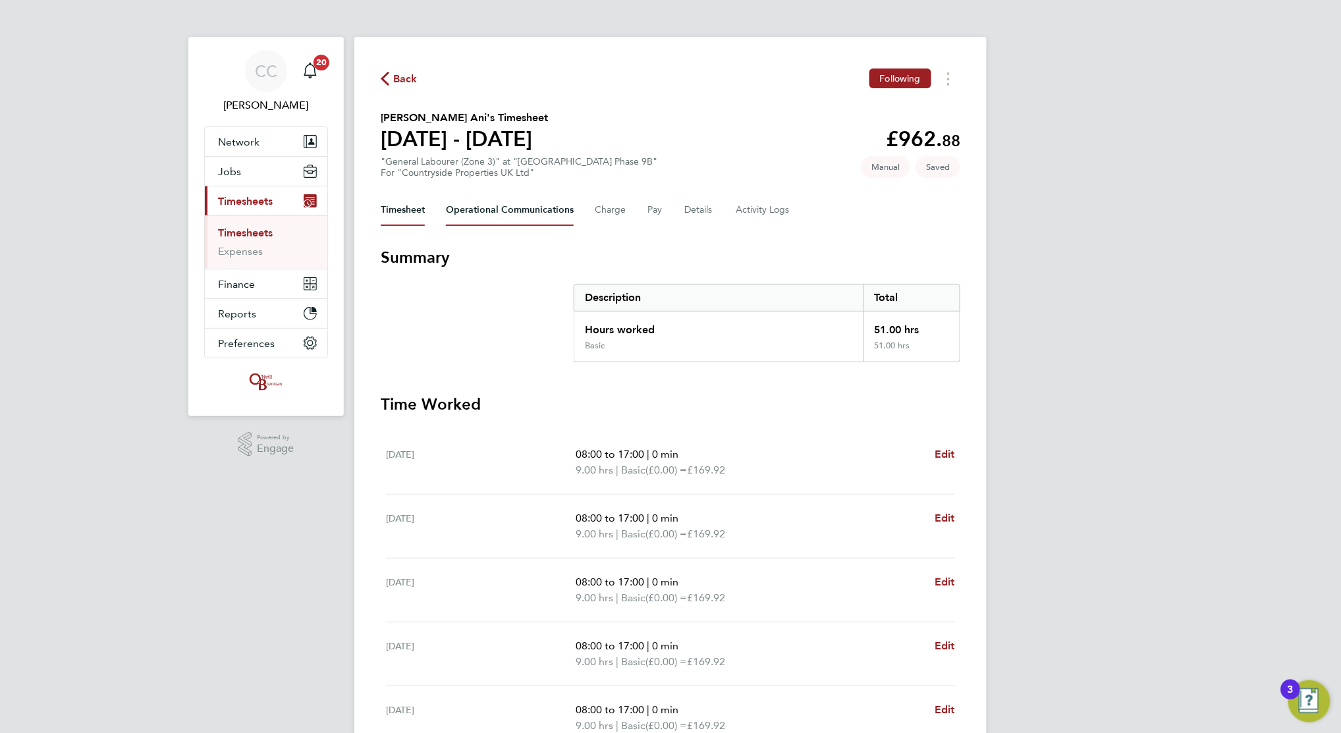
click at [511, 205] on Communications-tab "Operational Communications" at bounding box center [510, 210] width 128 height 32
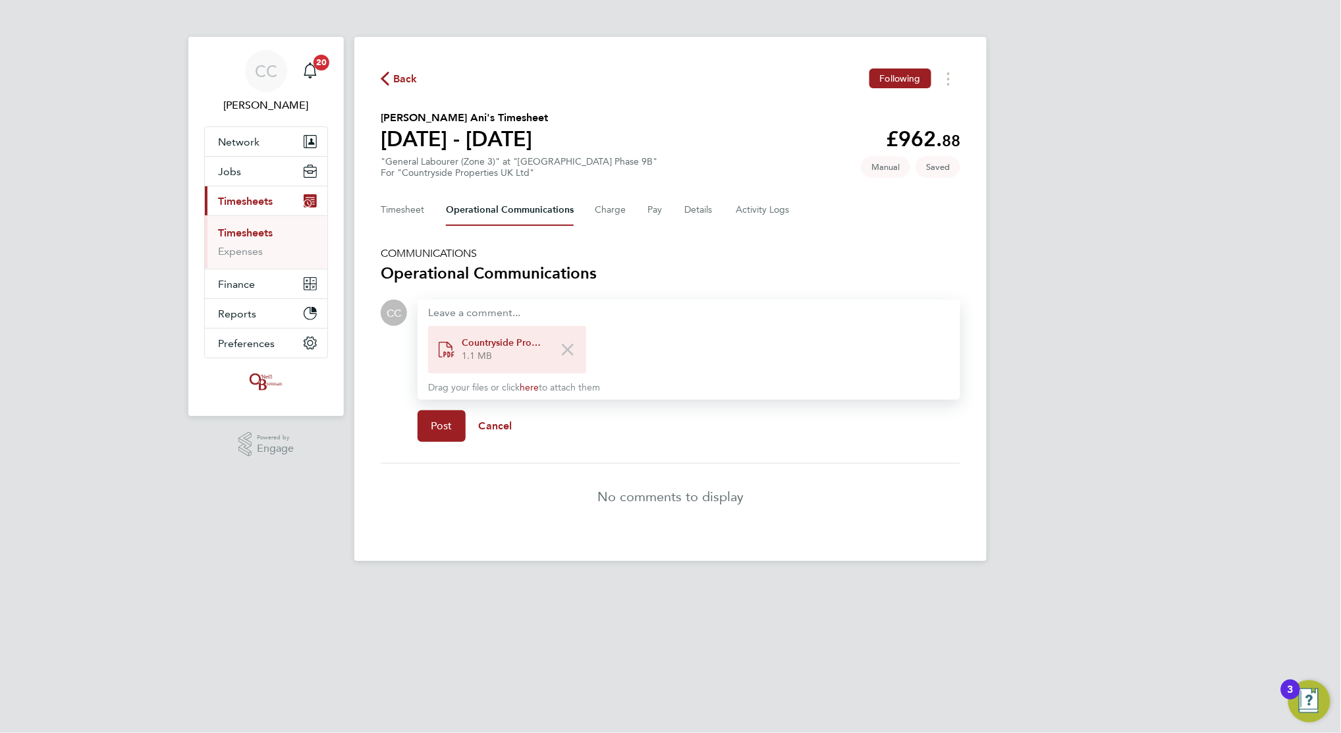
click at [511, 345] on span "Countryside Properties ([GEOGRAPHIC_DATA]) - [GEOGRAPHIC_DATA][PERSON_NAME] 9B …" at bounding box center [504, 343] width 84 height 13
click at [499, 343] on span "Countryside Properties ([GEOGRAPHIC_DATA]) - [GEOGRAPHIC_DATA][PERSON_NAME] 9B …" at bounding box center [504, 343] width 84 height 13
click at [568, 356] on div "office-file-pdf-1 Countryside Properties ([GEOGRAPHIC_DATA]) - [GEOGRAPHIC_DATA…" at bounding box center [507, 349] width 158 height 47
click at [99, 196] on div "CC [PERSON_NAME] Notifications 20 Applications: Network Team Members Businesses…" at bounding box center [670, 291] width 1341 height 582
click at [395, 202] on button "Timesheet" at bounding box center [403, 210] width 44 height 32
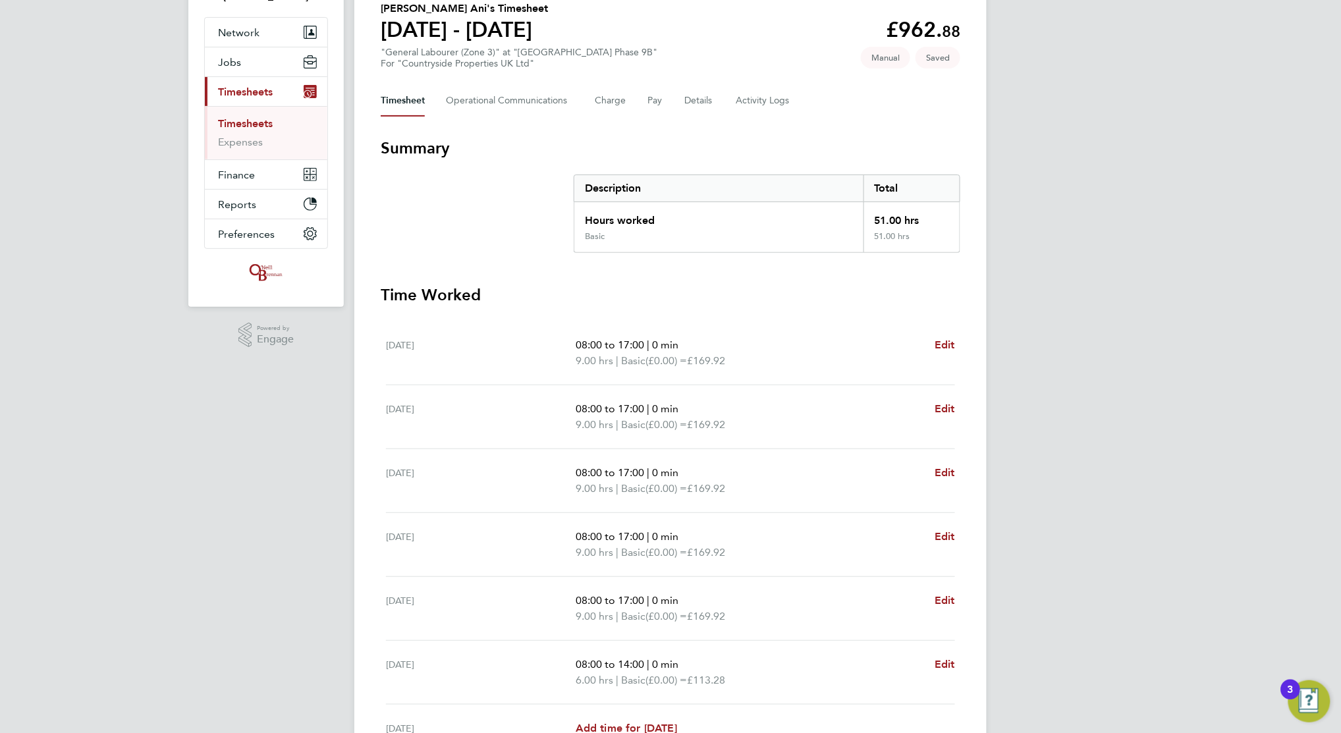
scroll to position [244, 0]
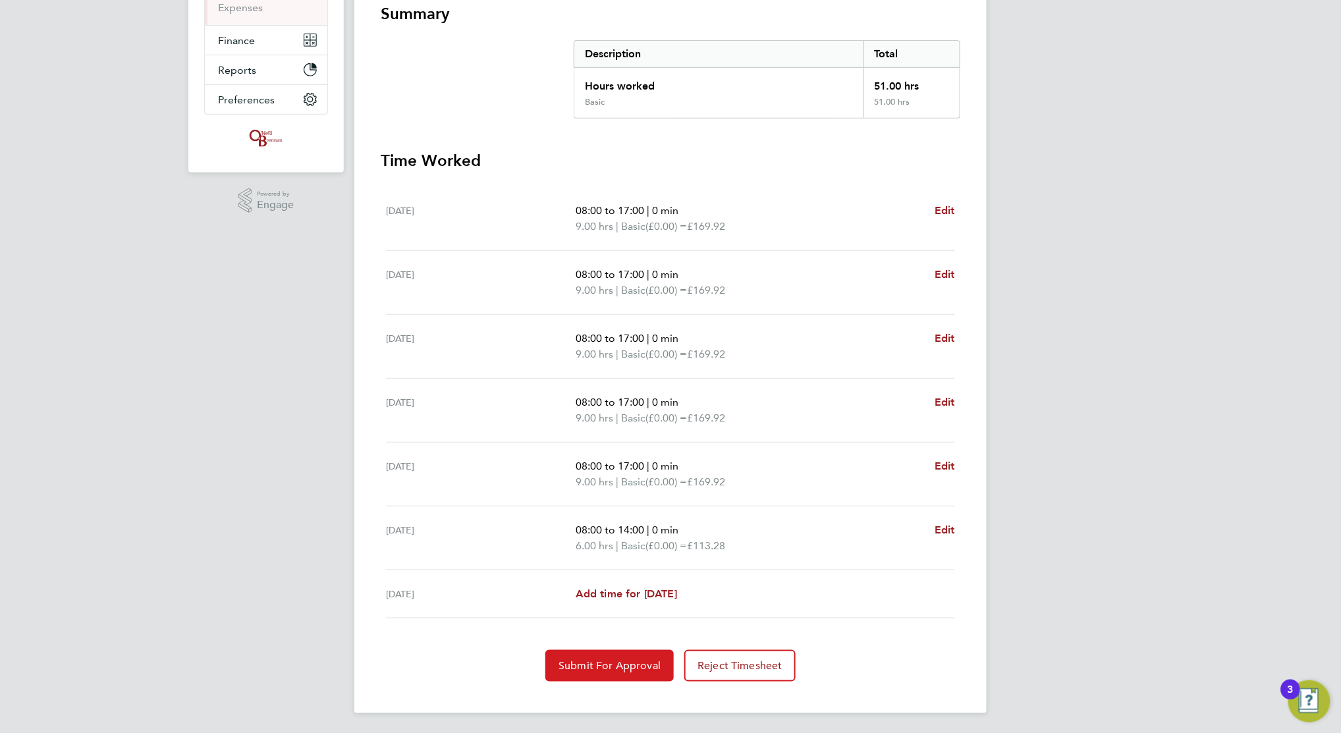
click at [626, 661] on span "Submit For Approval" at bounding box center [610, 665] width 102 height 13
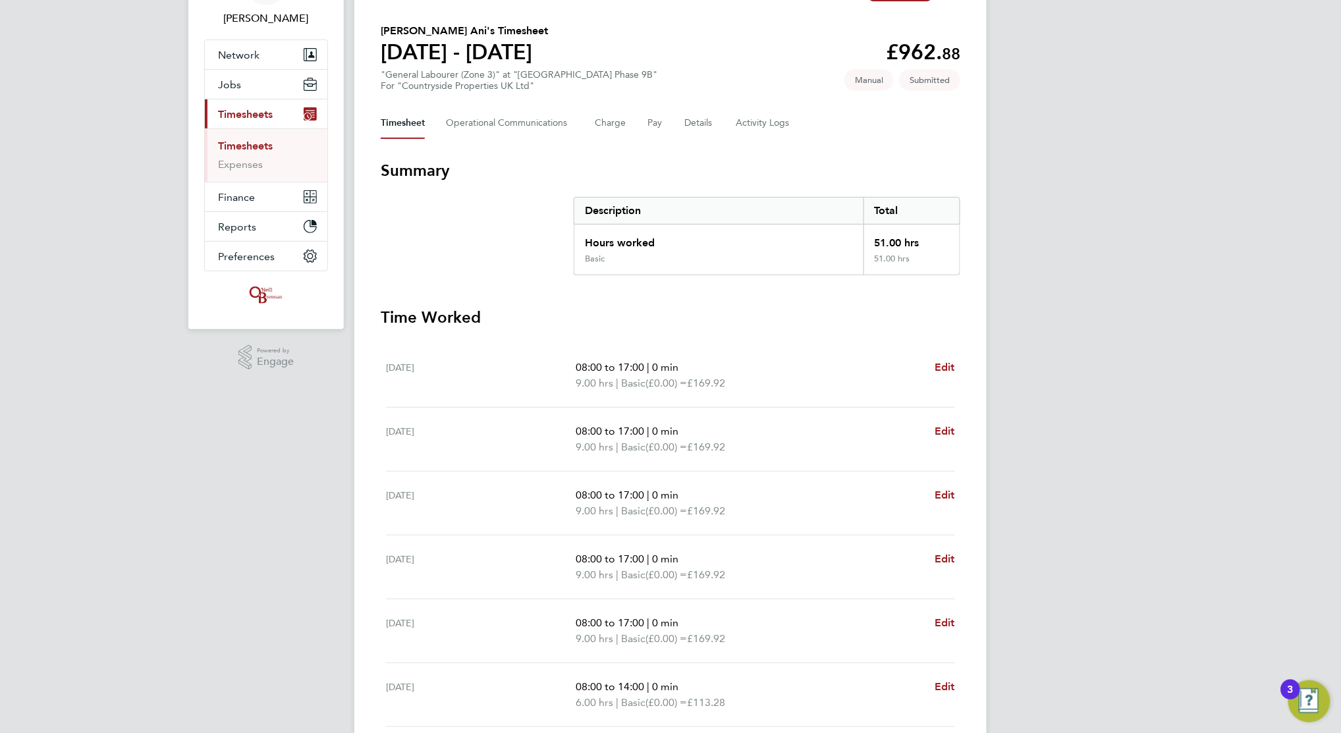
scroll to position [0, 0]
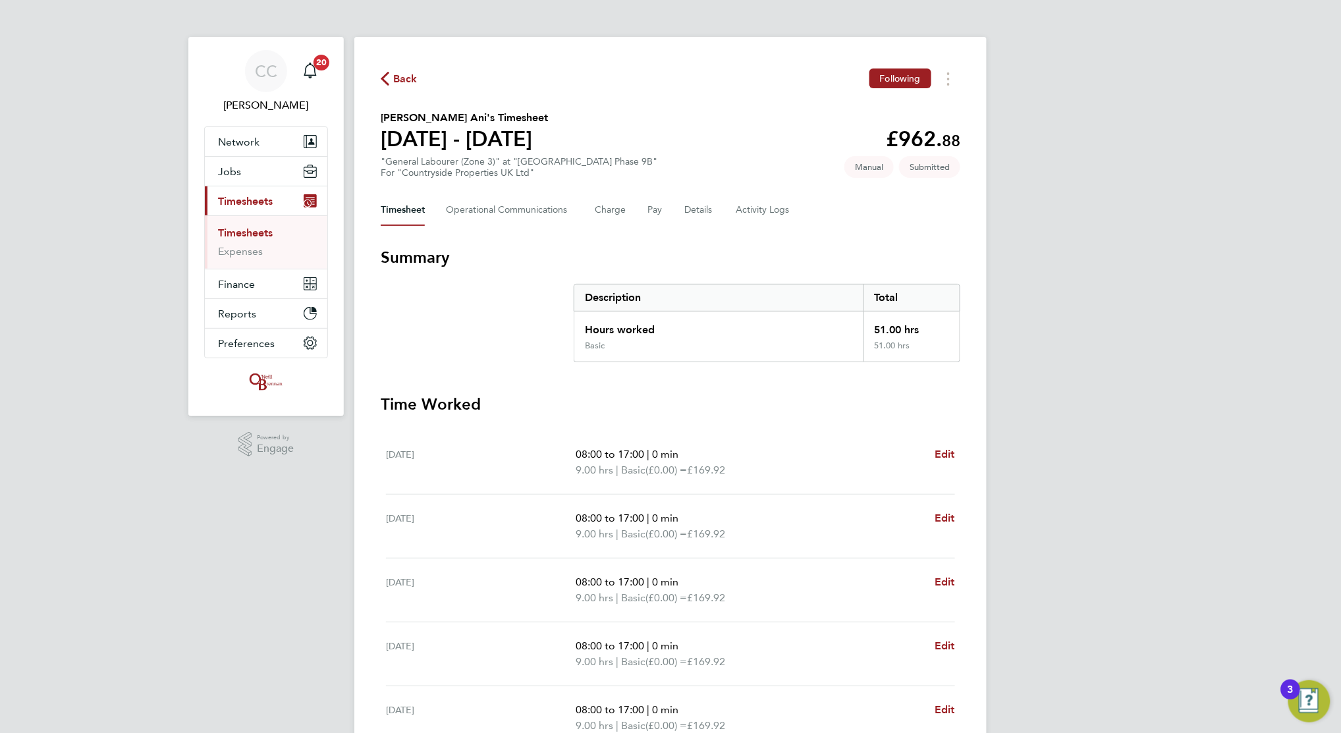
click at [399, 70] on button "Back" at bounding box center [399, 78] width 37 height 16
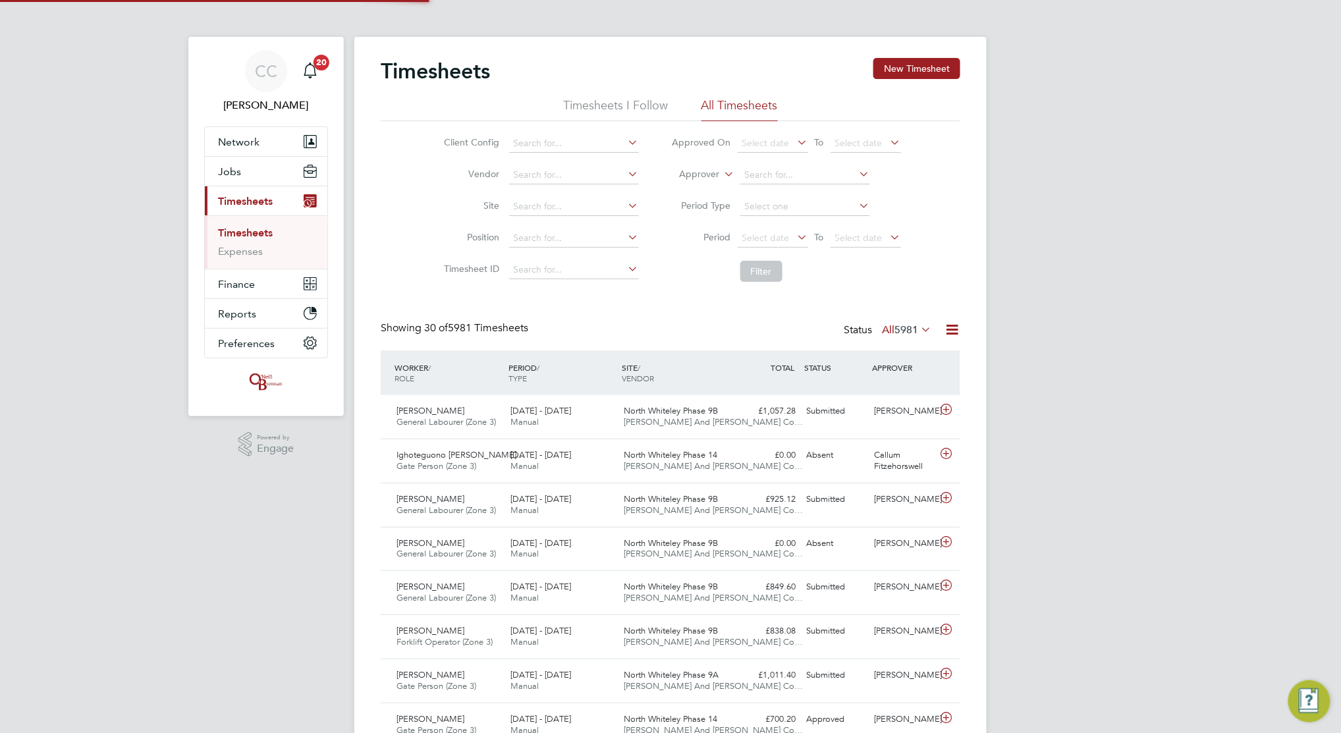
scroll to position [33, 115]
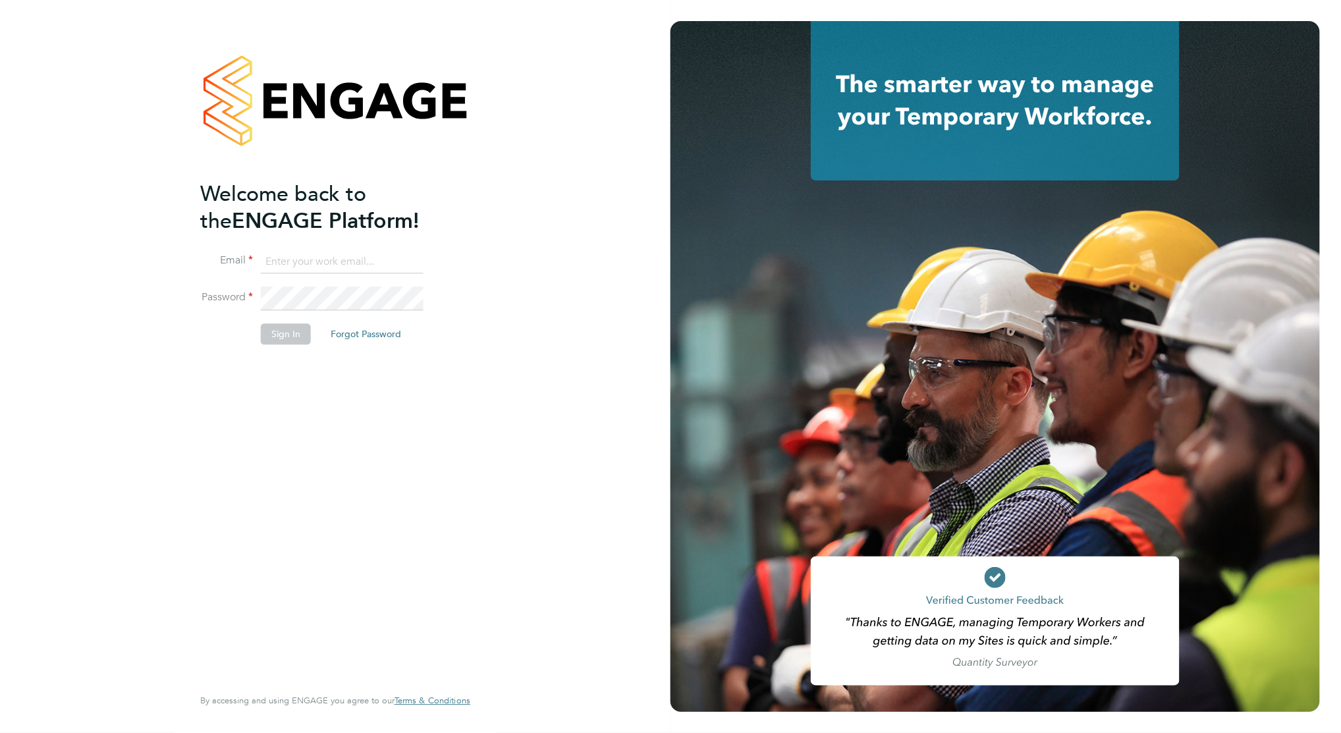
type input "[PERSON_NAME][EMAIL_ADDRESS][DOMAIN_NAME]"
click at [286, 333] on button "Sign In" at bounding box center [286, 334] width 50 height 21
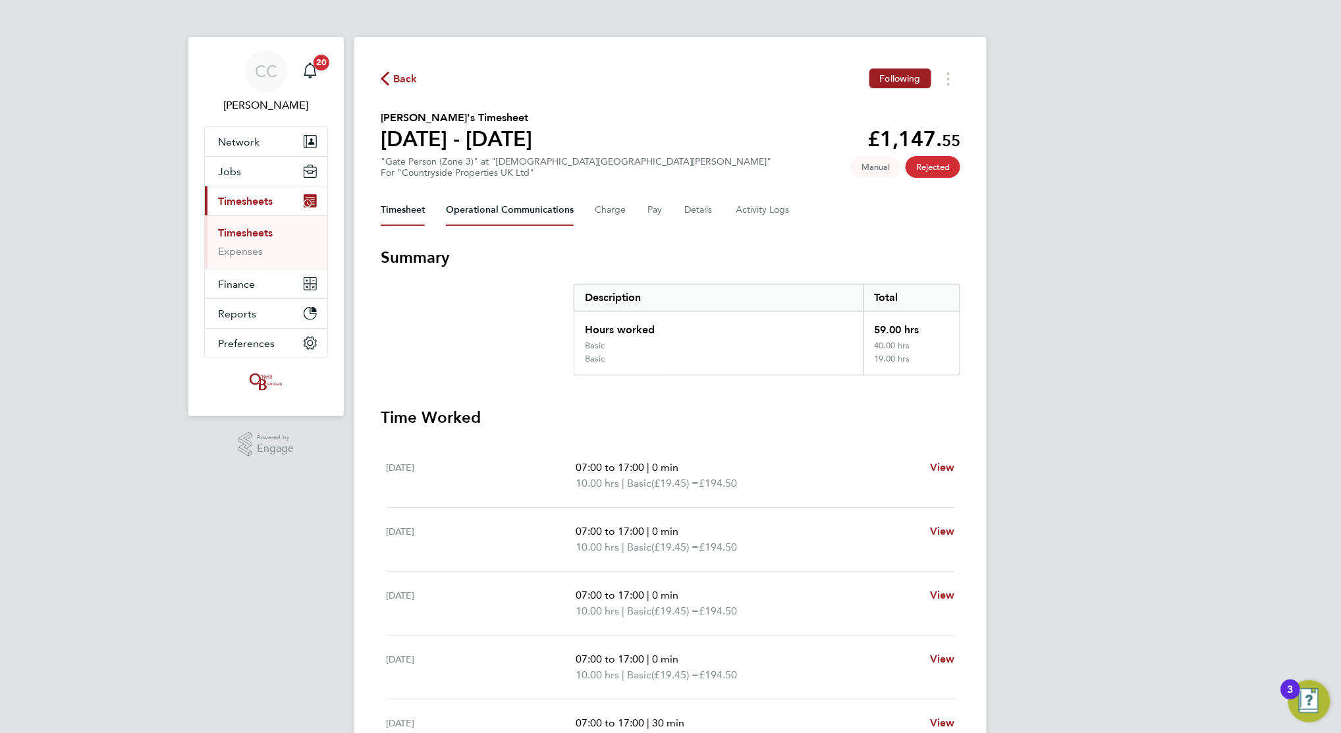
click at [511, 213] on Communications-tab "Operational Communications" at bounding box center [510, 210] width 128 height 32
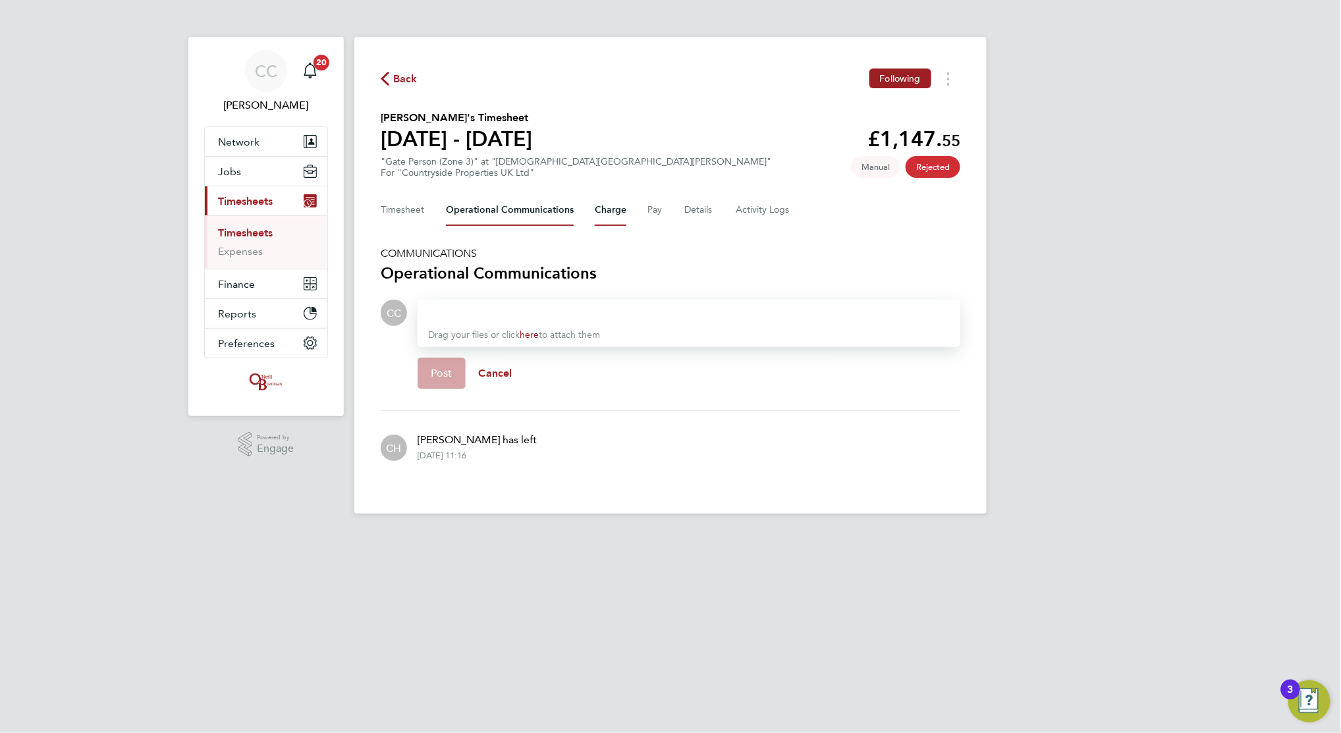
click at [602, 206] on button "Charge" at bounding box center [611, 210] width 32 height 32
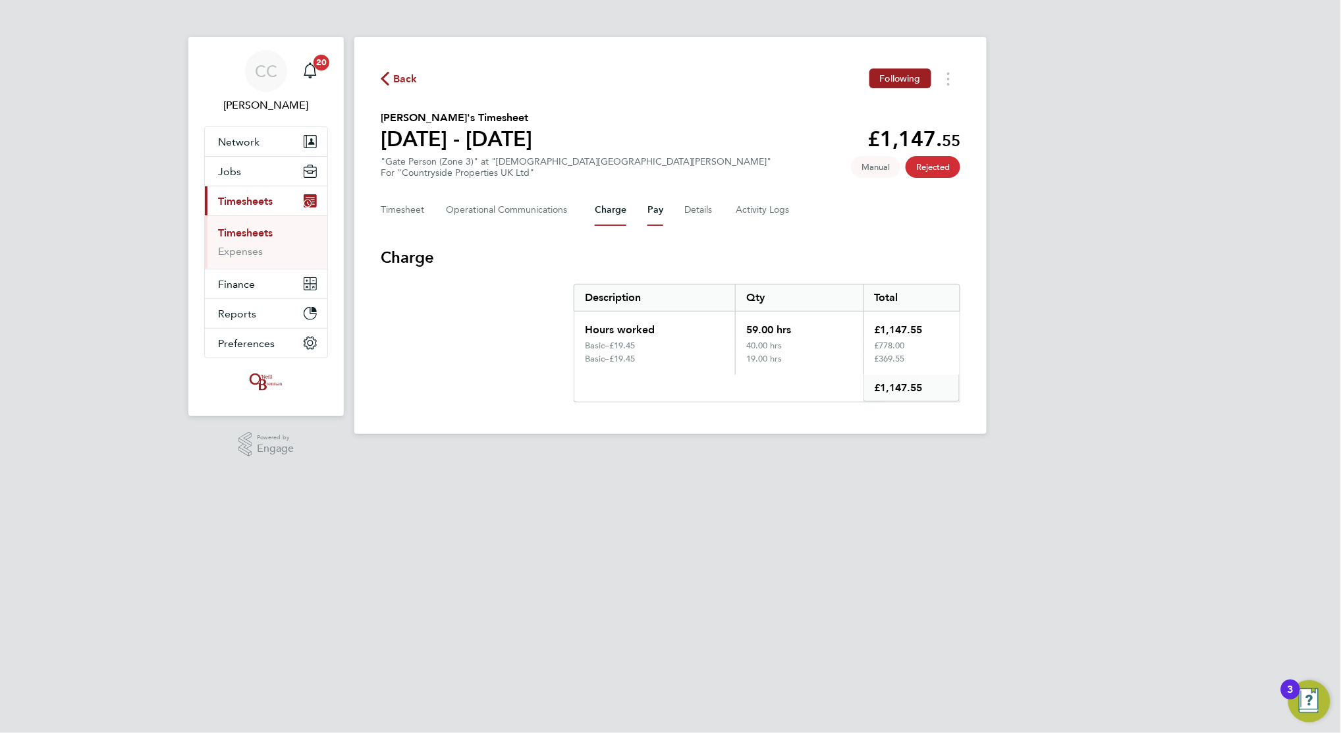
click at [653, 211] on button "Pay" at bounding box center [656, 210] width 16 height 32
click at [690, 219] on button "Details" at bounding box center [699, 210] width 30 height 32
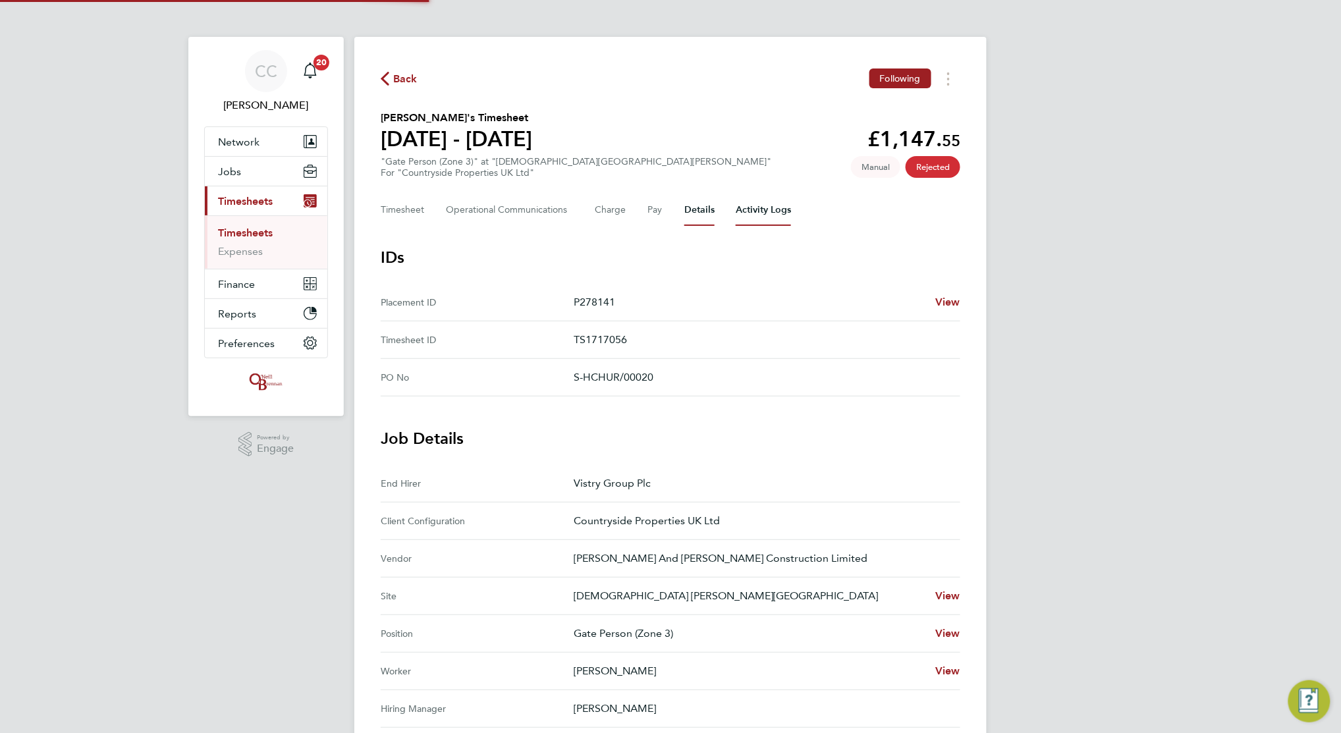
click at [777, 213] on Logs-tab "Activity Logs" at bounding box center [763, 210] width 55 height 32
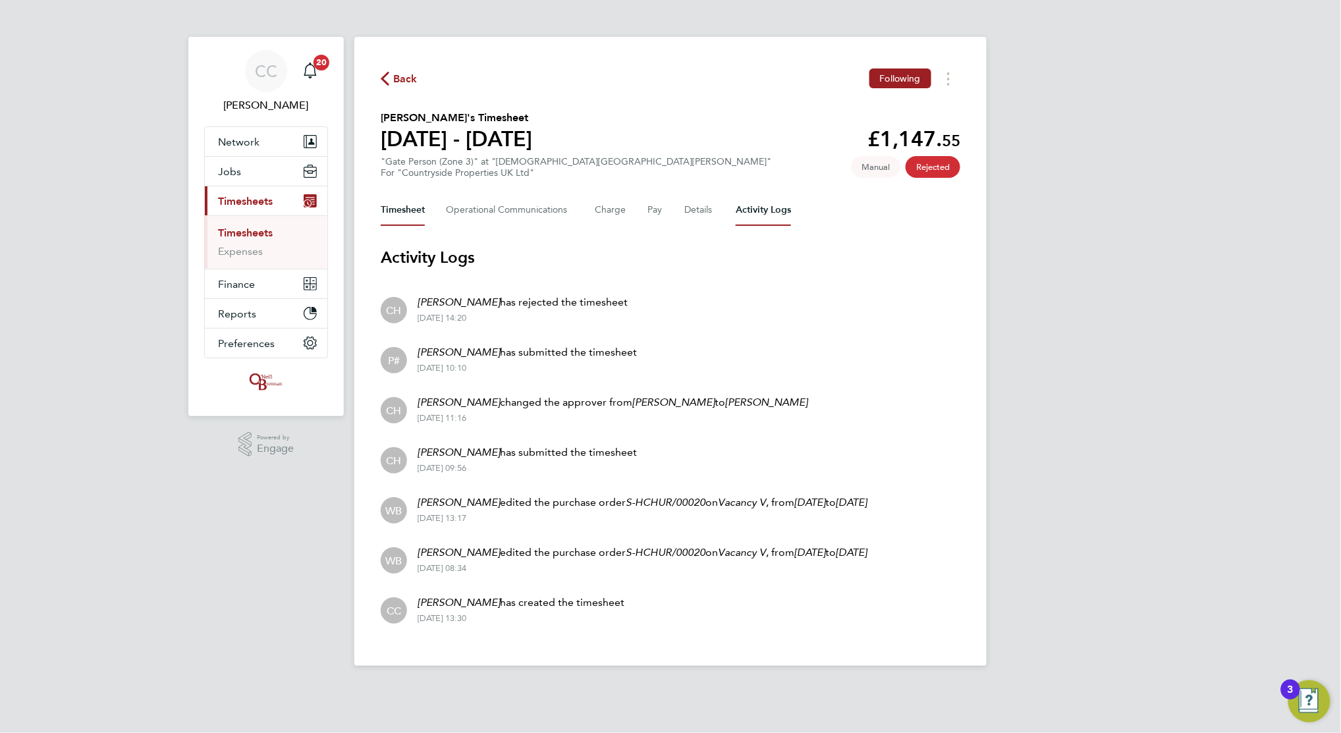
click at [407, 208] on button "Timesheet" at bounding box center [403, 210] width 44 height 32
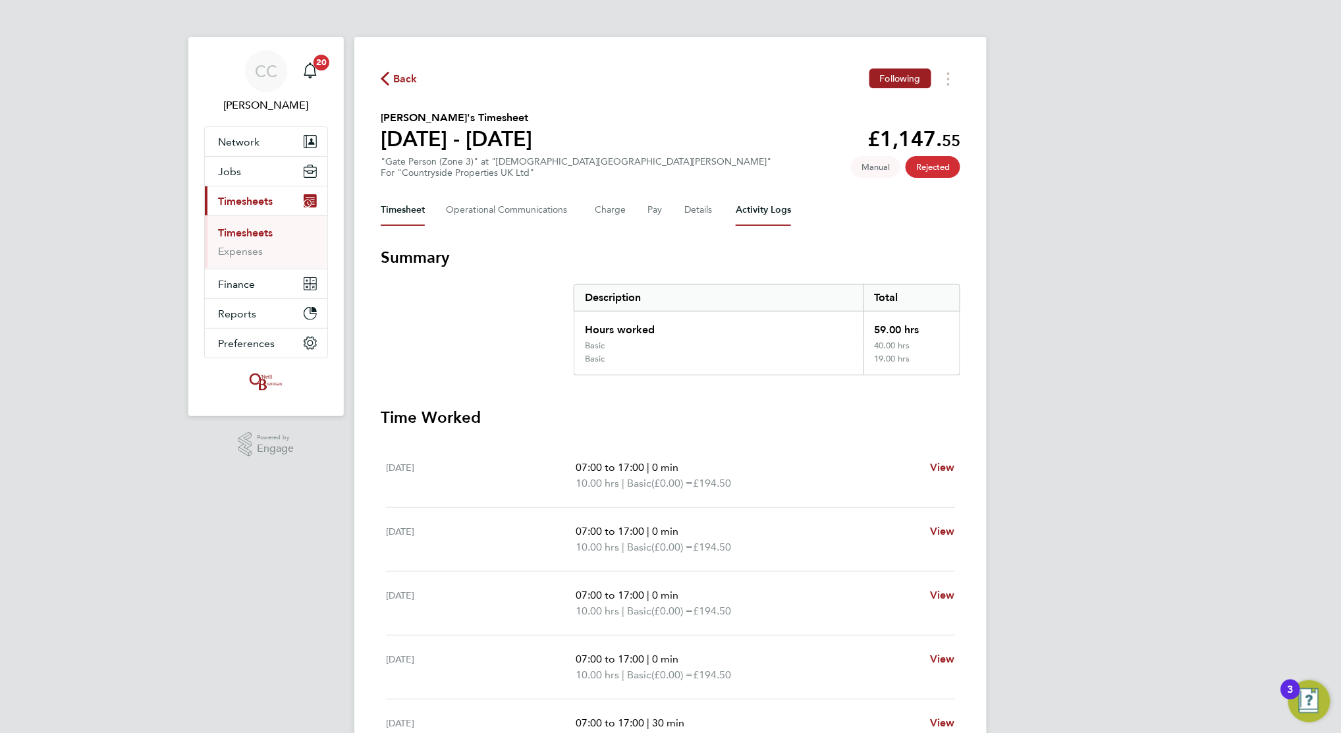
click at [752, 204] on Logs-tab "Activity Logs" at bounding box center [763, 210] width 55 height 32
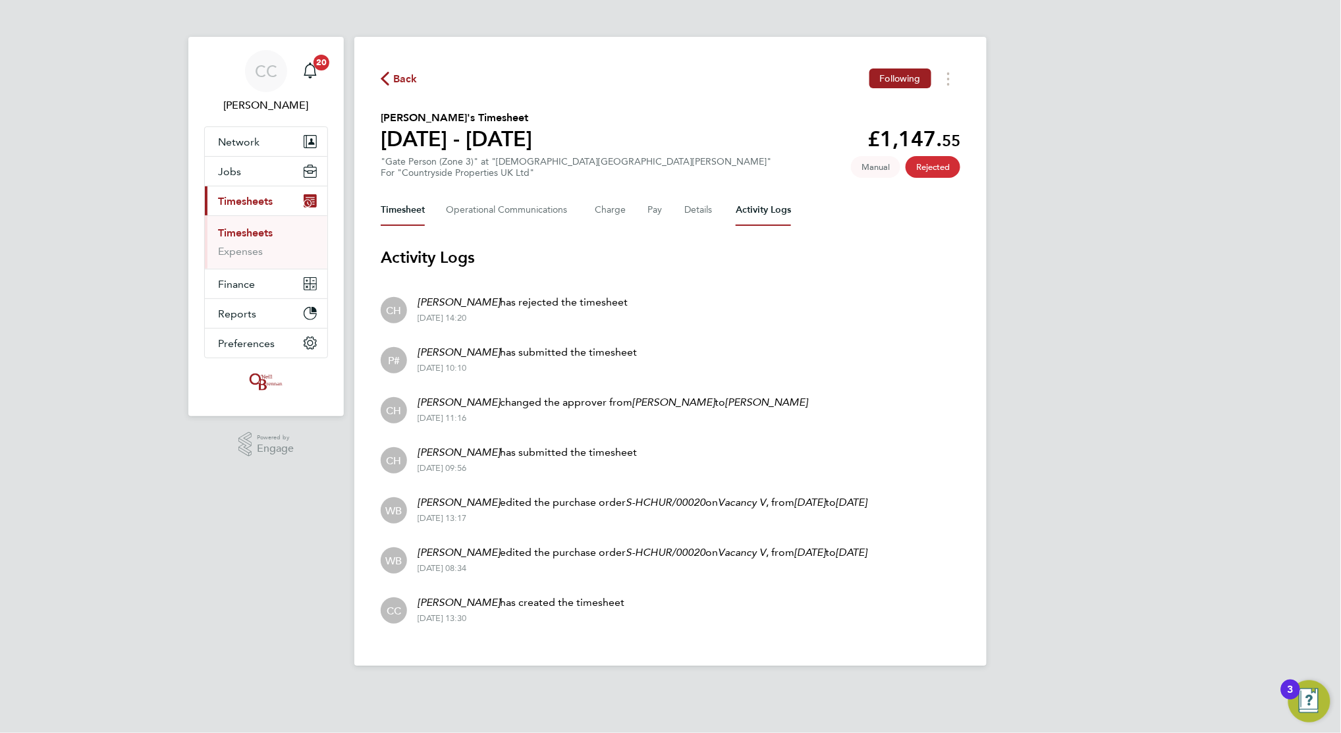
click at [403, 209] on button "Timesheet" at bounding box center [403, 210] width 44 height 32
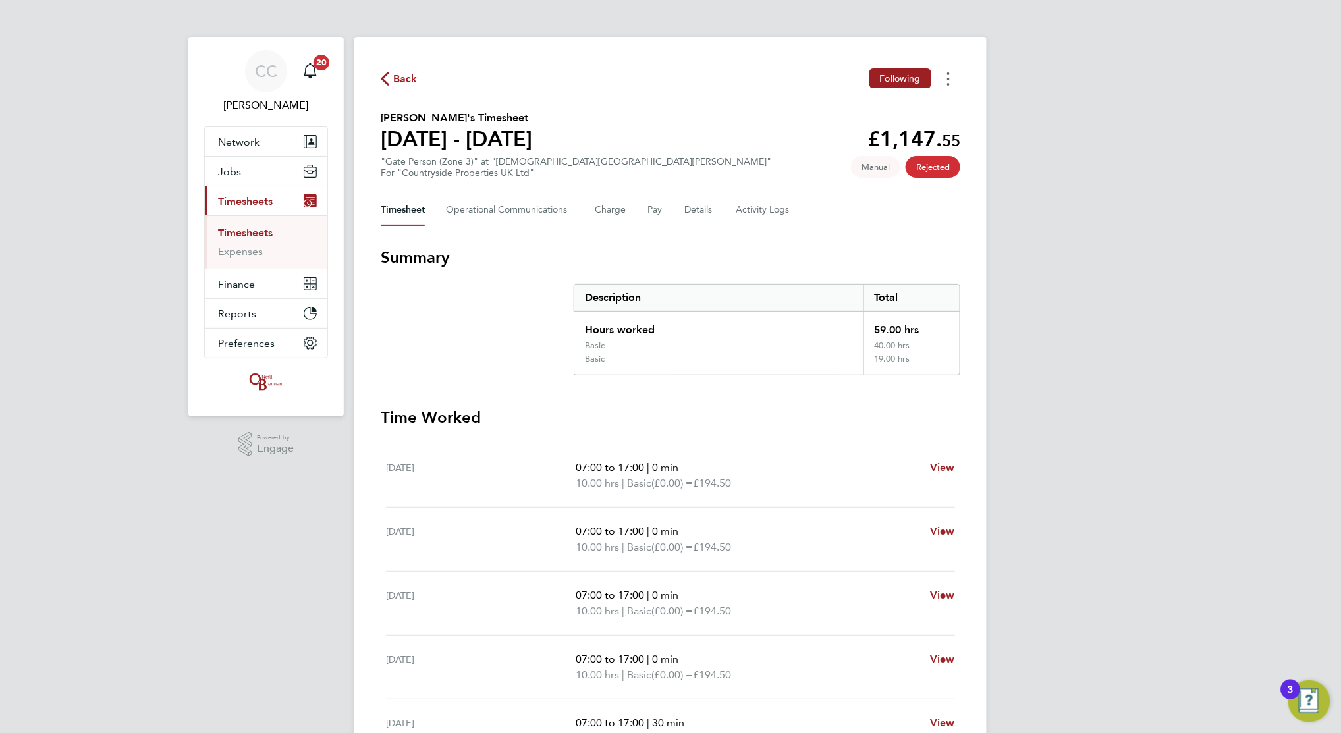
click at [953, 76] on button "Timesheets Menu" at bounding box center [949, 79] width 24 height 20
click at [754, 239] on div "Back Following Download timesheet Marian Bilbiie's Timesheet 14 - 20 Apr 2025 £…" at bounding box center [670, 472] width 632 height 870
click at [400, 80] on span "Back" at bounding box center [405, 79] width 24 height 16
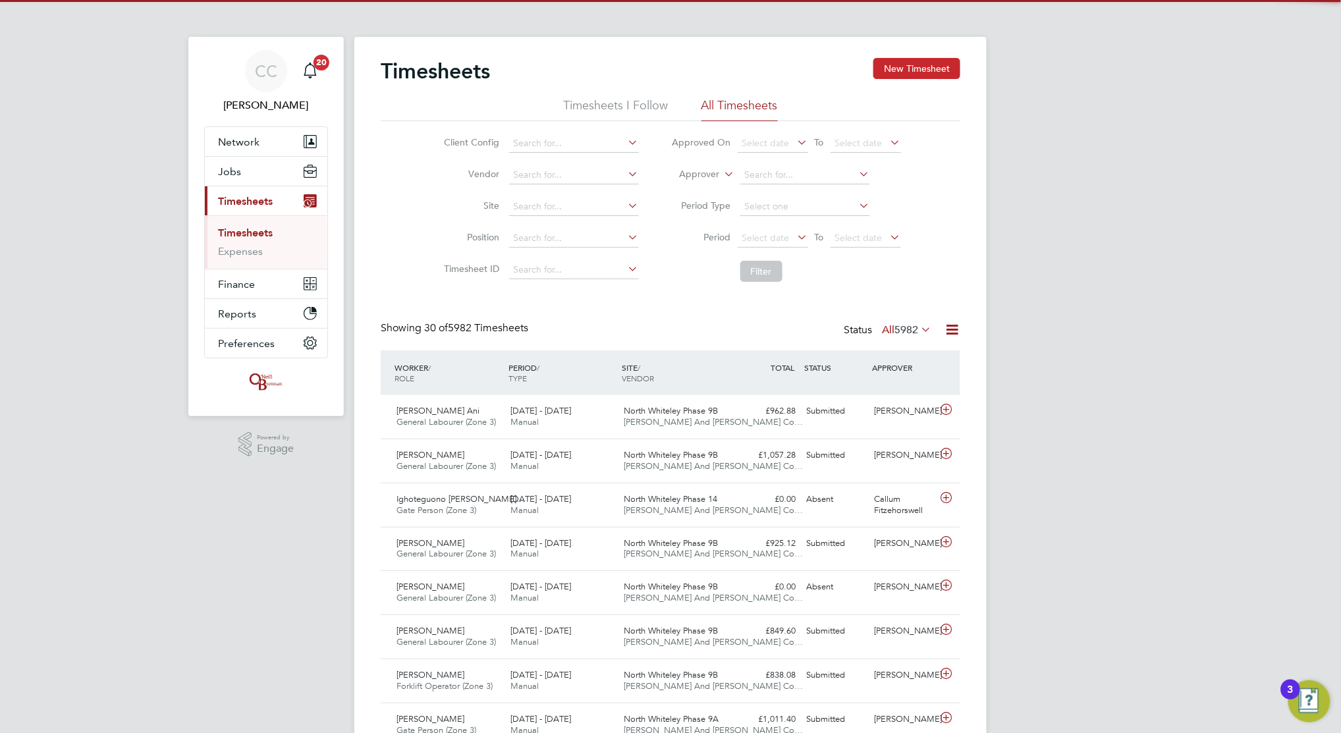
click at [893, 61] on button "New Timesheet" at bounding box center [917, 68] width 87 height 21
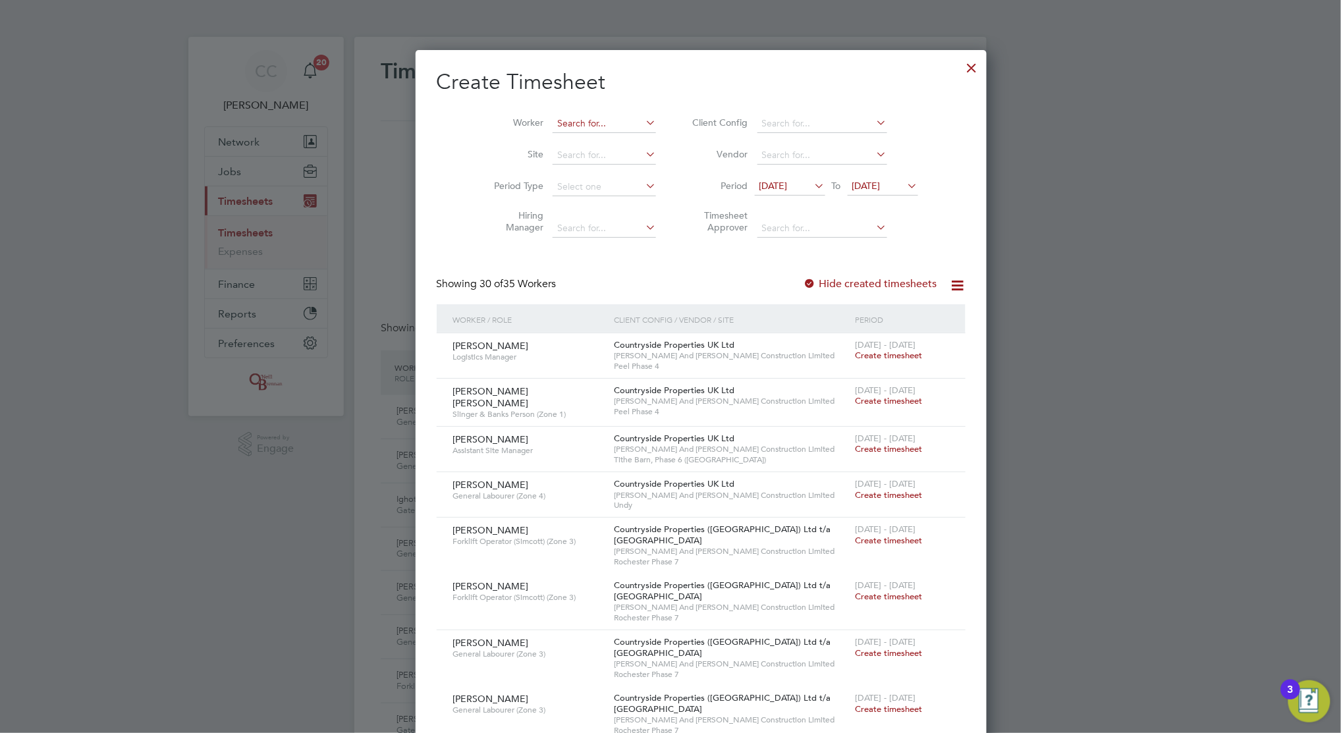
click at [569, 119] on input at bounding box center [604, 124] width 103 height 18
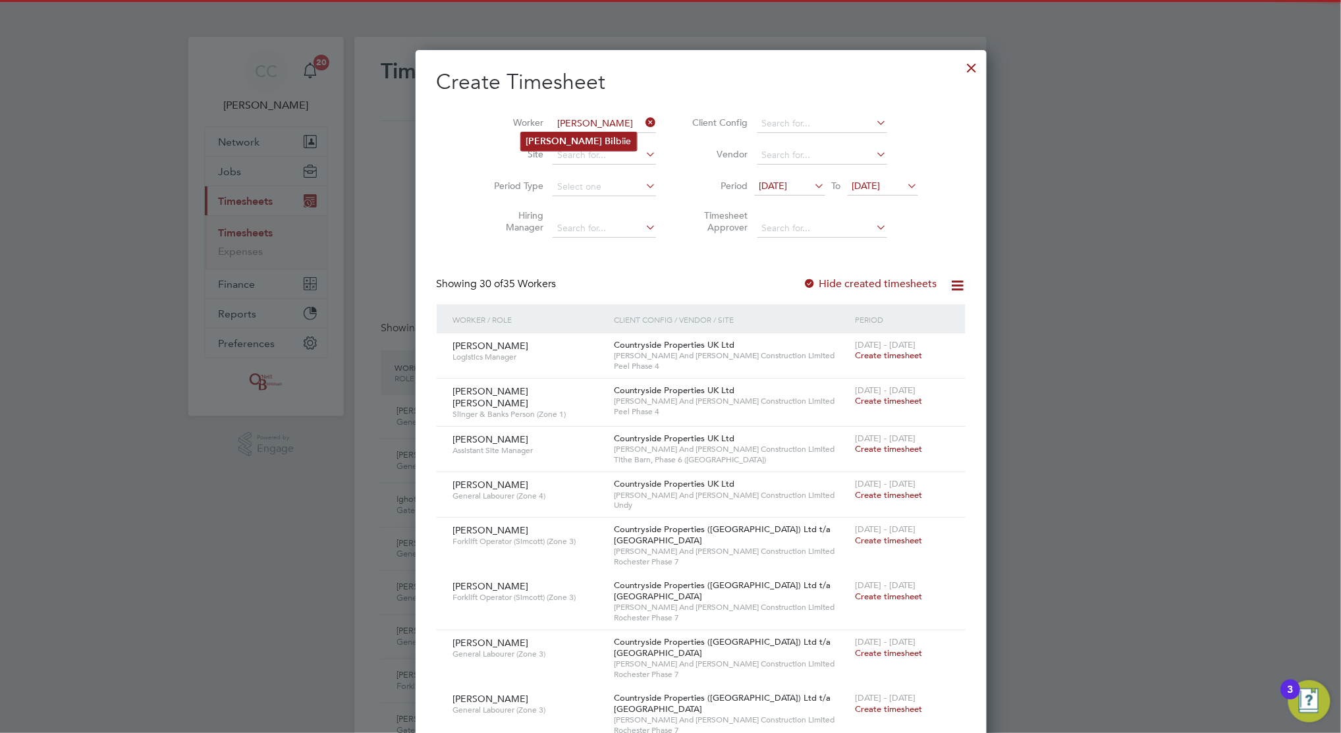
click at [597, 139] on li "Marian Bil biie" at bounding box center [579, 141] width 116 height 18
type input "[PERSON_NAME]"
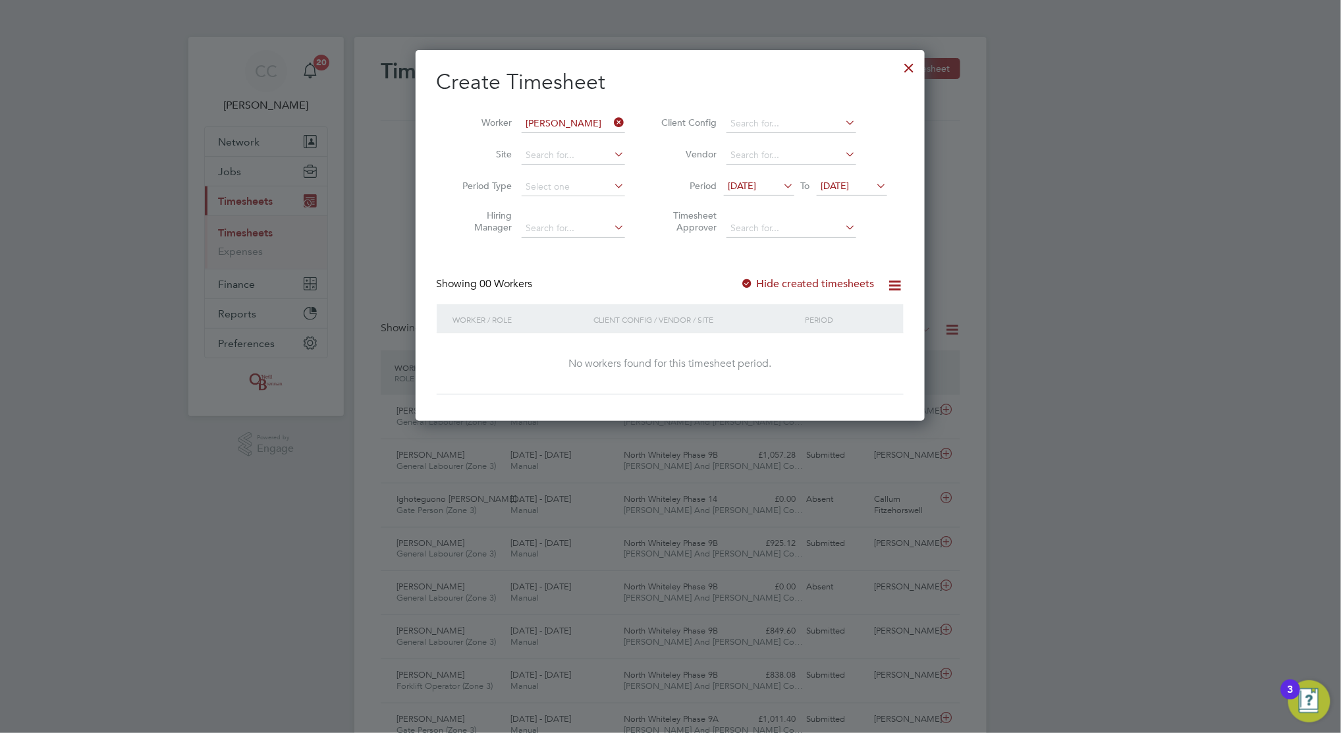
click at [757, 191] on span "[DATE]" at bounding box center [743, 186] width 28 height 12
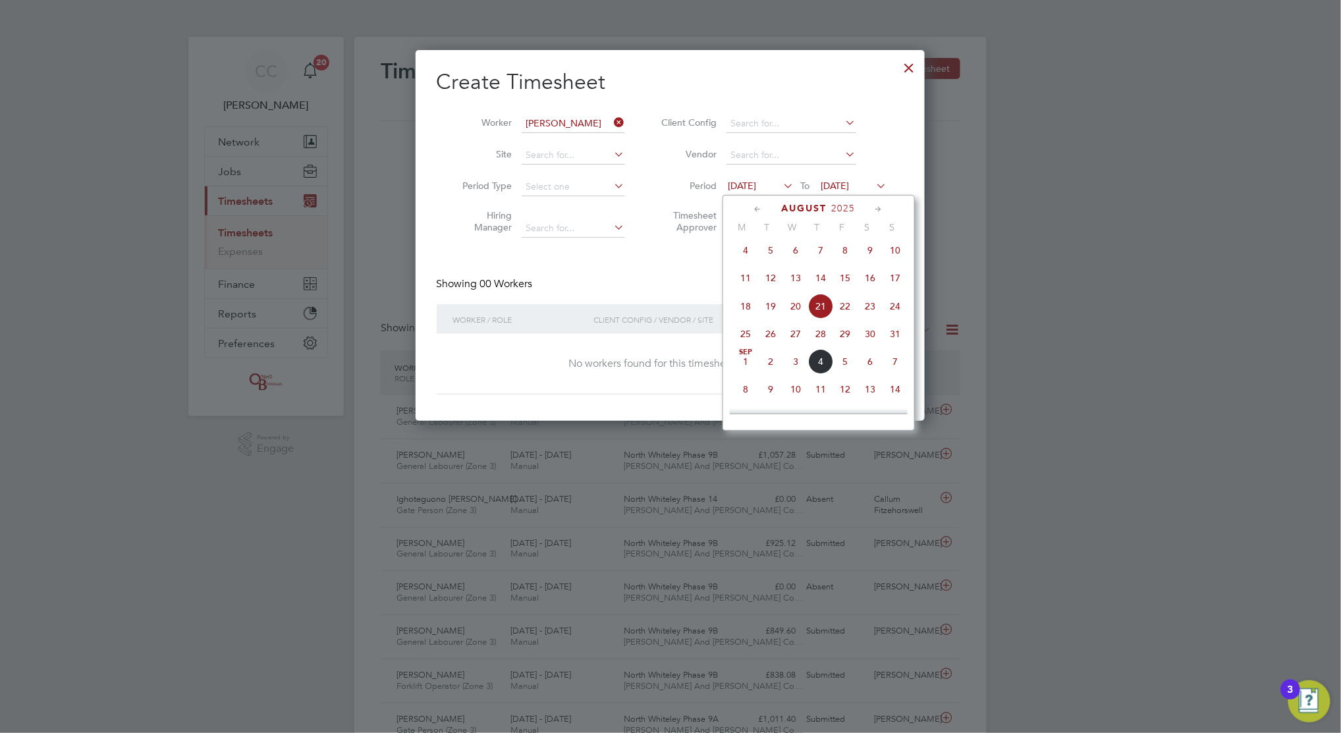
click at [740, 282] on span "11" at bounding box center [745, 277] width 25 height 25
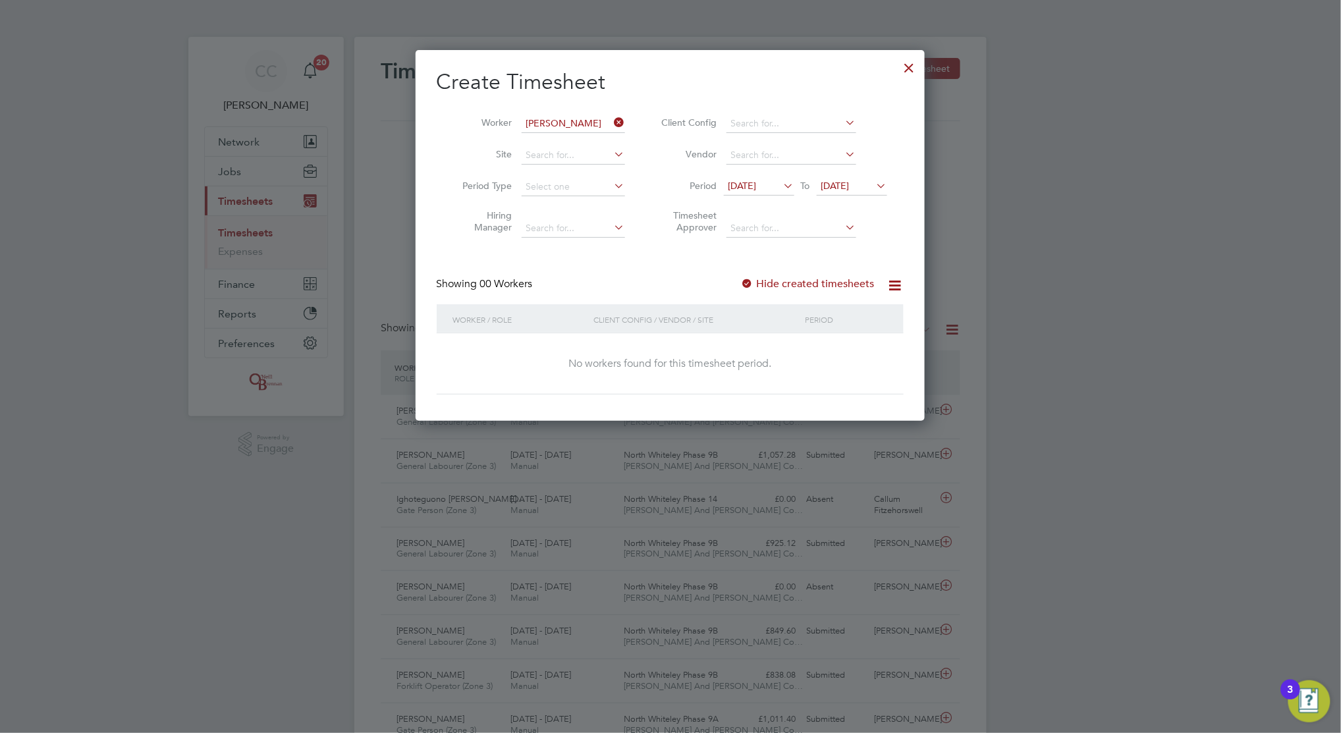
click at [752, 285] on div at bounding box center [747, 284] width 13 height 13
click at [752, 281] on div at bounding box center [747, 284] width 13 height 13
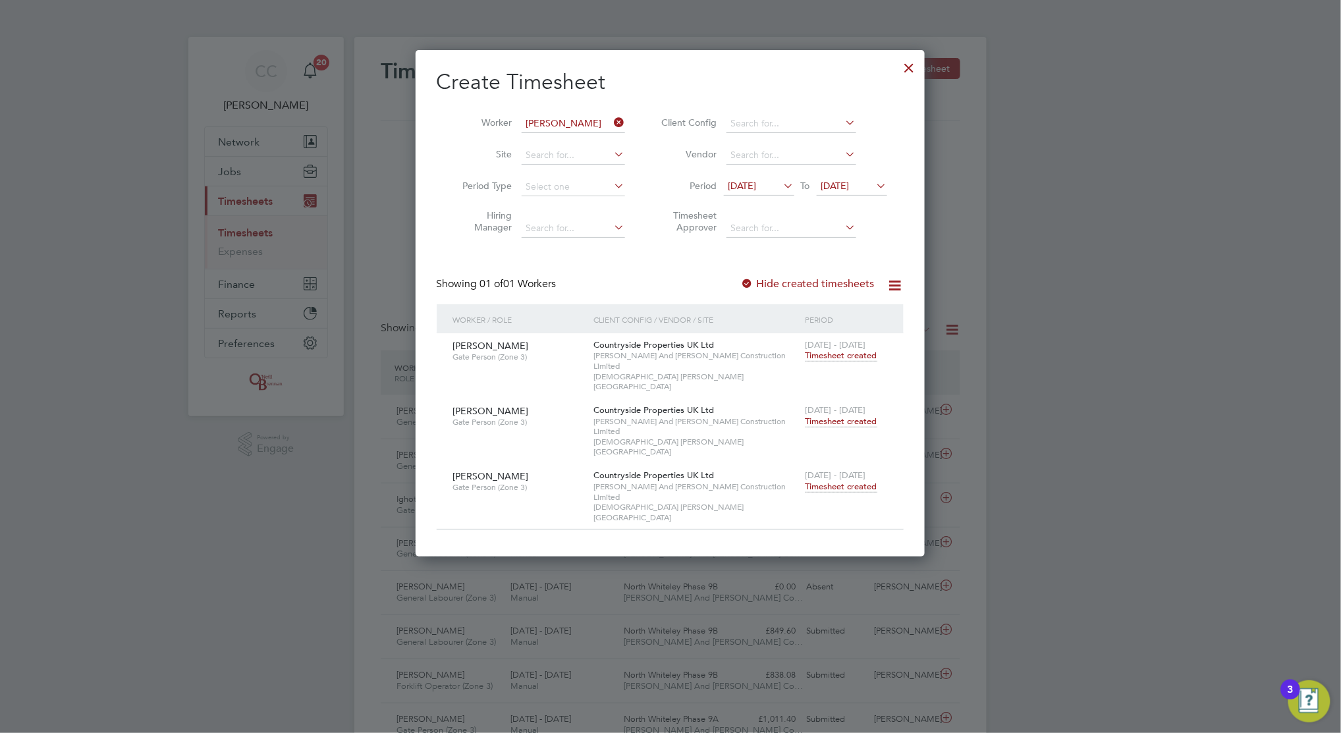
click at [757, 188] on span "11 Aug 2025" at bounding box center [743, 186] width 28 height 12
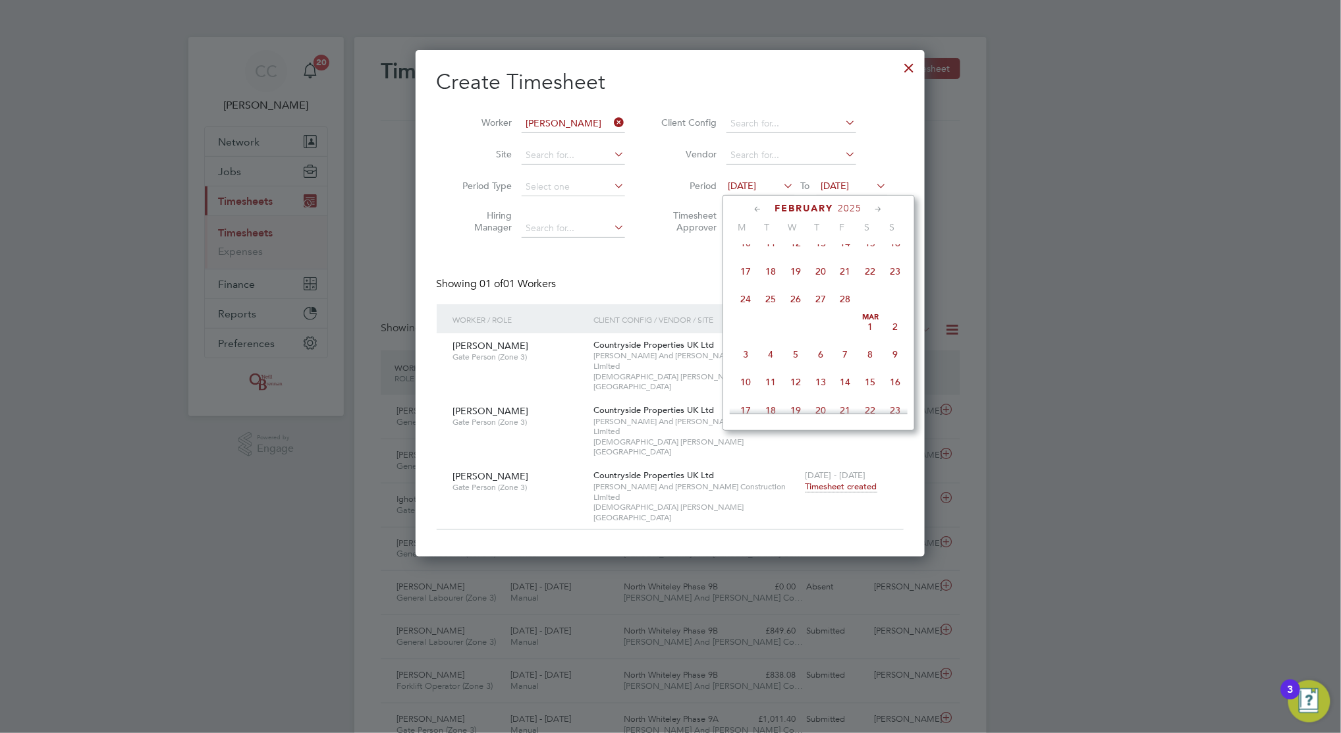
click at [747, 304] on span "24" at bounding box center [745, 299] width 25 height 25
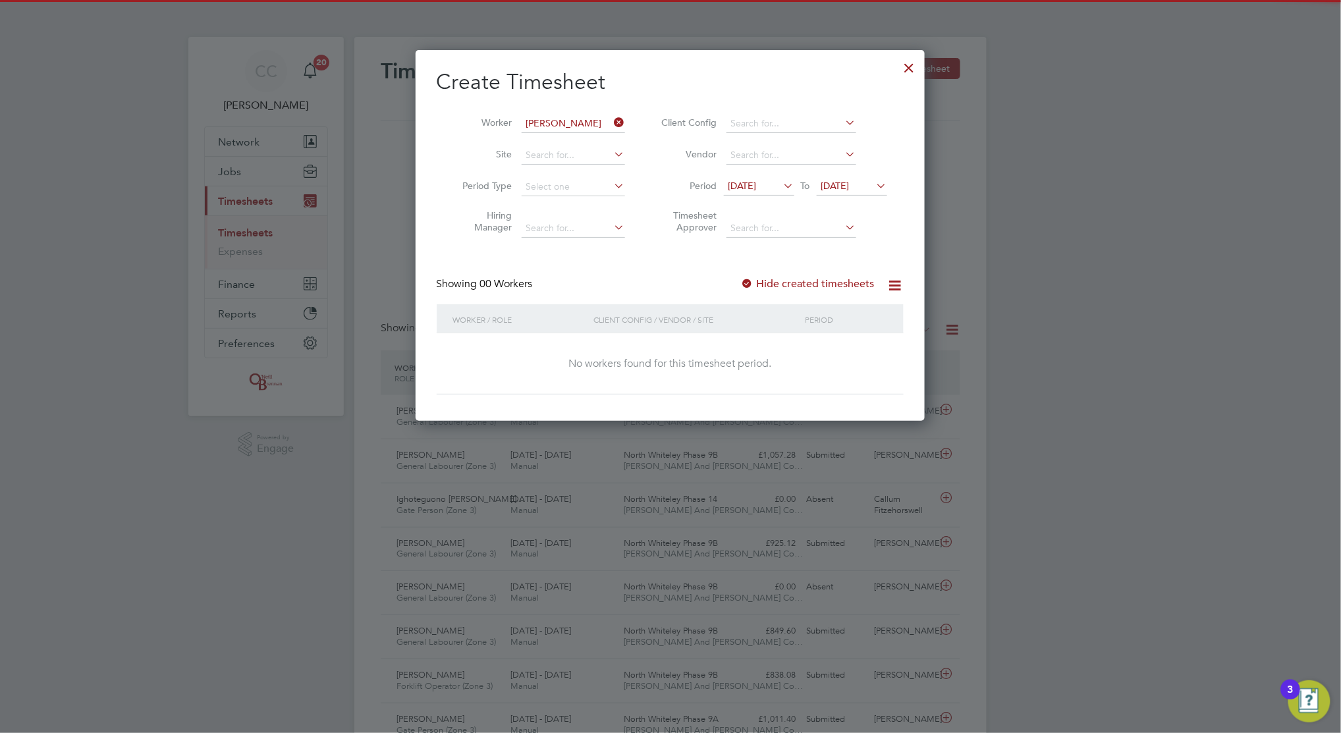
click at [750, 283] on div at bounding box center [747, 284] width 13 height 13
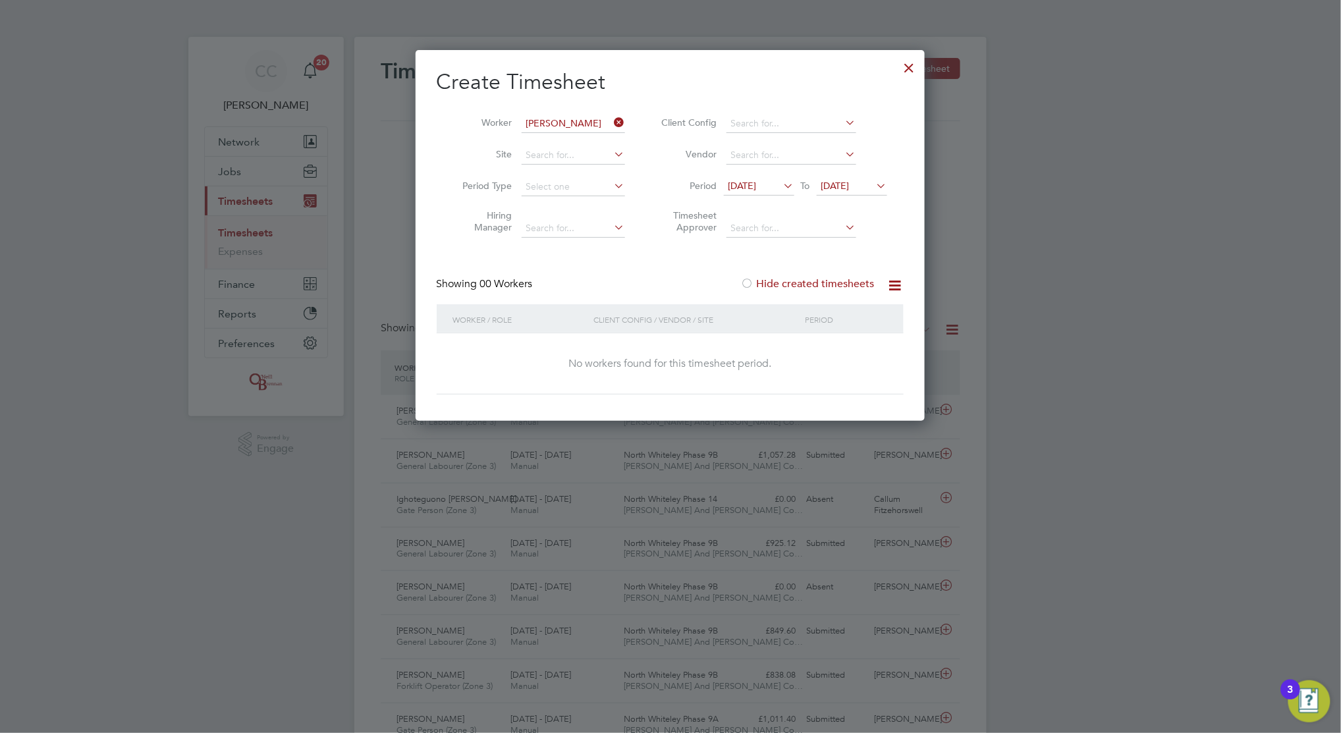
click at [750, 281] on div at bounding box center [747, 284] width 13 height 13
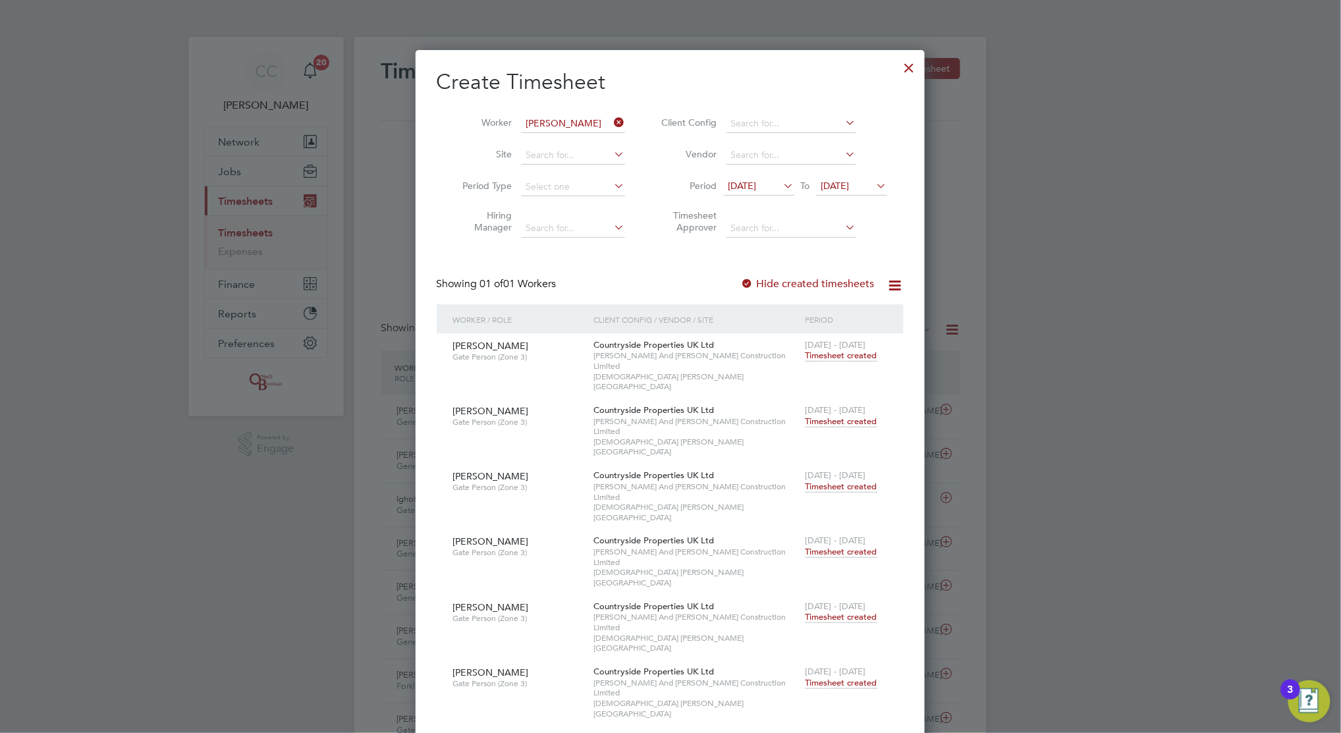
click at [757, 186] on span "24 Feb 2025" at bounding box center [743, 186] width 28 height 12
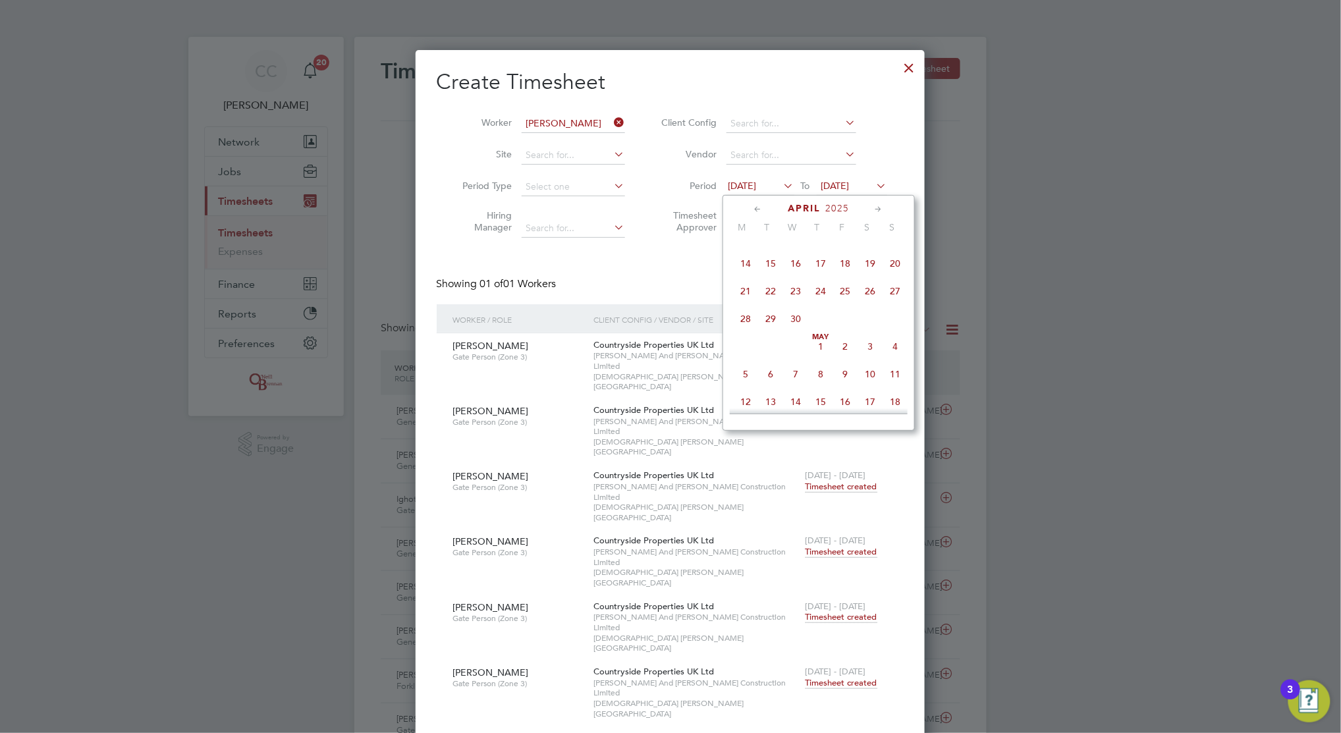
click at [741, 276] on span "14" at bounding box center [745, 263] width 25 height 25
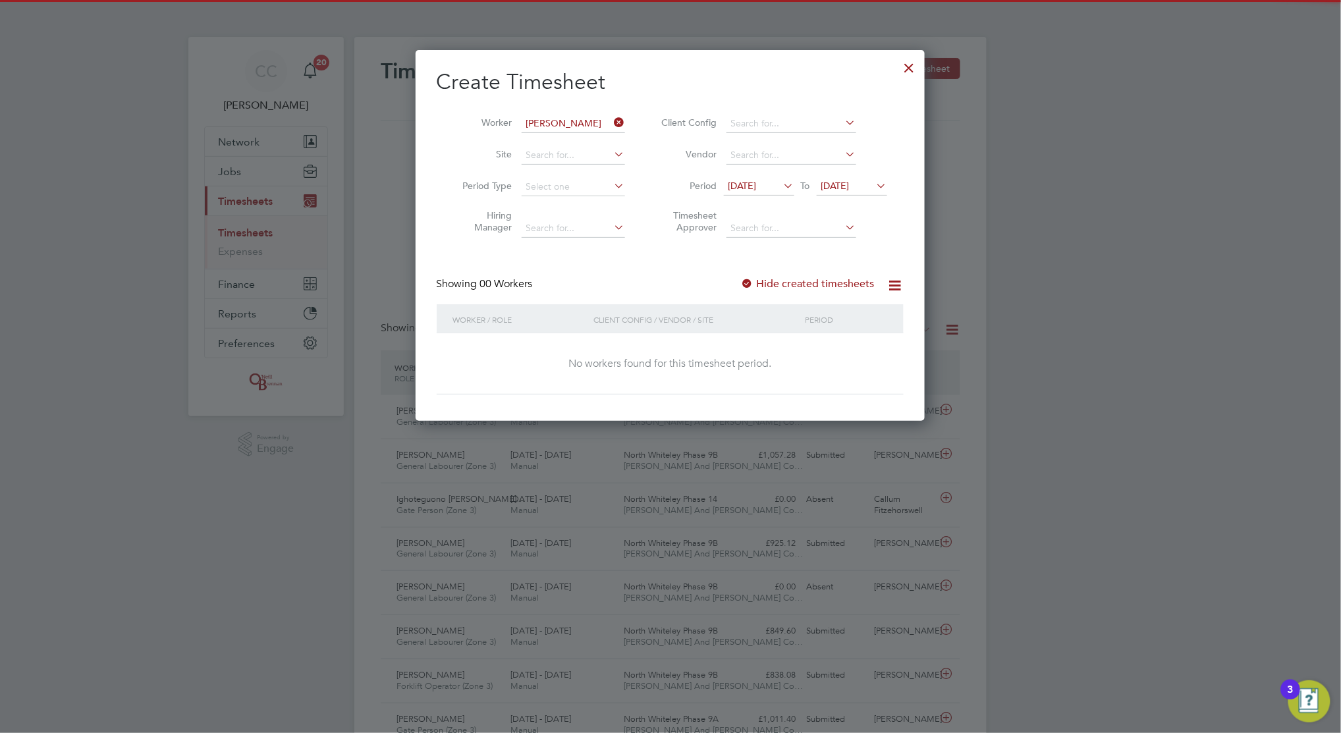
click at [845, 180] on span "[DATE]" at bounding box center [835, 186] width 28 height 12
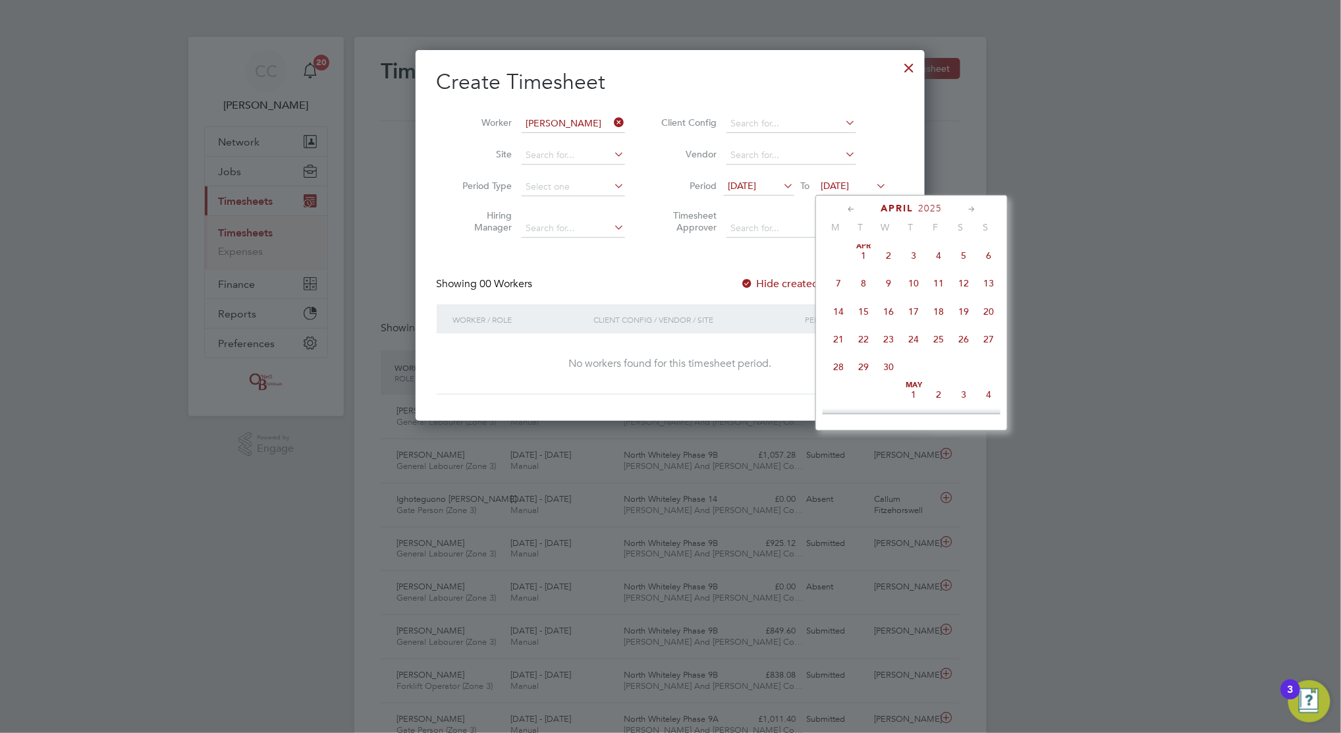
click at [987, 311] on span "20" at bounding box center [988, 311] width 25 height 25
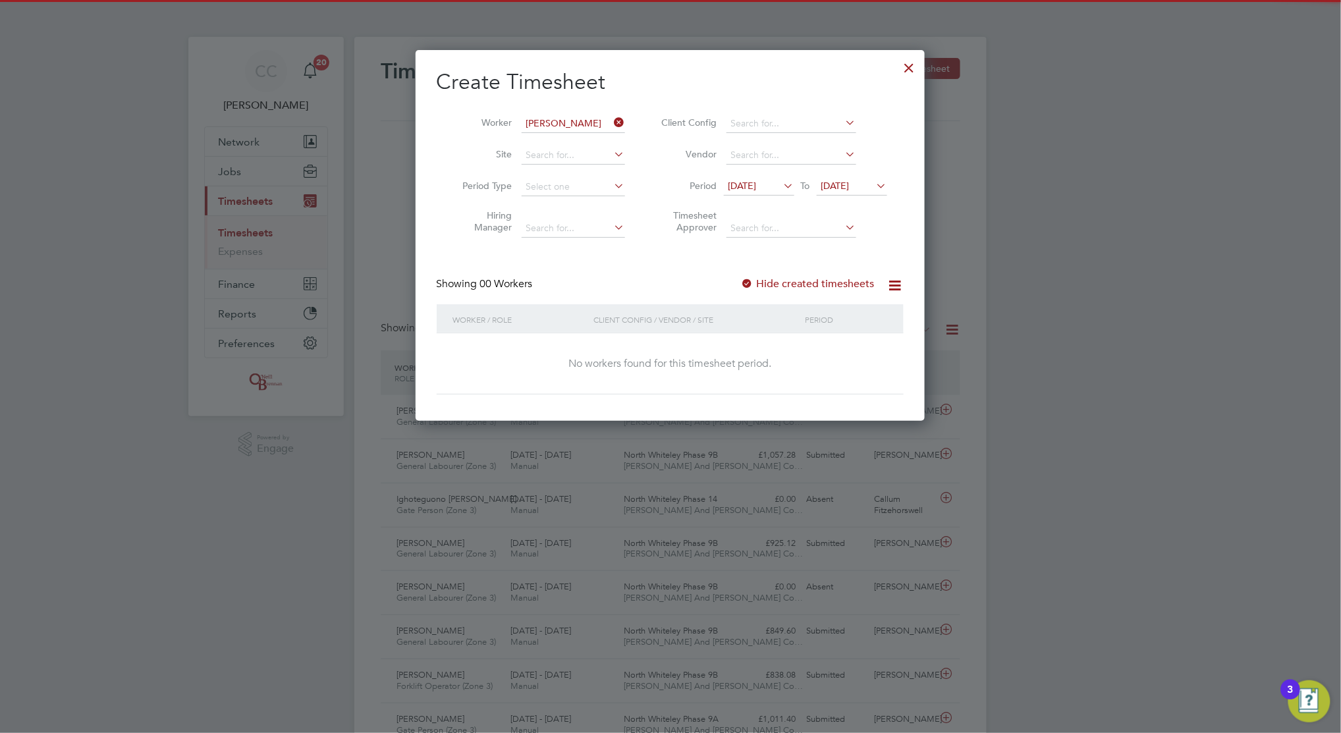
click at [783, 280] on label "Hide created timesheets" at bounding box center [808, 283] width 134 height 13
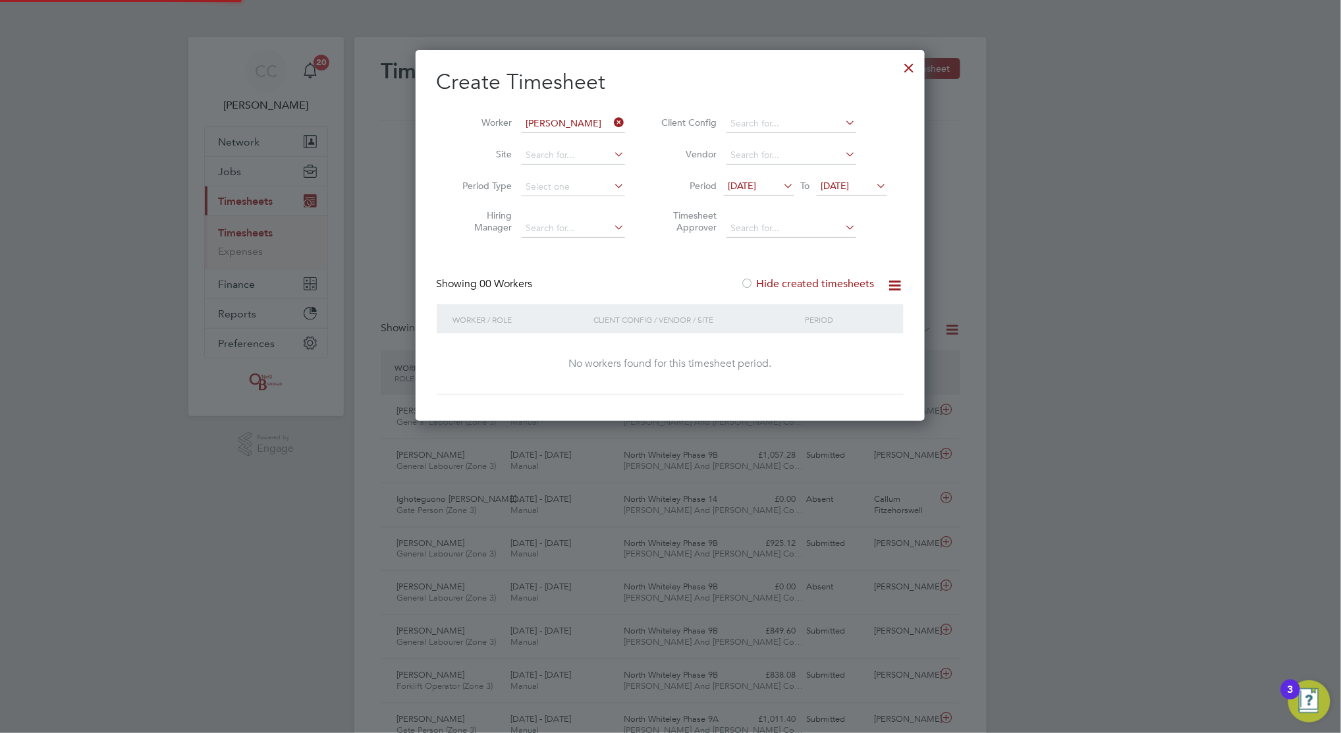
click at [773, 281] on label "Hide created timesheets" at bounding box center [808, 283] width 134 height 13
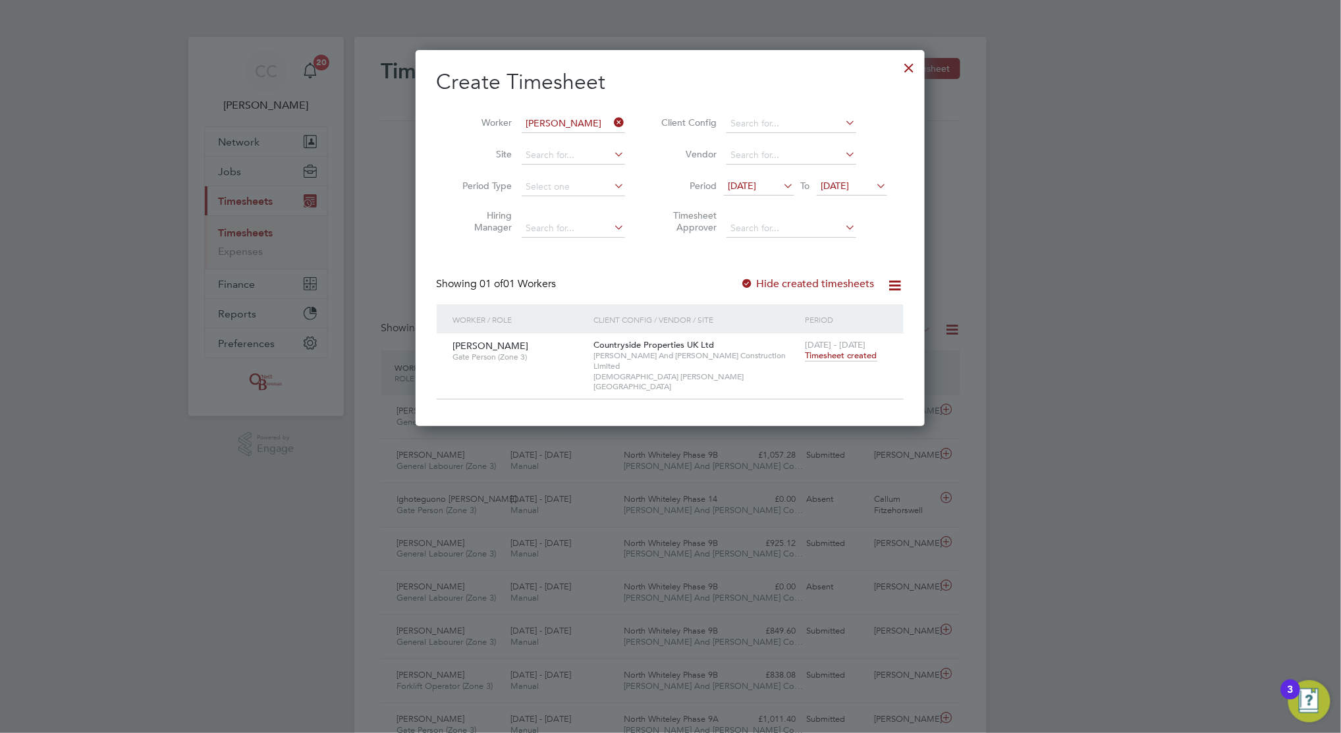
click at [846, 357] on span "Timesheet created" at bounding box center [842, 356] width 72 height 12
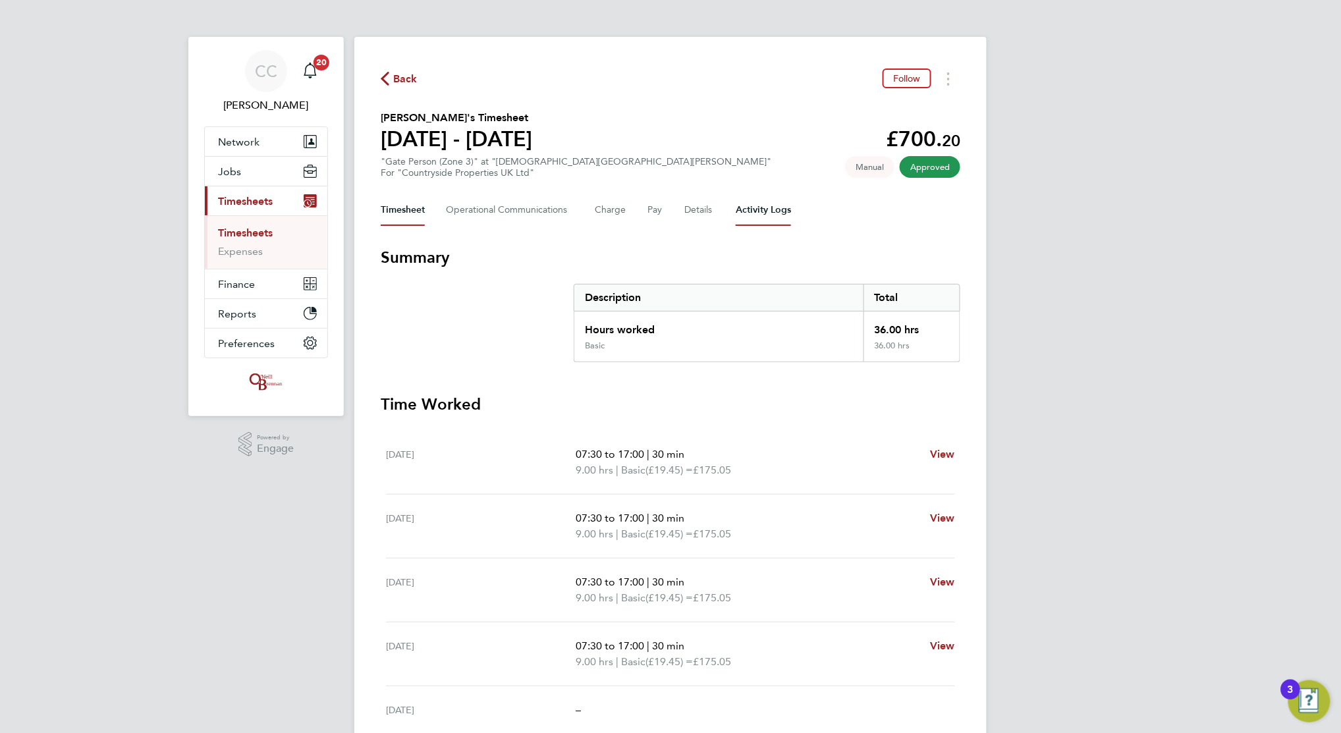
click at [747, 216] on Logs-tab "Activity Logs" at bounding box center [763, 210] width 55 height 32
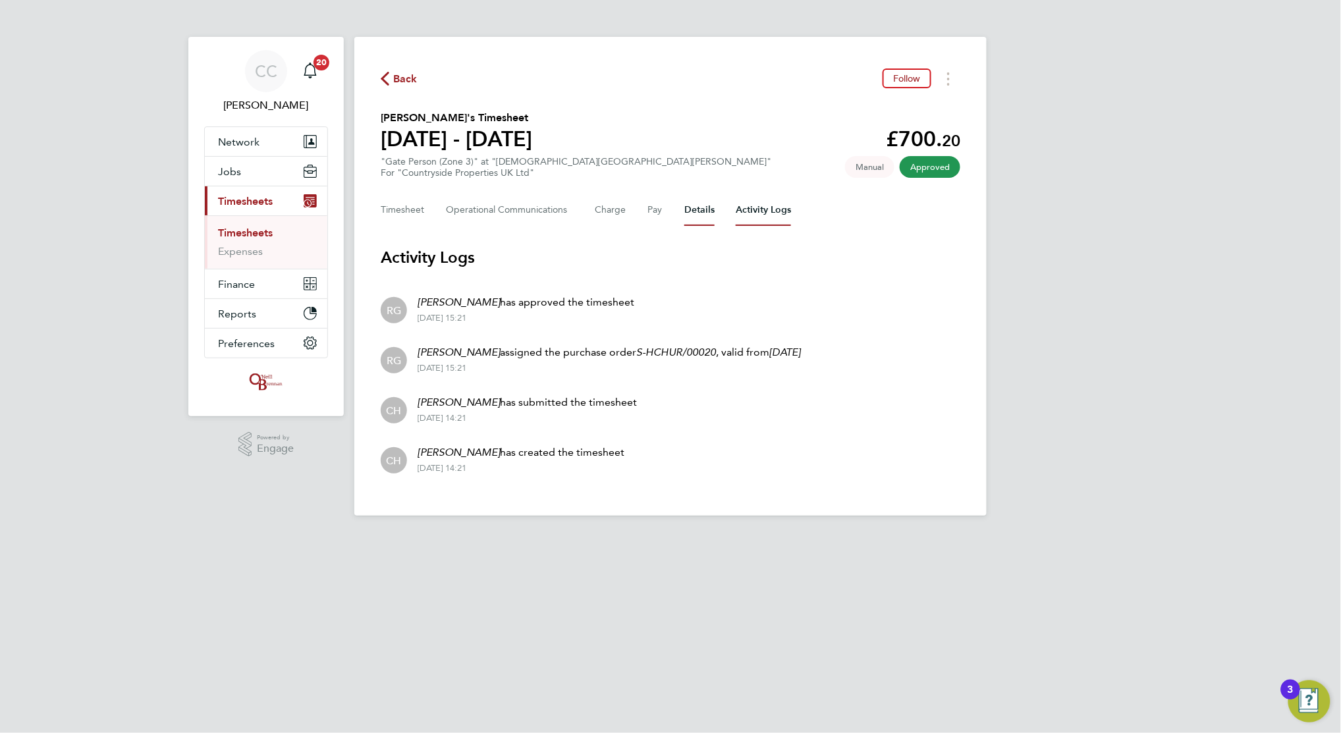
click at [699, 211] on button "Details" at bounding box center [699, 210] width 30 height 32
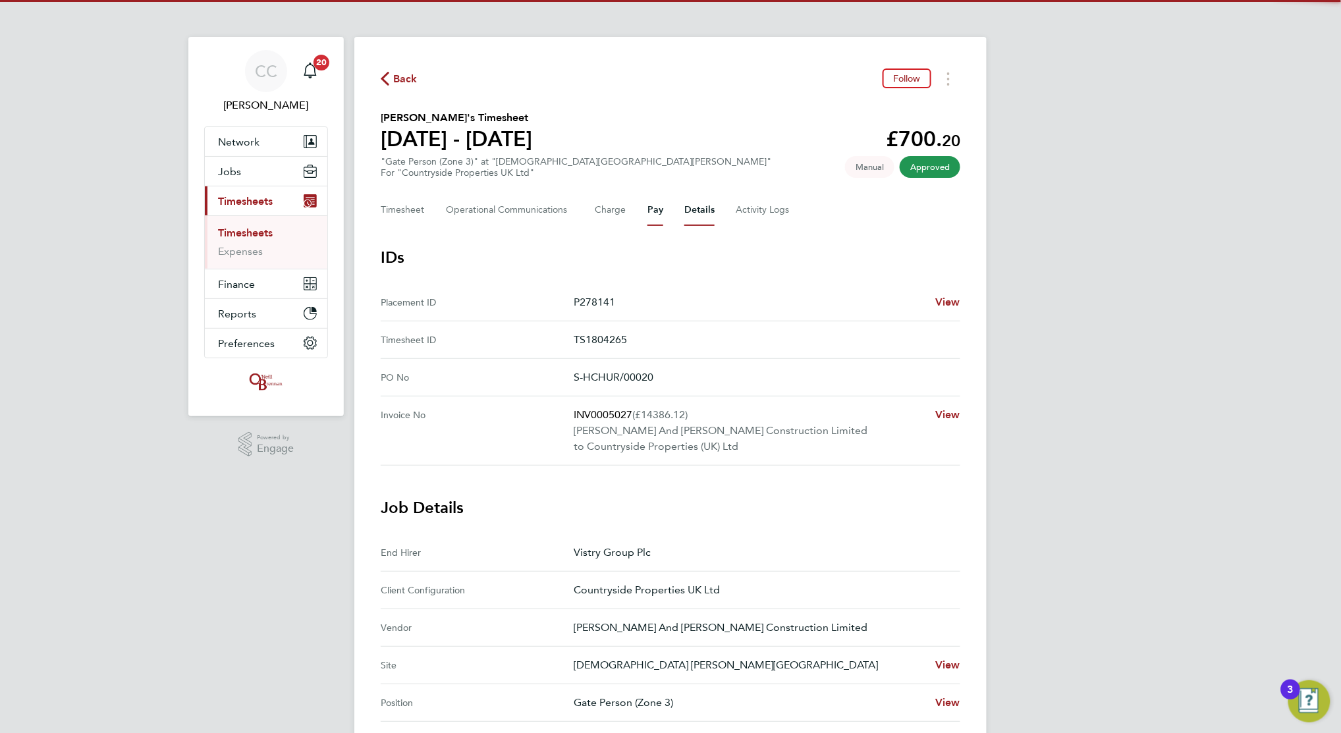
click at [652, 211] on button "Pay" at bounding box center [656, 210] width 16 height 32
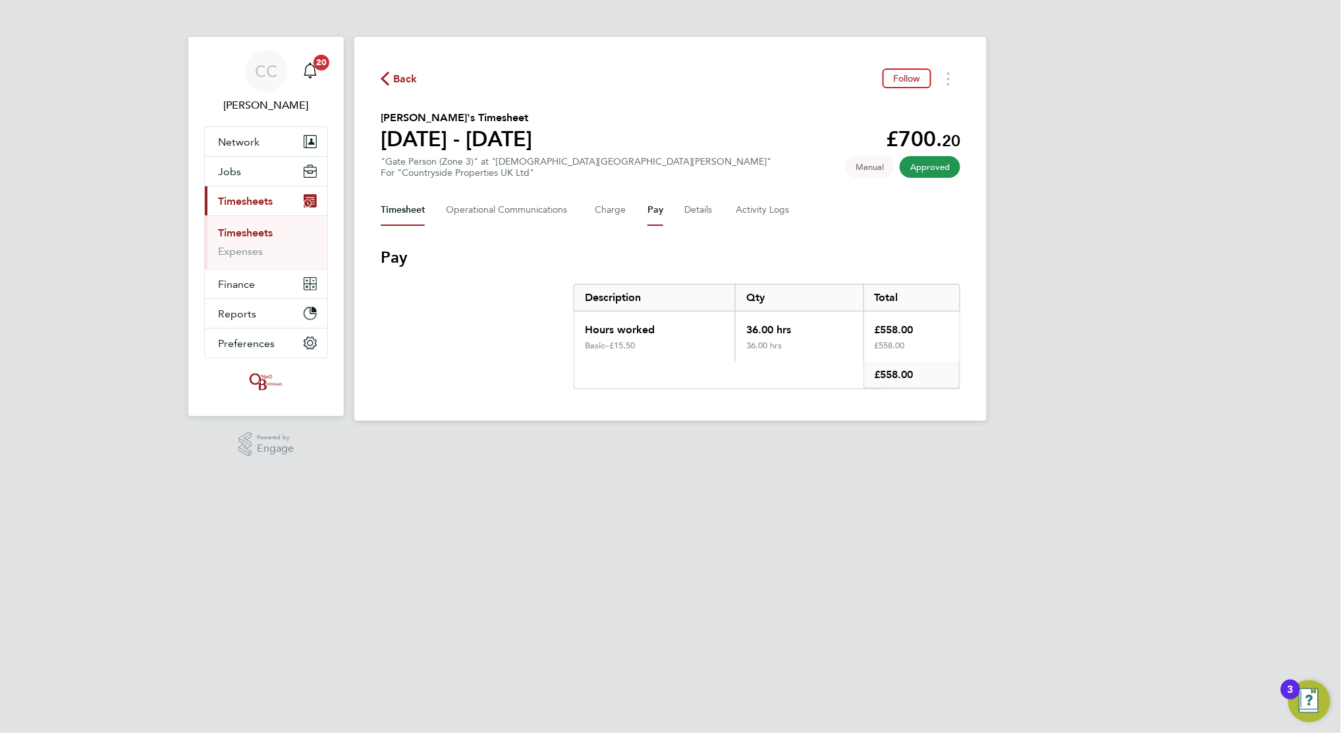
click at [410, 208] on button "Timesheet" at bounding box center [403, 210] width 44 height 32
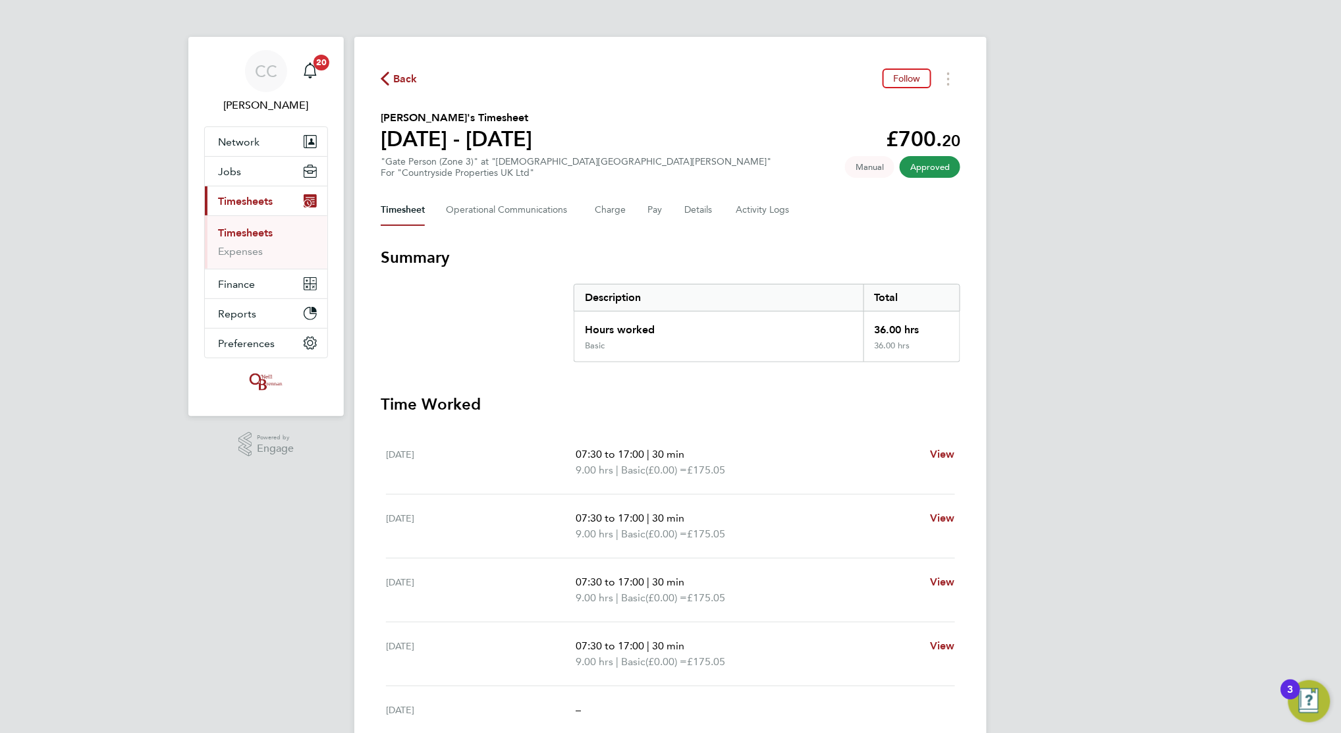
click at [403, 73] on span "Back" at bounding box center [405, 79] width 24 height 16
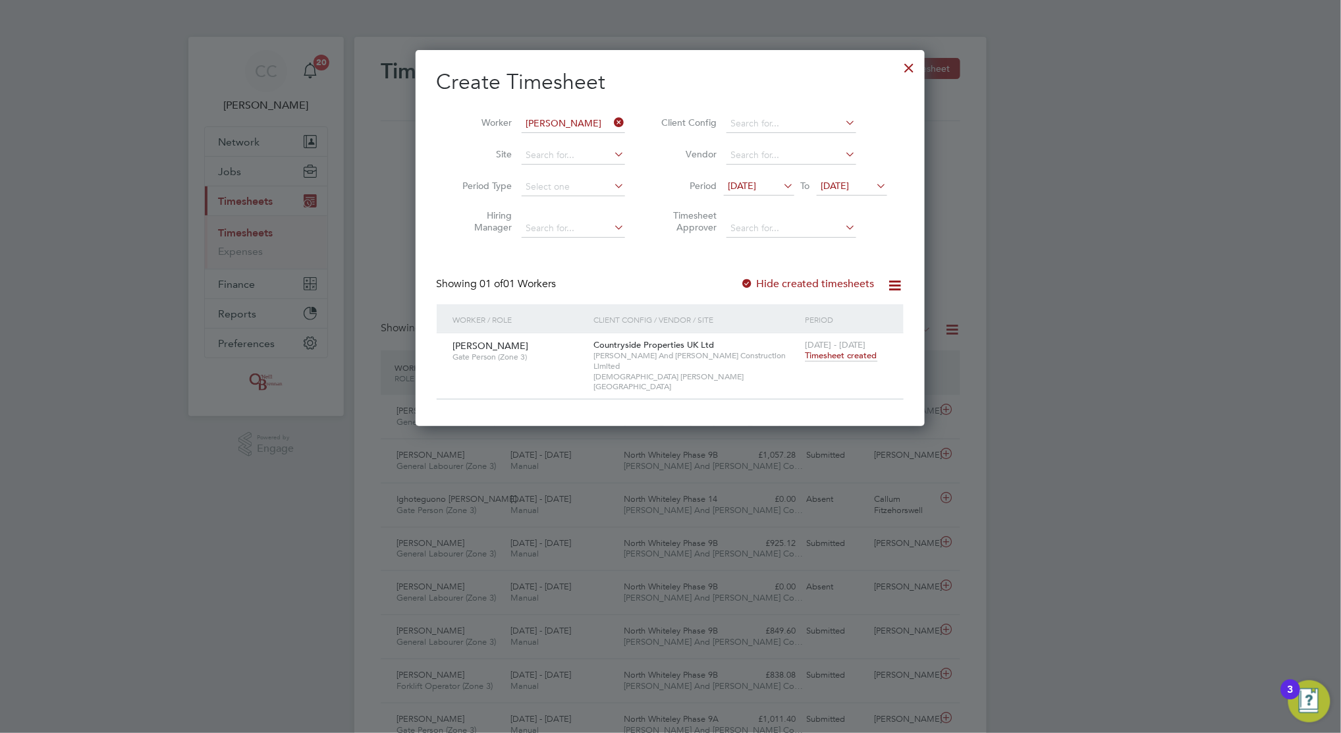
drag, startPoint x: 911, startPoint y: 67, endPoint x: 1200, endPoint y: 2, distance: 296.5
click at [912, 65] on div at bounding box center [910, 65] width 24 height 24
